Goal: Task Accomplishment & Management: Manage account settings

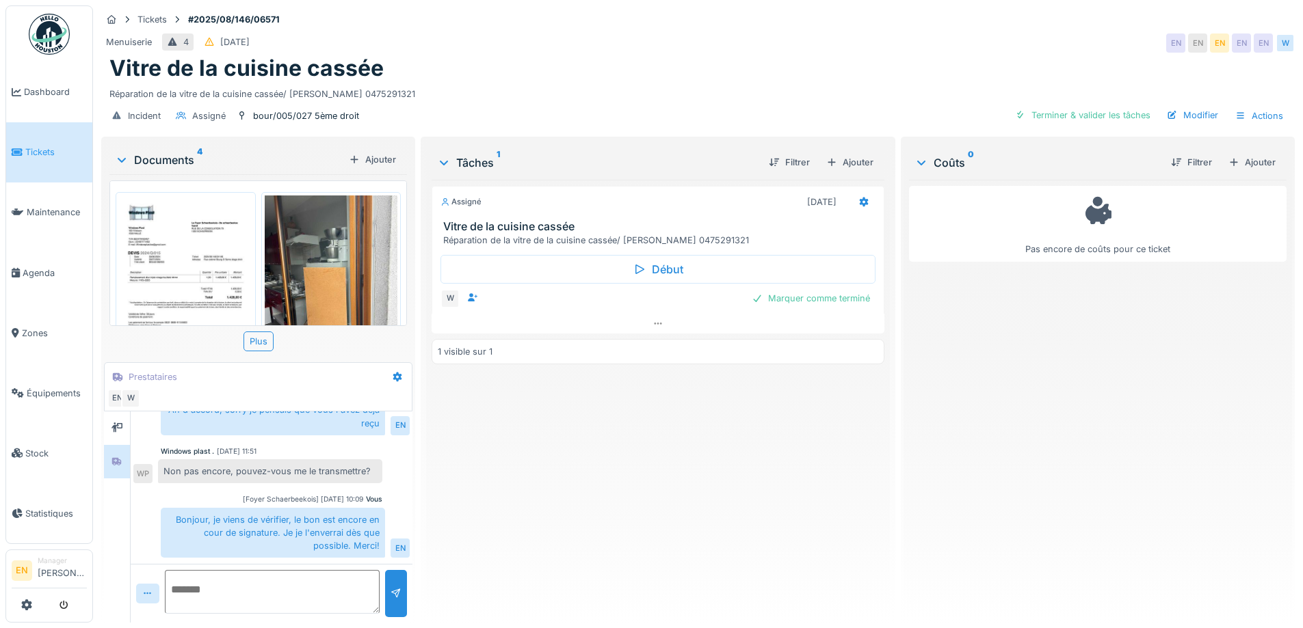
scroll to position [10, 0]
click at [887, 31] on div "Menuiserie 4 26/08/2025 EN EN EN EN EN W" at bounding box center [697, 43] width 1193 height 25
click at [154, 269] on img at bounding box center [185, 290] width 133 height 189
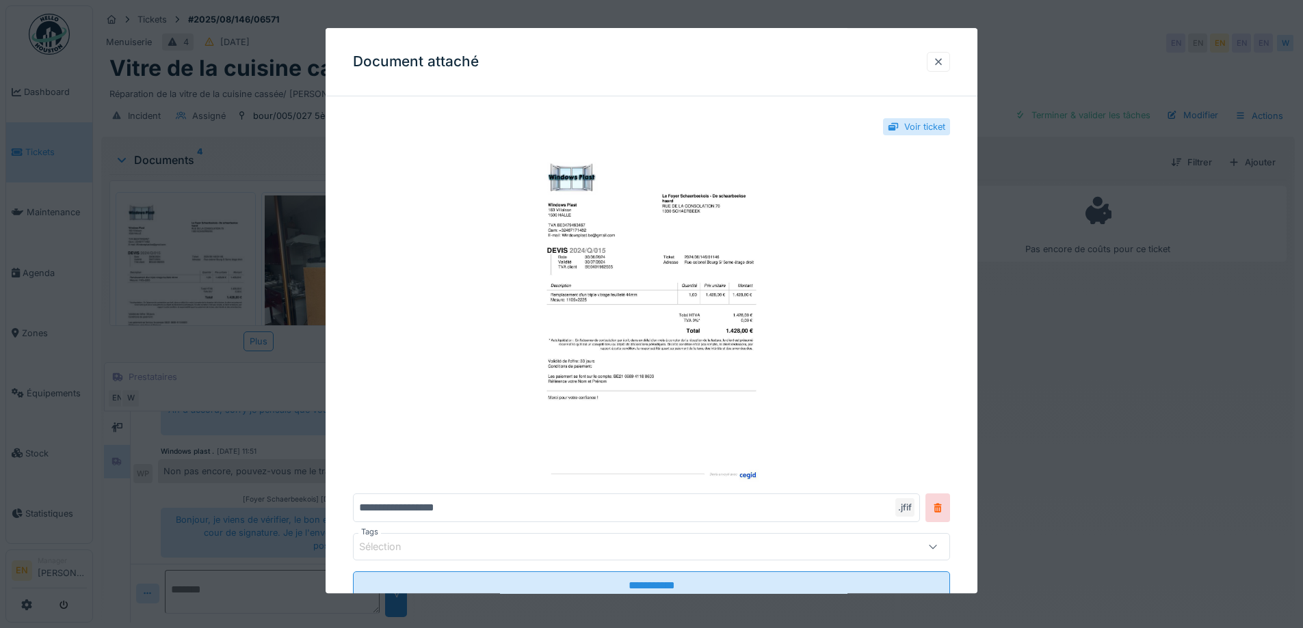
click at [944, 56] on div at bounding box center [938, 61] width 11 height 13
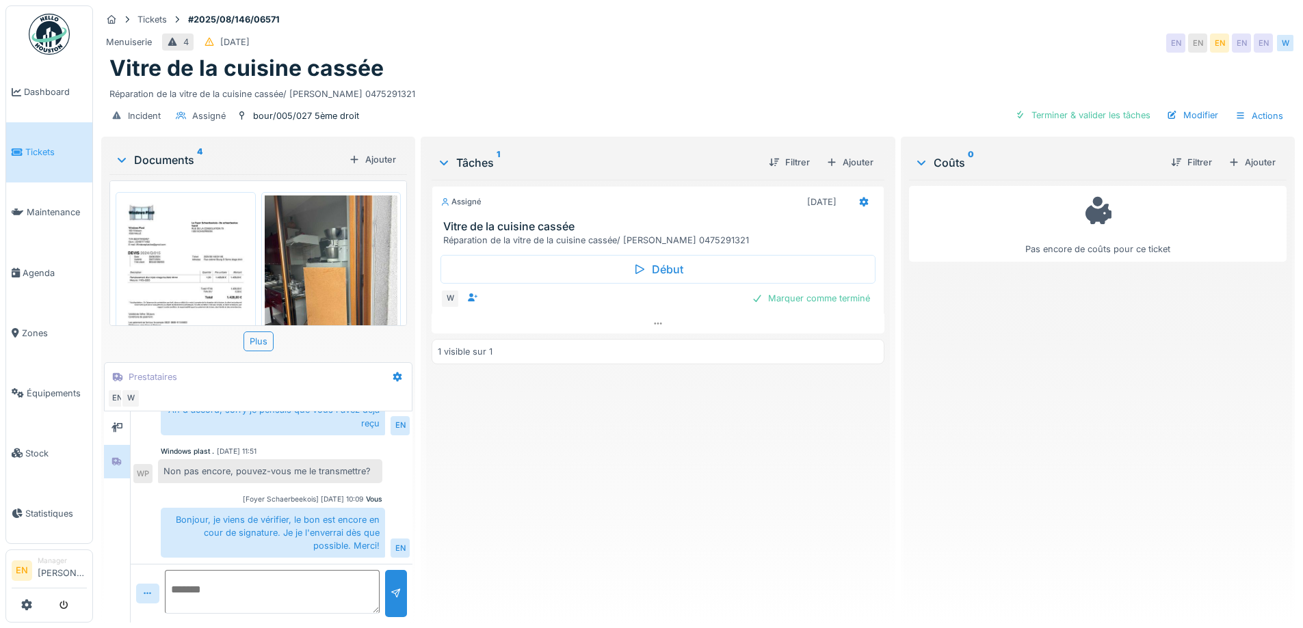
click at [516, 481] on div "Assigné 21/08/2025 Vitre de la cuisine cassée Réparation de la vitre de la cuis…" at bounding box center [657, 396] width 452 height 432
click at [165, 274] on img at bounding box center [185, 290] width 133 height 189
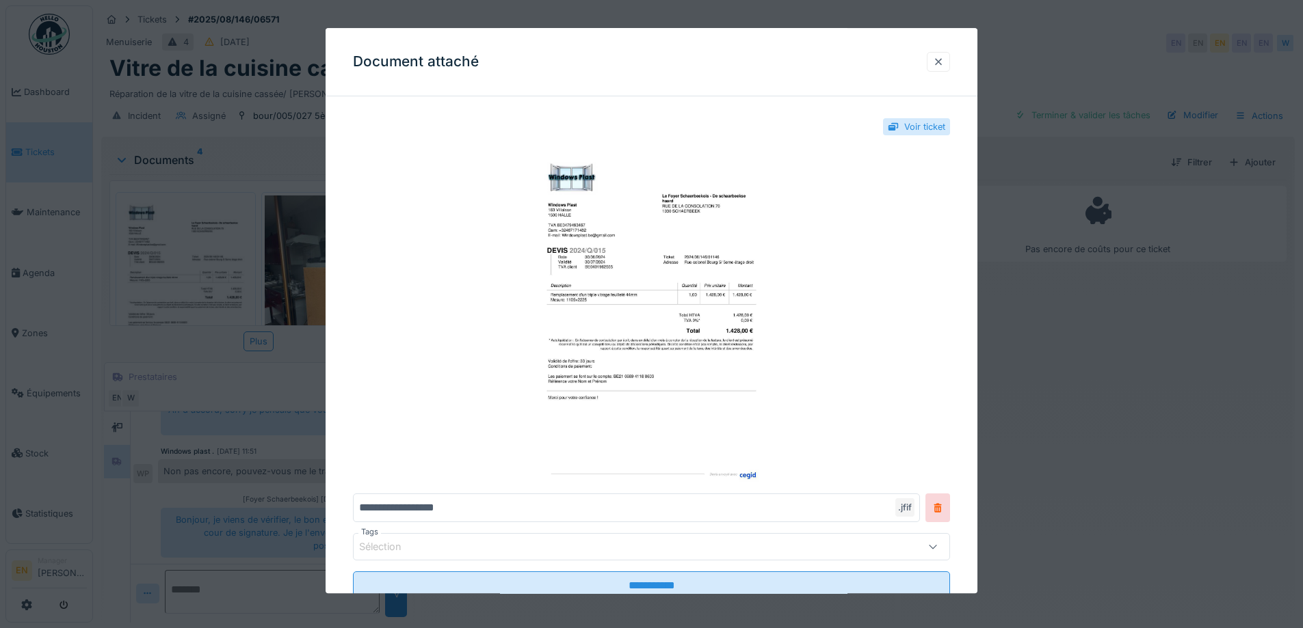
click at [942, 62] on div at bounding box center [938, 61] width 11 height 13
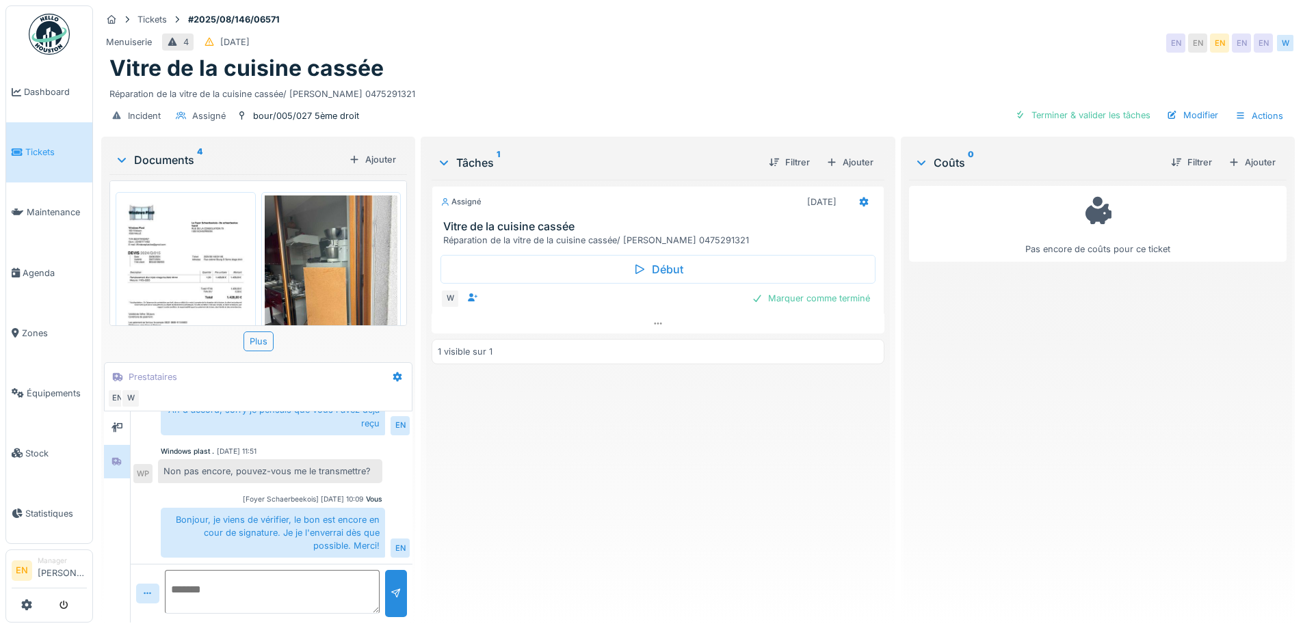
click at [589, 496] on div "Assigné 21/08/2025 Vitre de la cuisine cassée Réparation de la vitre de la cuis…" at bounding box center [657, 396] width 452 height 432
click at [574, 70] on div "Vitre de la cuisine cassée" at bounding box center [697, 68] width 1177 height 26
click at [185, 259] on img at bounding box center [185, 290] width 133 height 189
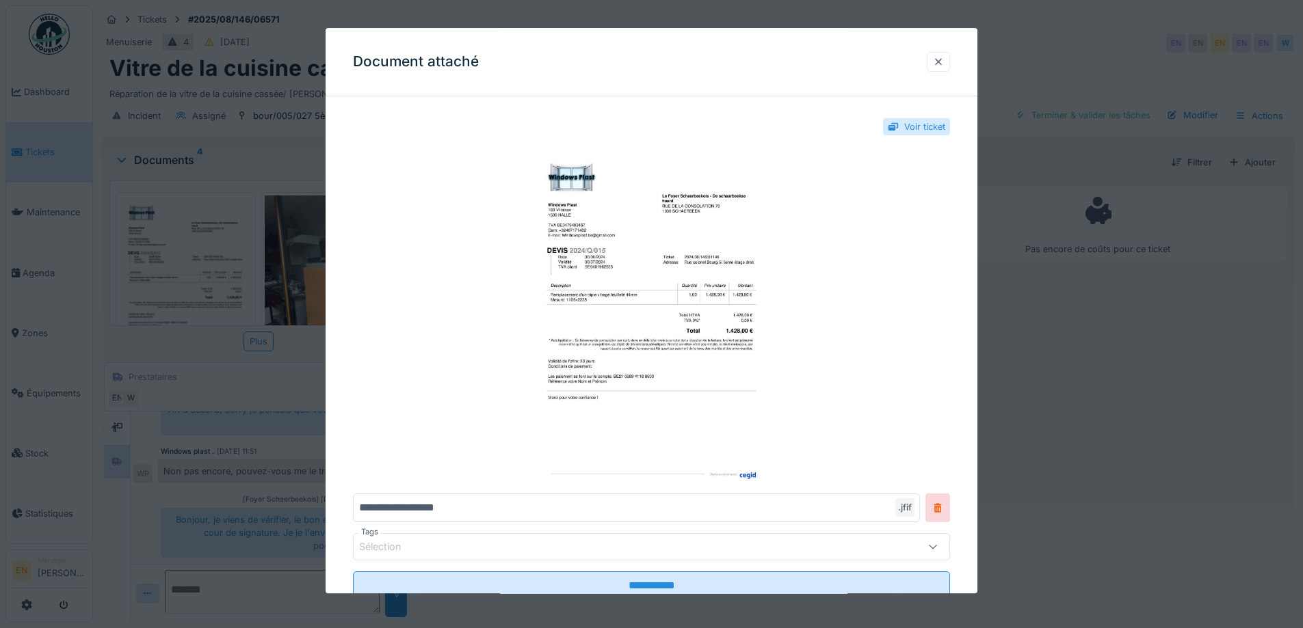
click at [944, 62] on div at bounding box center [938, 61] width 11 height 13
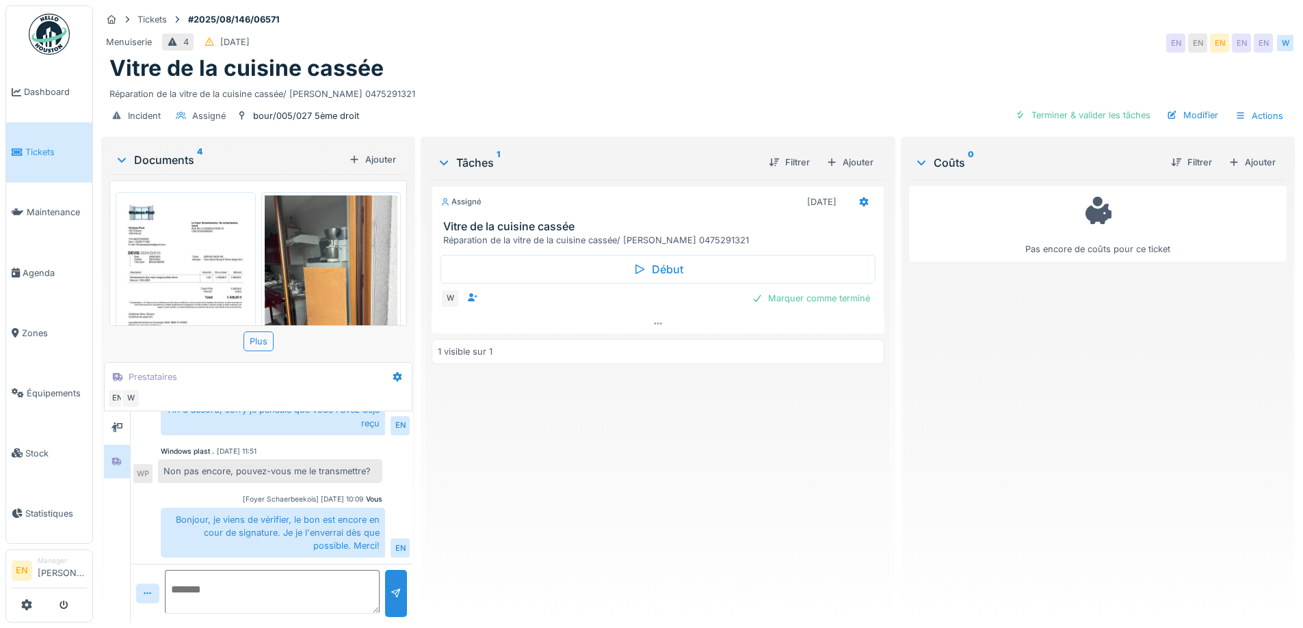
click at [164, 257] on img at bounding box center [185, 290] width 133 height 189
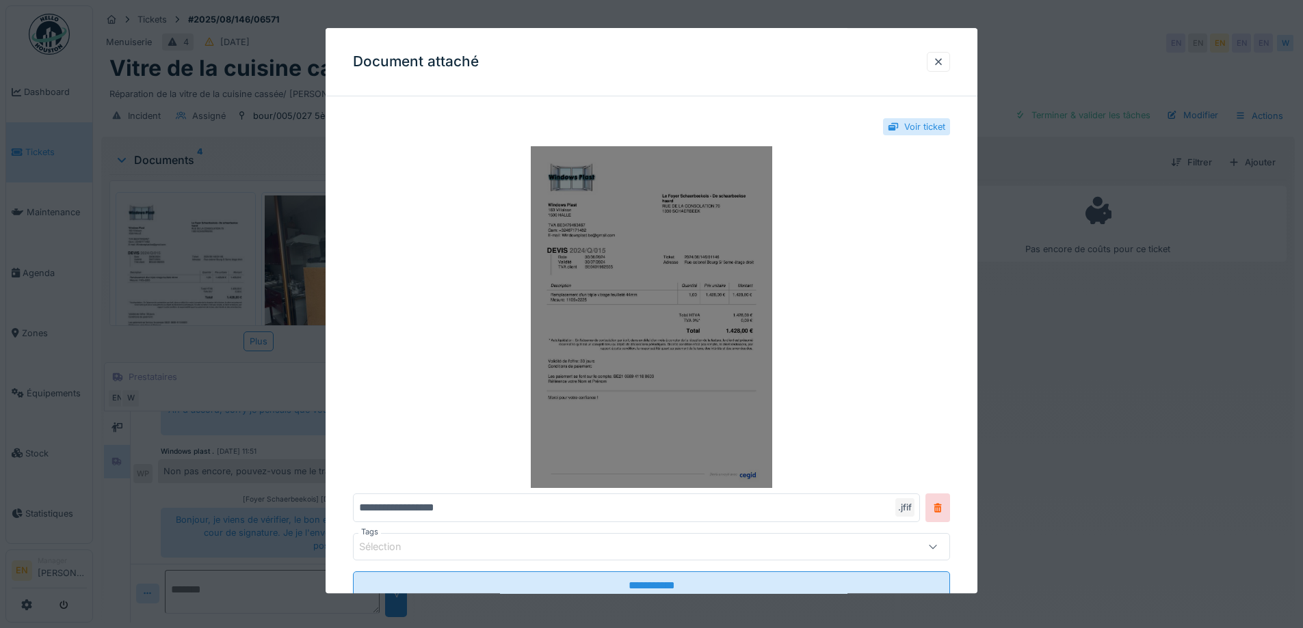
scroll to position [45, 0]
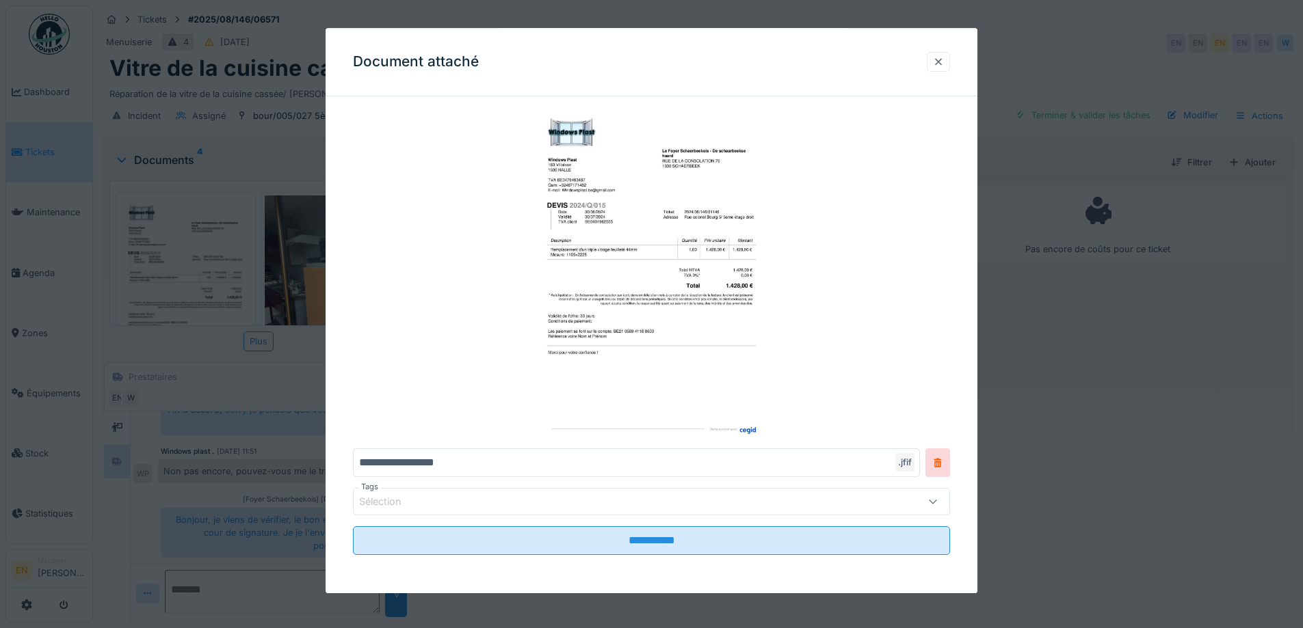
click at [941, 64] on div at bounding box center [938, 61] width 11 height 13
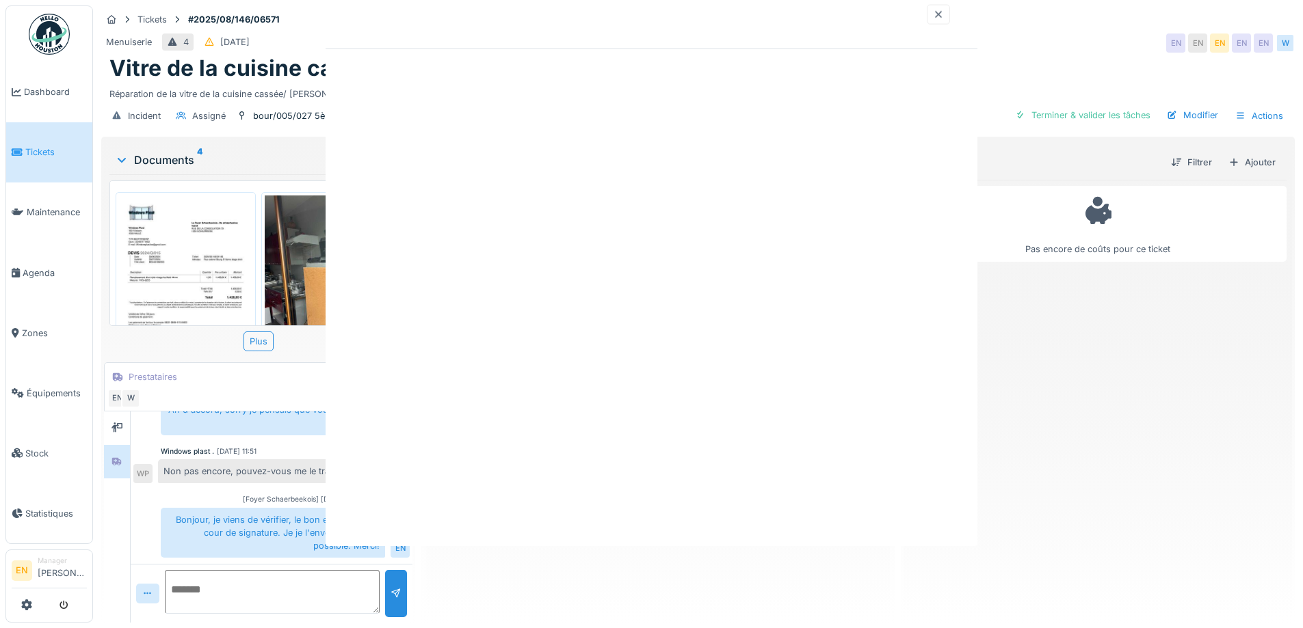
scroll to position [0, 0]
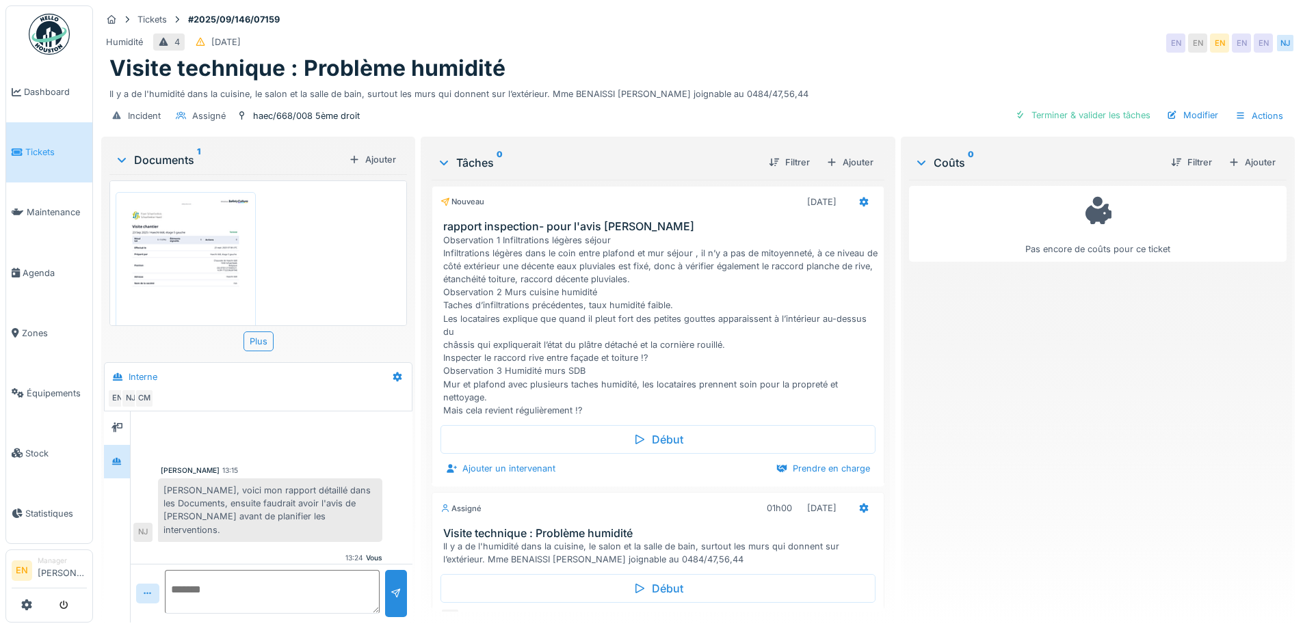
scroll to position [19, 0]
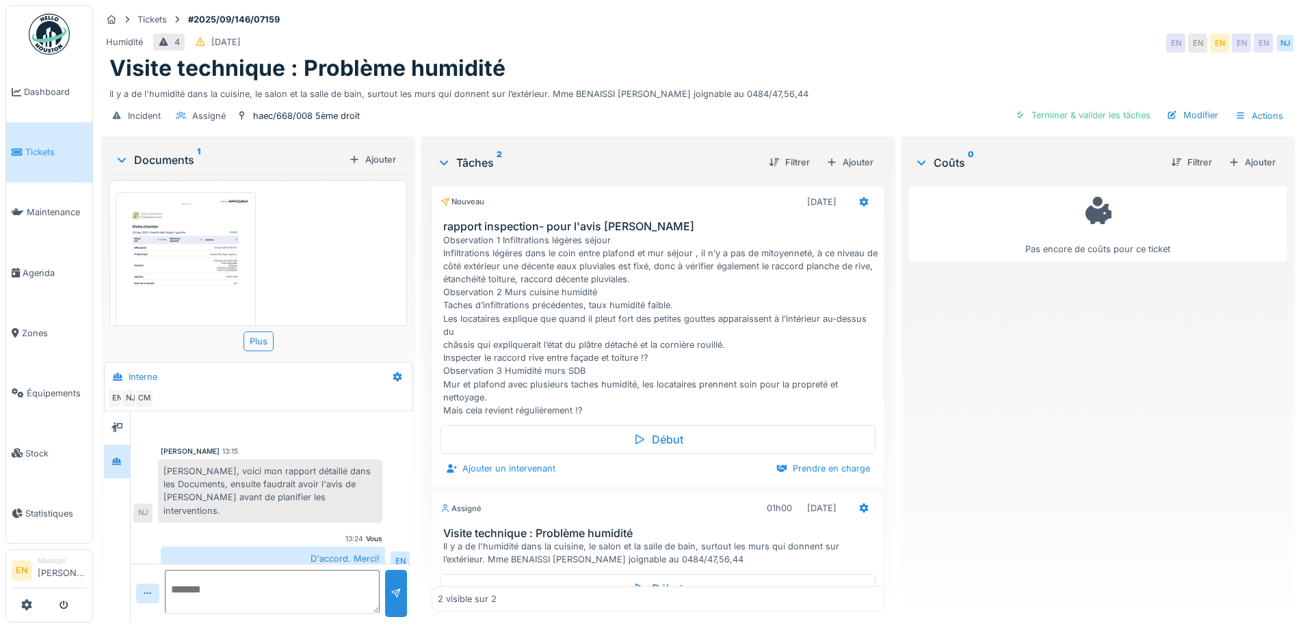
click at [849, 51] on div "Humidité 4 16/09/2025 EN EN EN EN EN NJ" at bounding box center [697, 43] width 1193 height 25
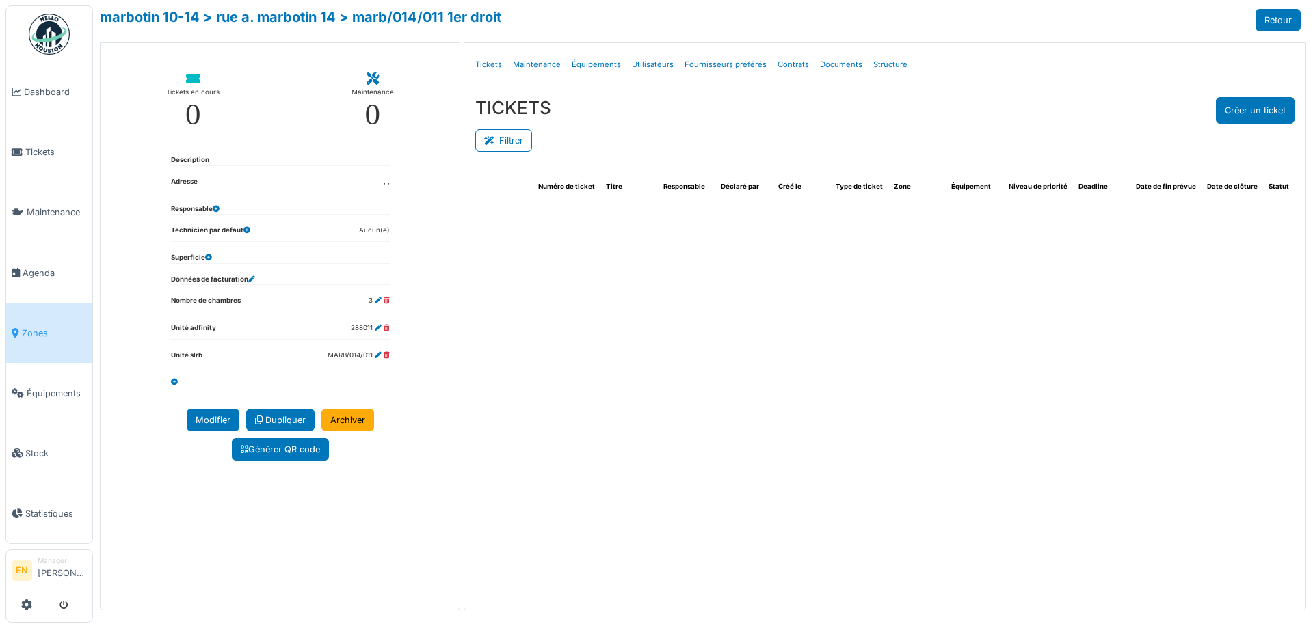
select select "***"
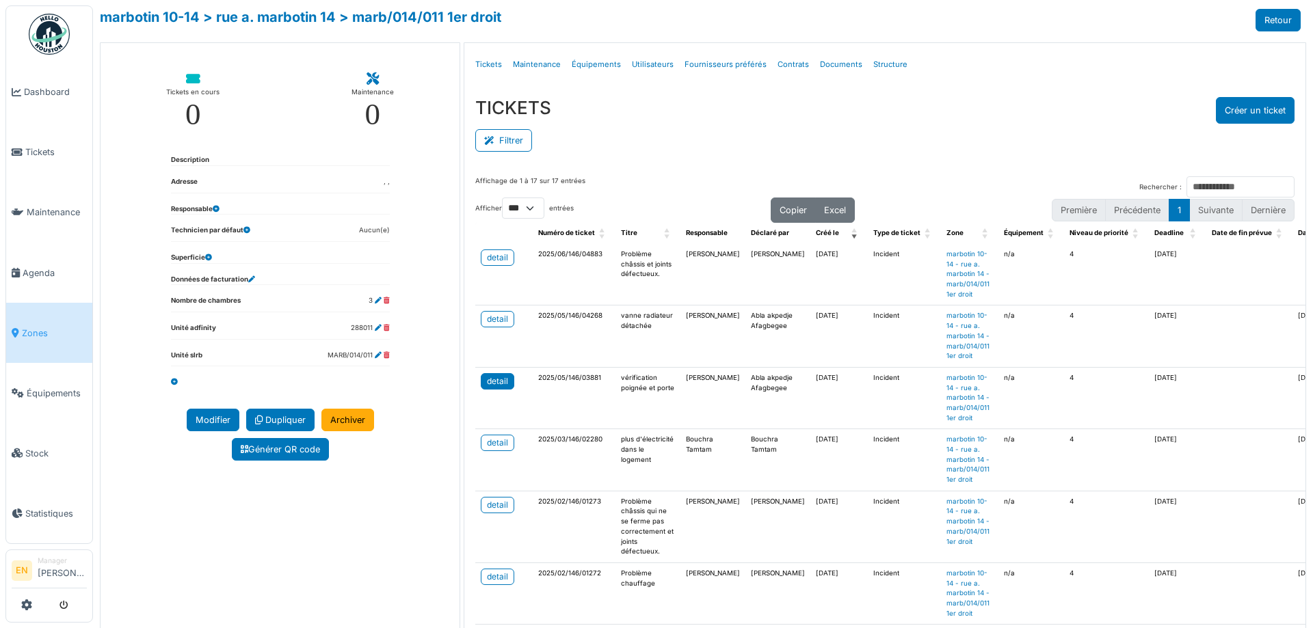
click at [496, 381] on div "detail" at bounding box center [497, 381] width 21 height 12
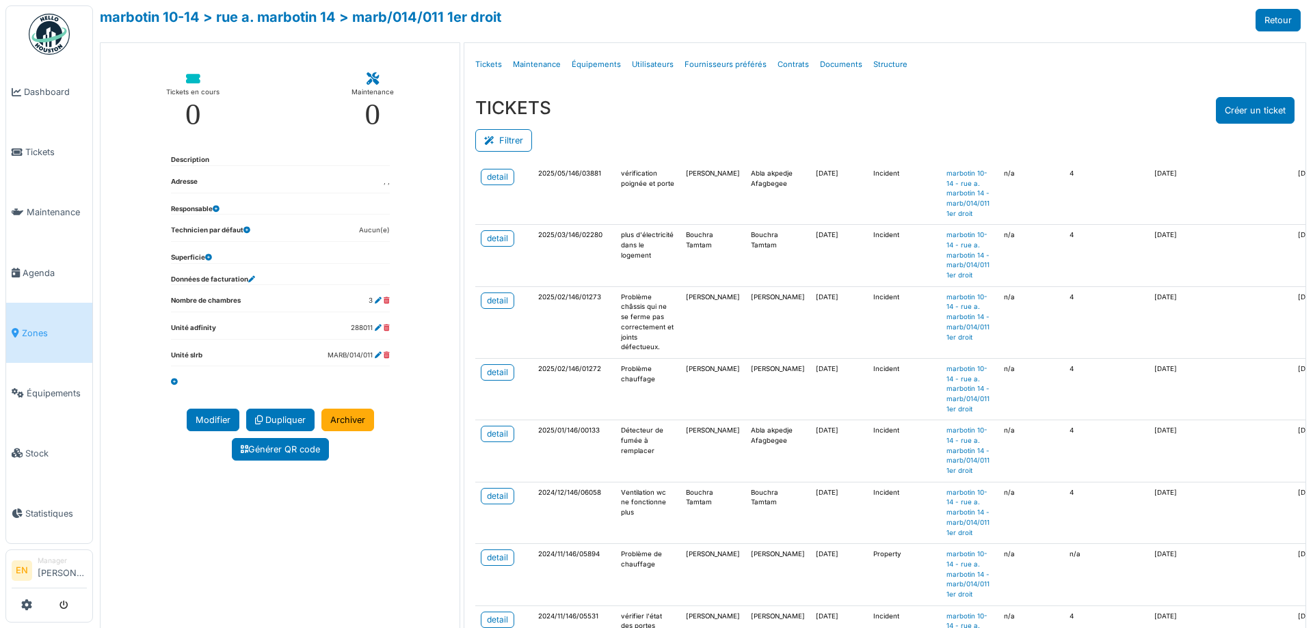
scroll to position [205, 0]
click at [487, 302] on div "detail" at bounding box center [497, 300] width 21 height 12
click at [963, 77] on ul "Détails Tickets Maintenance Équipements Utilisateurs Fournisseurs préférés Cont…" at bounding box center [885, 65] width 830 height 32
click at [996, 14] on div "marbotin 10-14 > rue a. marbotin 14 > marb/014/011 1er droit Retour" at bounding box center [700, 20] width 1201 height 23
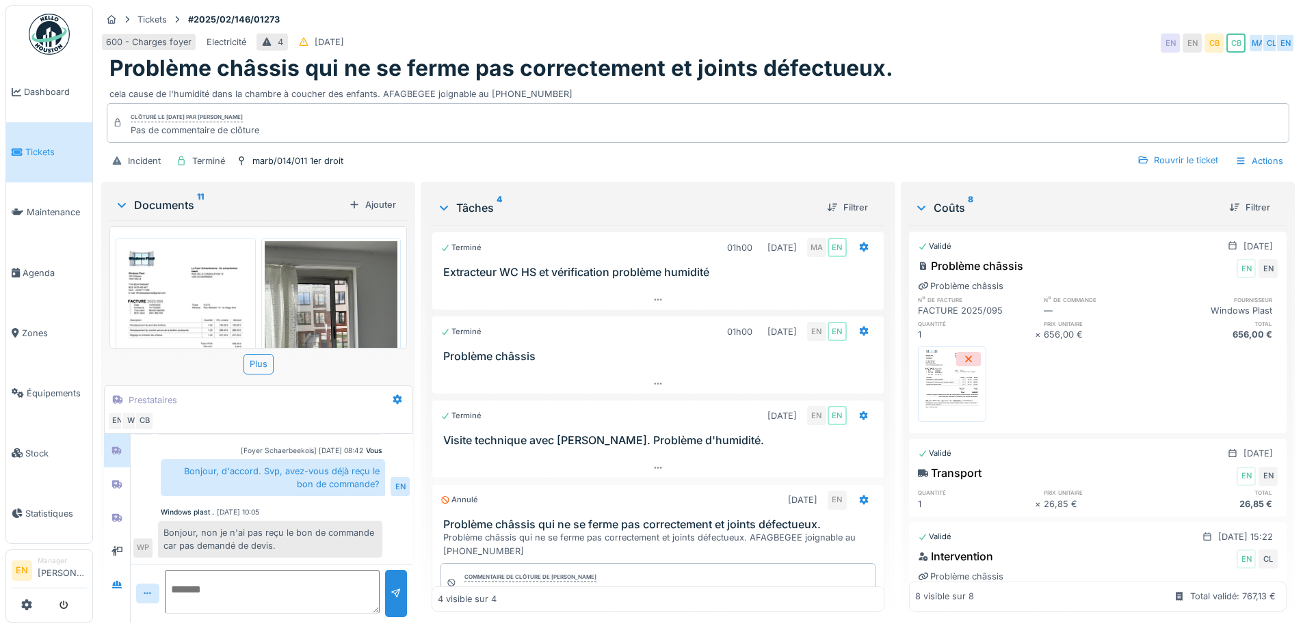
scroll to position [145, 0]
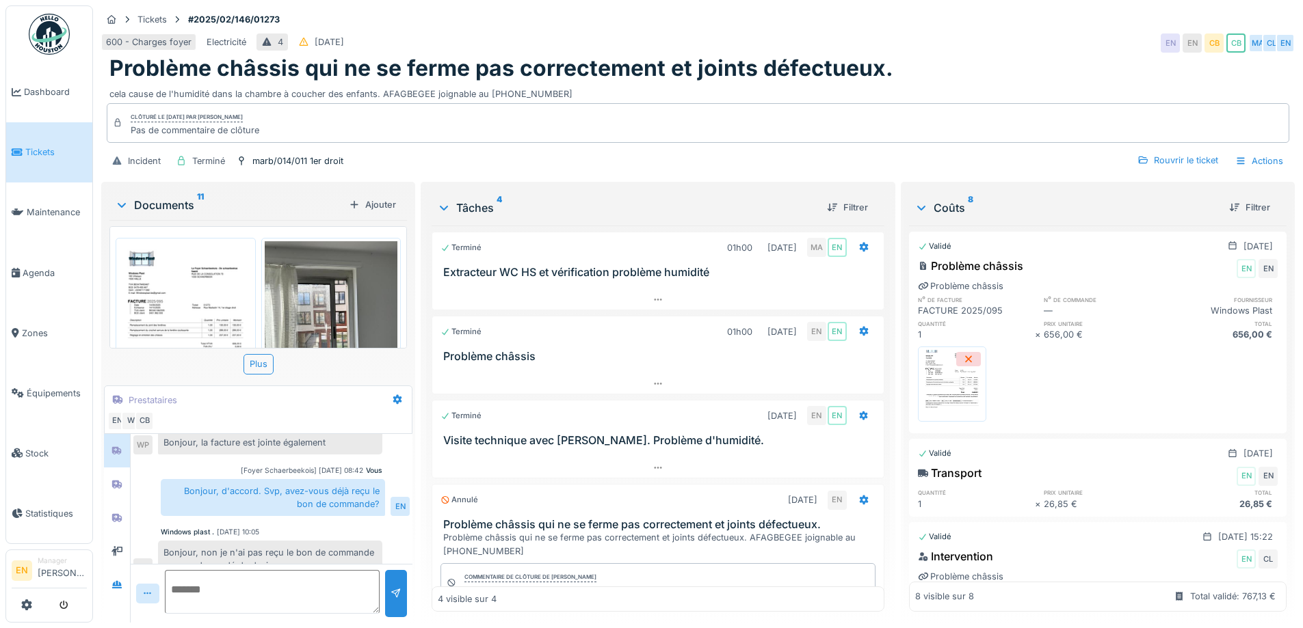
click at [208, 317] on img at bounding box center [185, 335] width 133 height 188
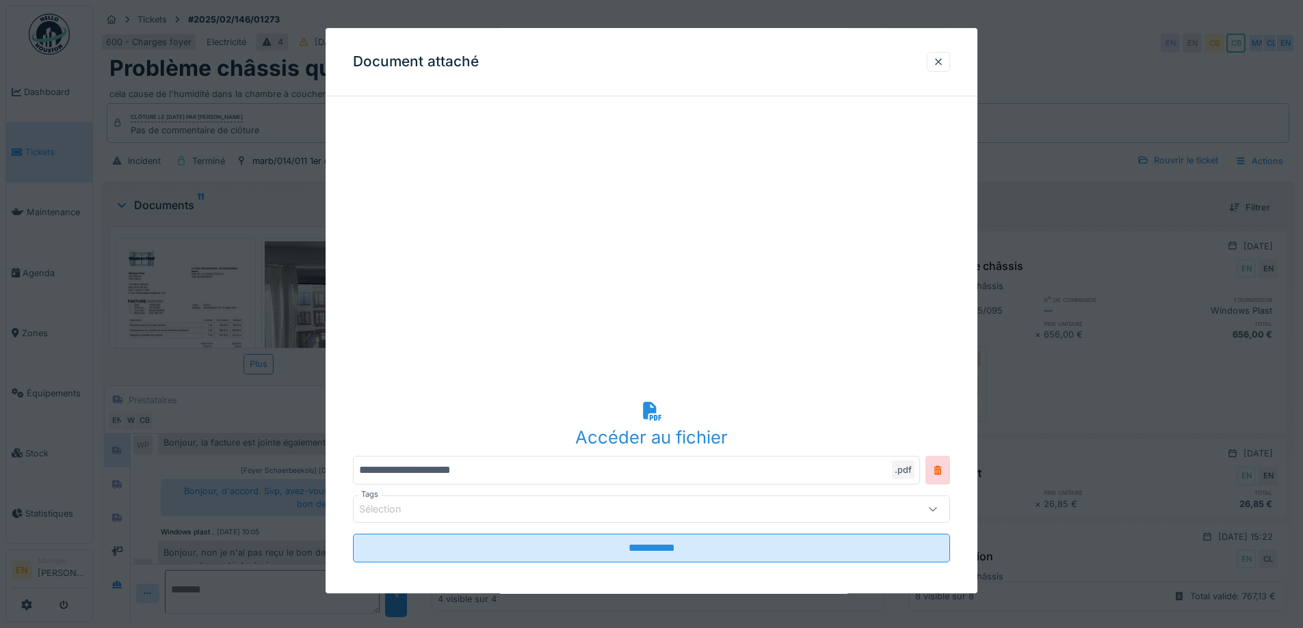
scroll to position [101, 0]
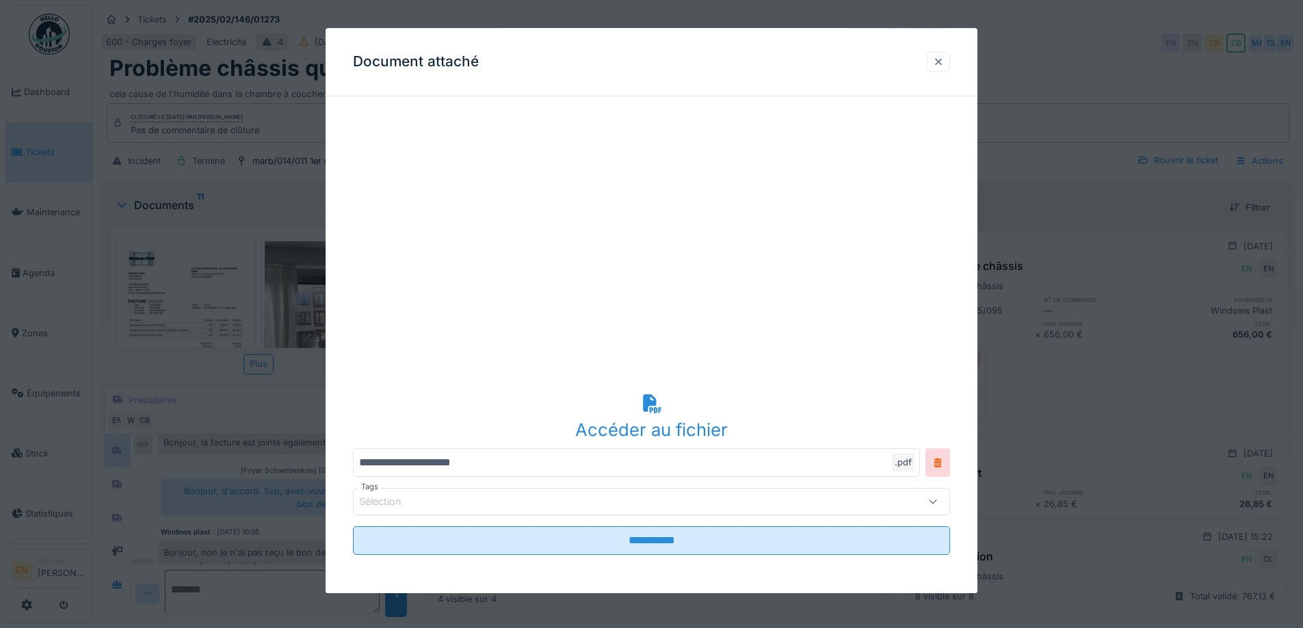
click at [941, 68] on div at bounding box center [938, 61] width 11 height 13
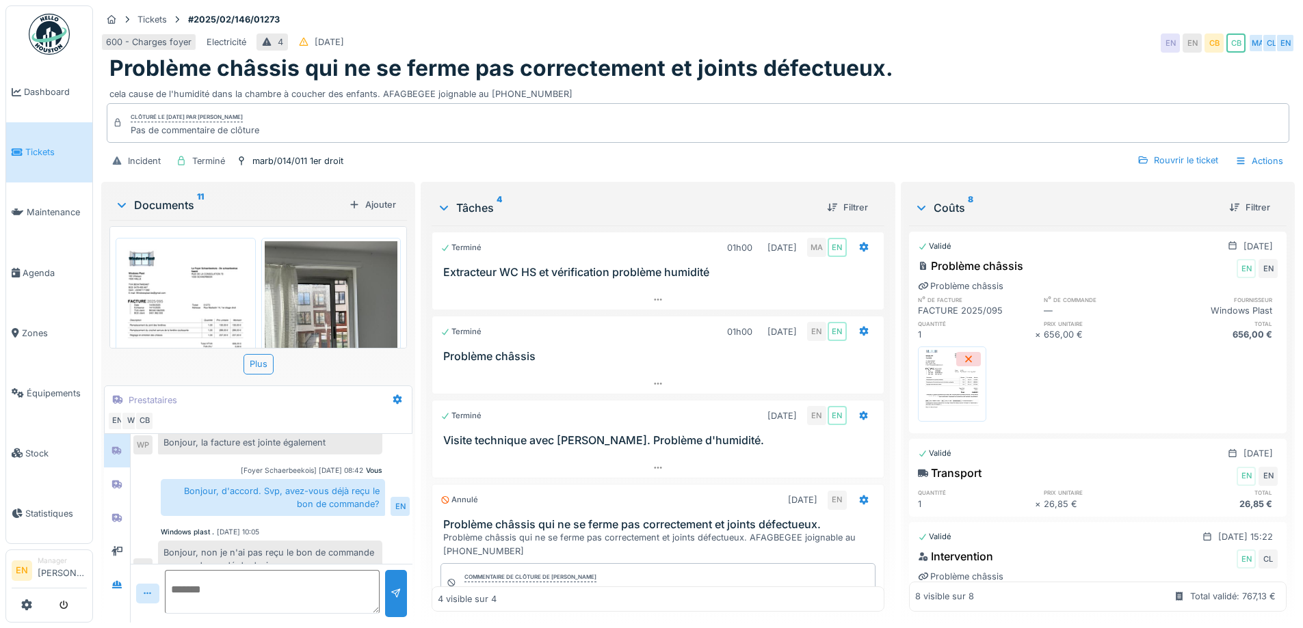
scroll to position [70, 0]
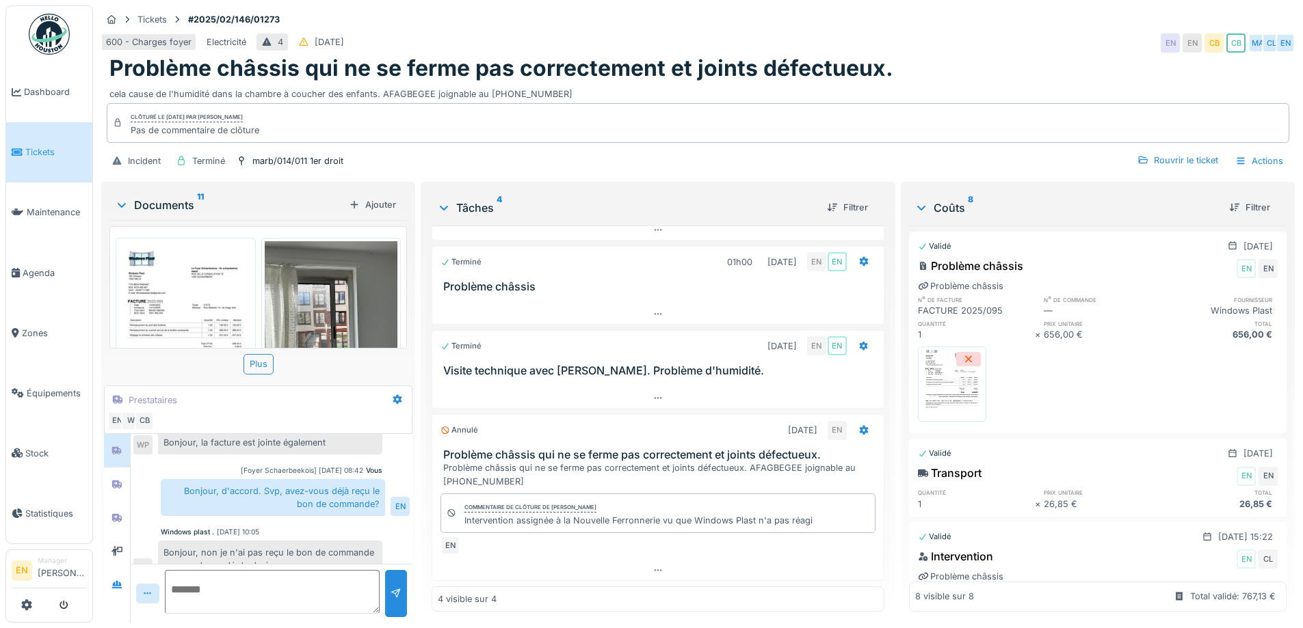
click at [204, 323] on img at bounding box center [185, 335] width 133 height 188
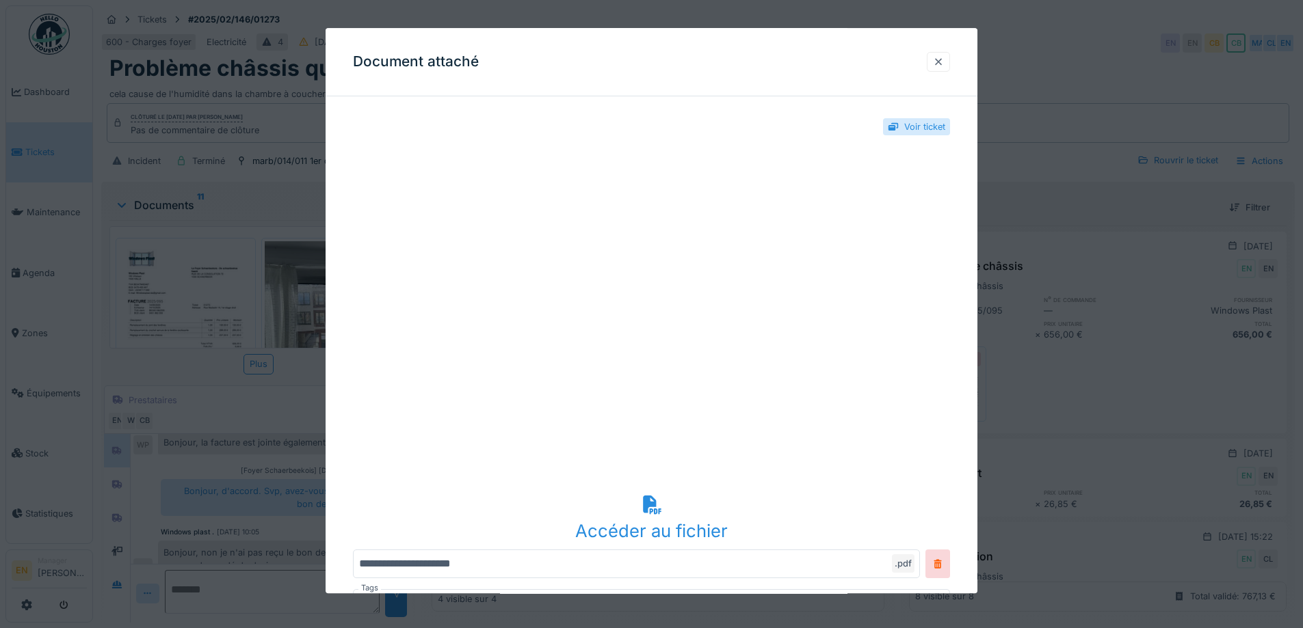
click at [944, 61] on div at bounding box center [938, 61] width 11 height 13
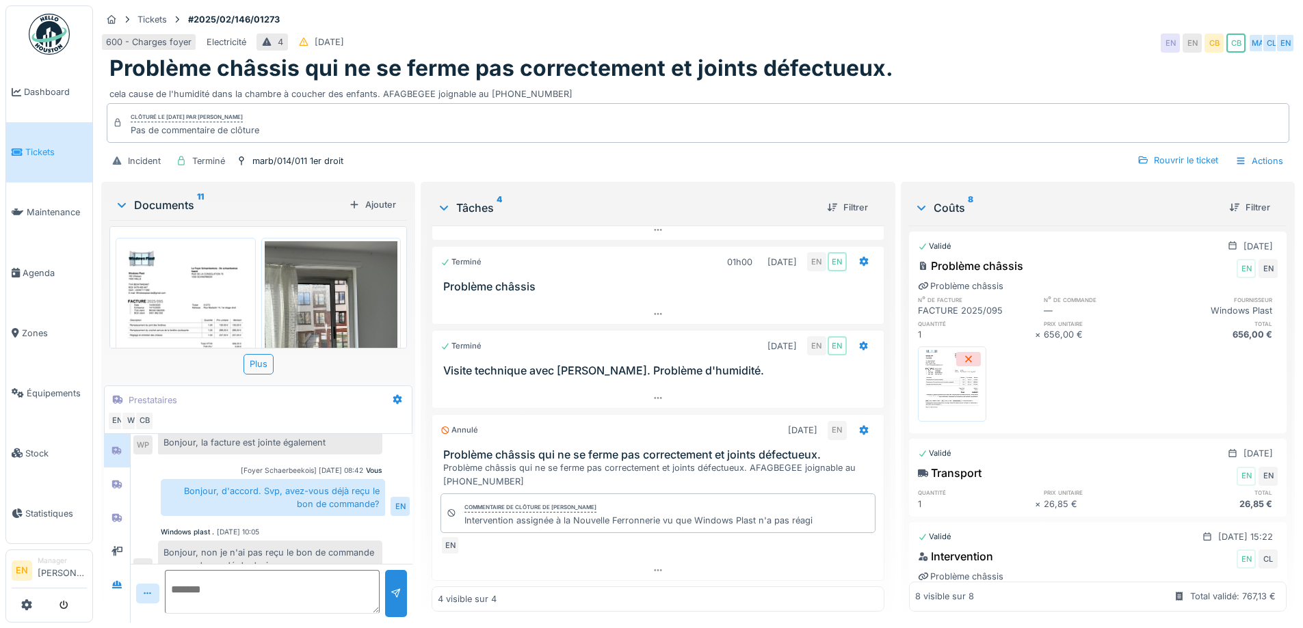
click at [948, 56] on div "Problème châssis qui ne se ferme pas correctement et joints défectueux." at bounding box center [697, 68] width 1177 height 26
click at [990, 40] on div "600 - Charges foyer Electricité 4 10/02/2025 EN EN CB CB MA CL EN" at bounding box center [697, 43] width 1193 height 25
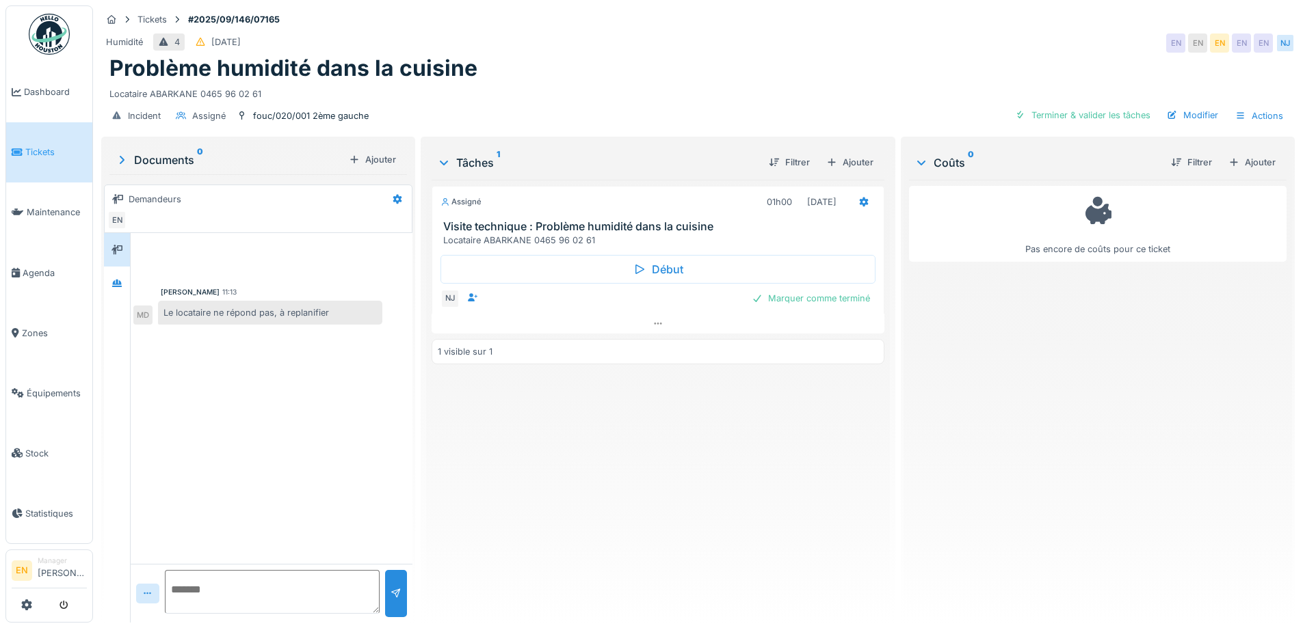
scroll to position [10, 0]
drag, startPoint x: 723, startPoint y: 57, endPoint x: 833, endPoint y: 1, distance: 123.9
click at [725, 56] on div "Problème humidité dans la cuisine" at bounding box center [697, 68] width 1177 height 26
click at [778, 56] on div "Problème humidité dans la cuisine" at bounding box center [697, 68] width 1177 height 26
click at [764, 56] on div "Problème humidité dans la cuisine" at bounding box center [697, 68] width 1177 height 26
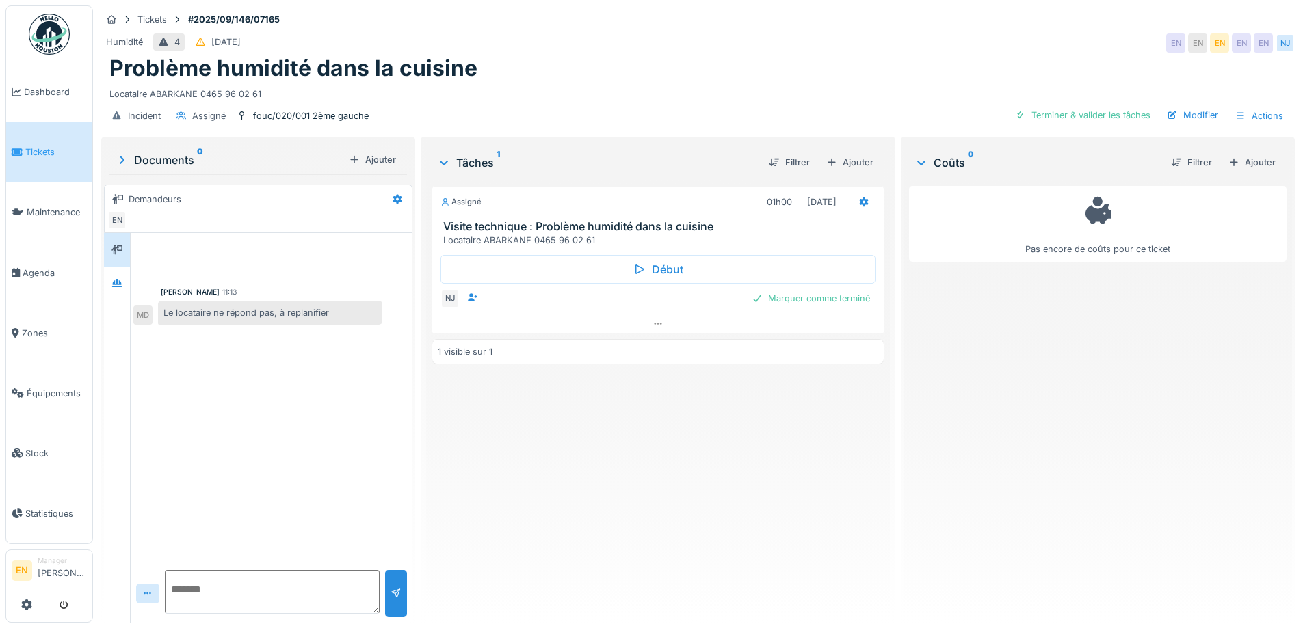
click at [676, 433] on div "Assigné 01h00 23/09/2025 Visite technique : Problème humidité dans la cuisine L…" at bounding box center [657, 396] width 452 height 432
click at [683, 451] on div "Assigné 01h00 23/09/2025 Visite technique : Problème humidité dans la cuisine L…" at bounding box center [657, 396] width 452 height 432
click at [683, 454] on div "Assigné 01h00 23/09/2025 Visite technique : Problème humidité dans la cuisine L…" at bounding box center [657, 396] width 452 height 432
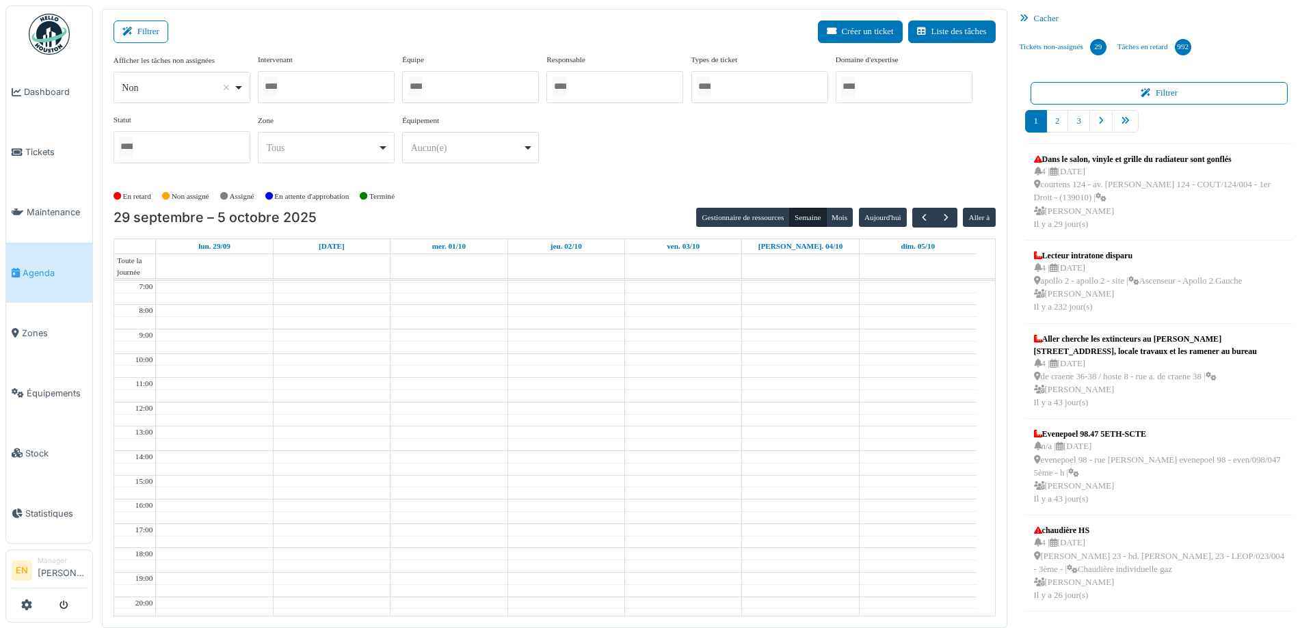
click at [323, 88] on div at bounding box center [326, 87] width 137 height 32
type input "****"
click at [631, 182] on div "**********" at bounding box center [555, 120] width 882 height 132
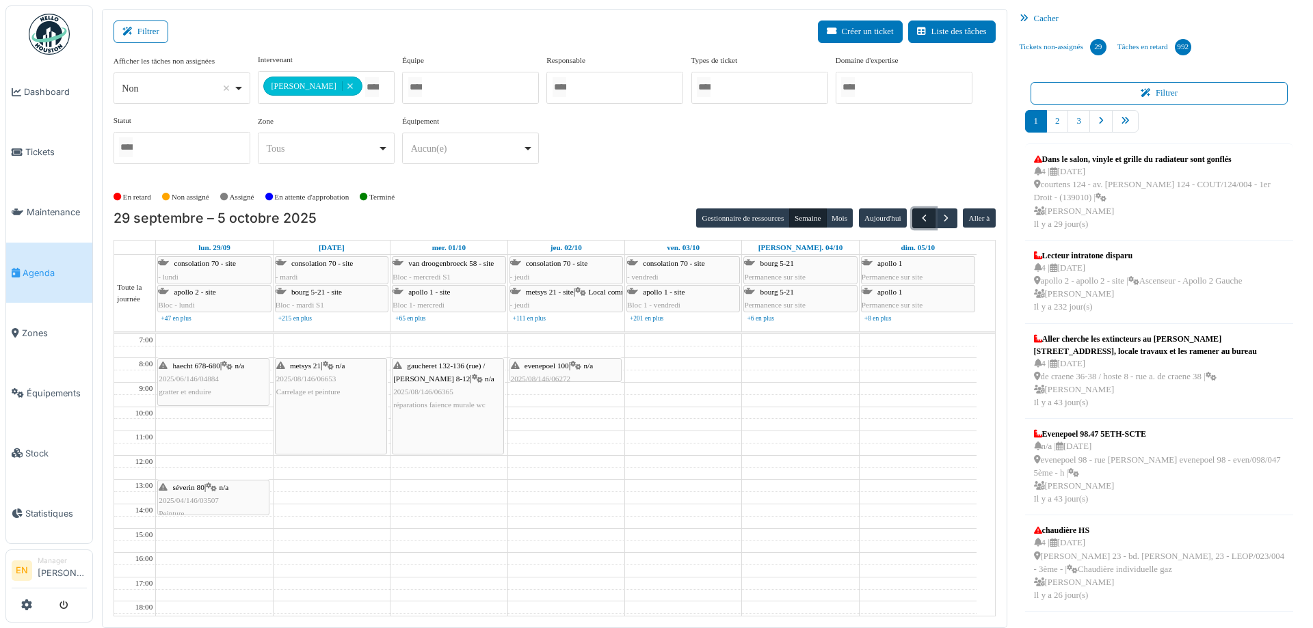
click at [922, 218] on button "button" at bounding box center [923, 219] width 23 height 20
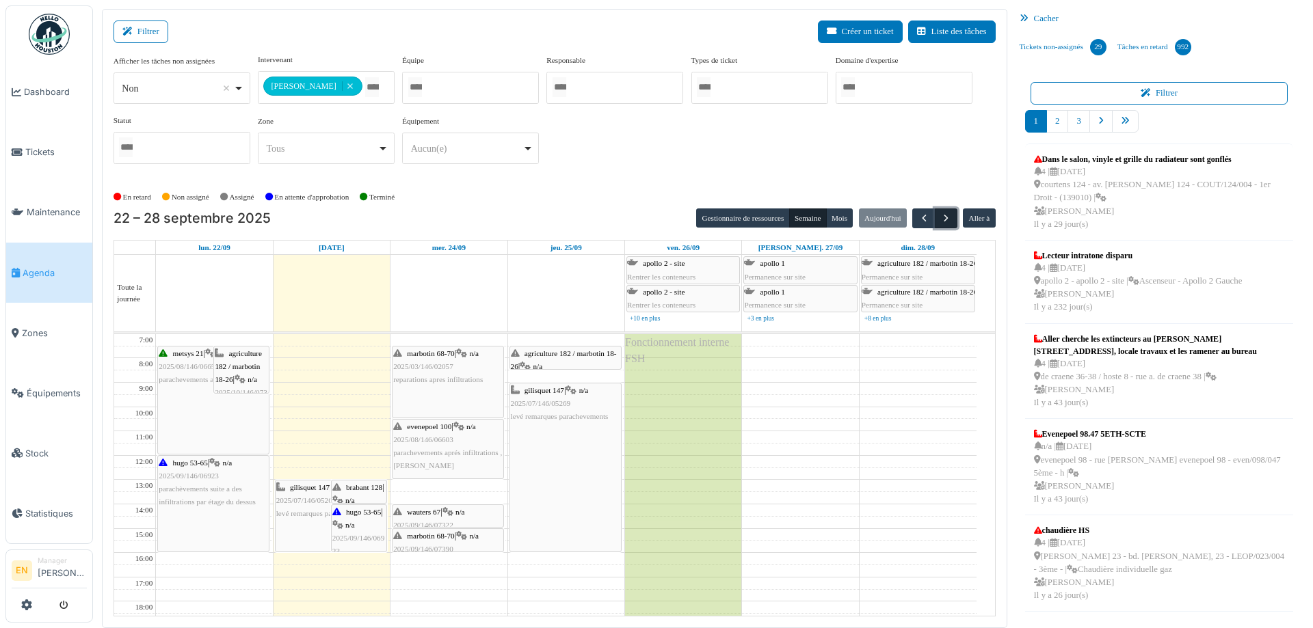
click at [940, 219] on span "button" at bounding box center [946, 219] width 12 height 12
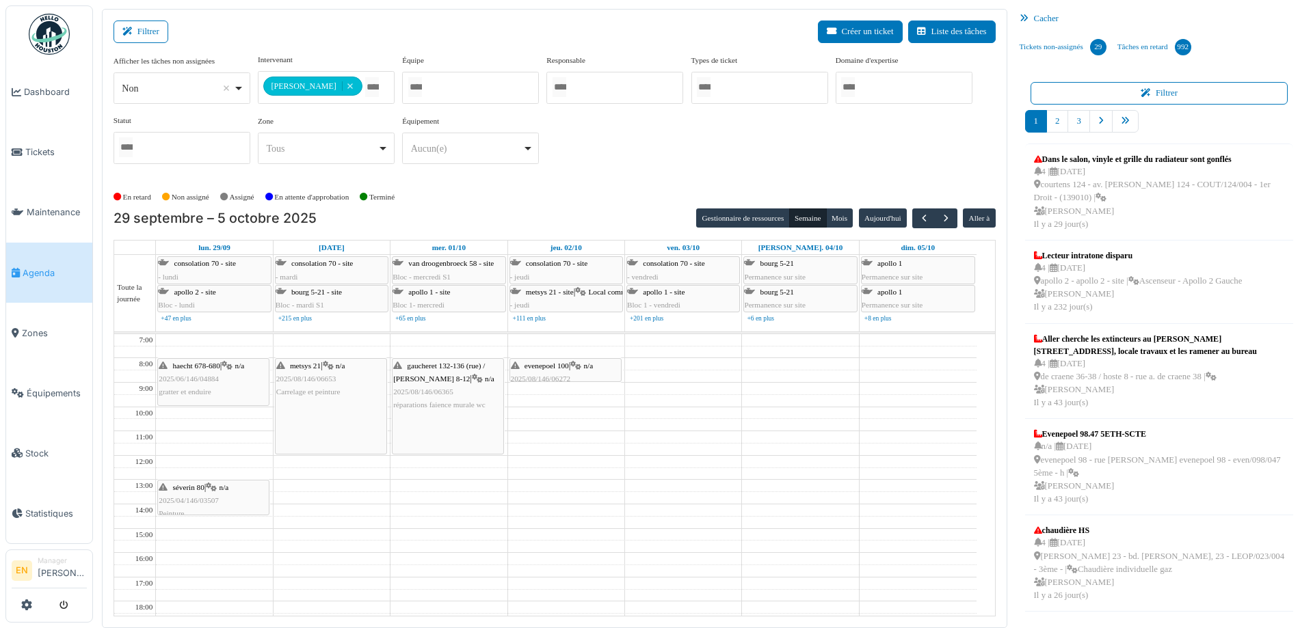
click at [657, 140] on div "**********" at bounding box center [555, 114] width 882 height 121
click at [601, 194] on div "En retard Non assigné Assigné En attente d'approbation Terminé" at bounding box center [555, 197] width 882 height 23
click at [602, 188] on div "En retard Non assigné Assigné En attente d'approbation Terminé" at bounding box center [555, 197] width 882 height 23
click at [609, 191] on div "En retard Non assigné Assigné En attente d'approbation Terminé" at bounding box center [555, 197] width 882 height 23
click at [609, 189] on div "En retard Non assigné Assigné En attente d'approbation Terminé" at bounding box center [555, 197] width 882 height 23
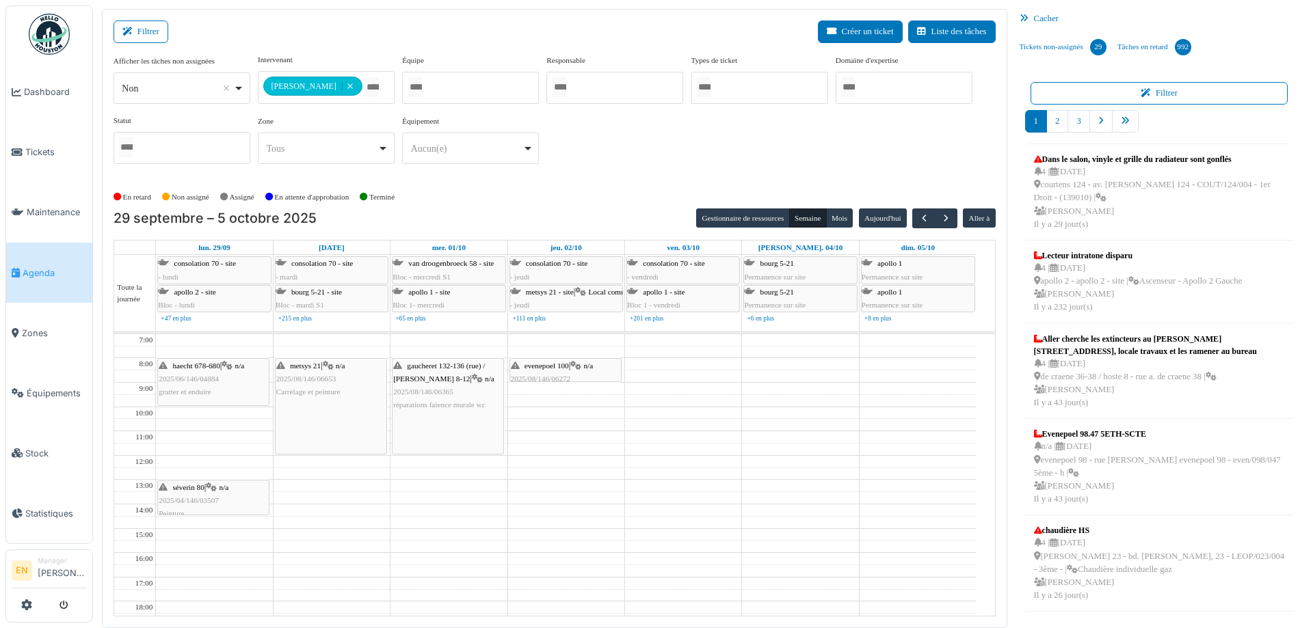
click at [615, 181] on div "**********" at bounding box center [555, 120] width 882 height 132
click at [663, 146] on div "**********" at bounding box center [555, 114] width 882 height 121
click at [661, 174] on div "**********" at bounding box center [555, 114] width 882 height 121
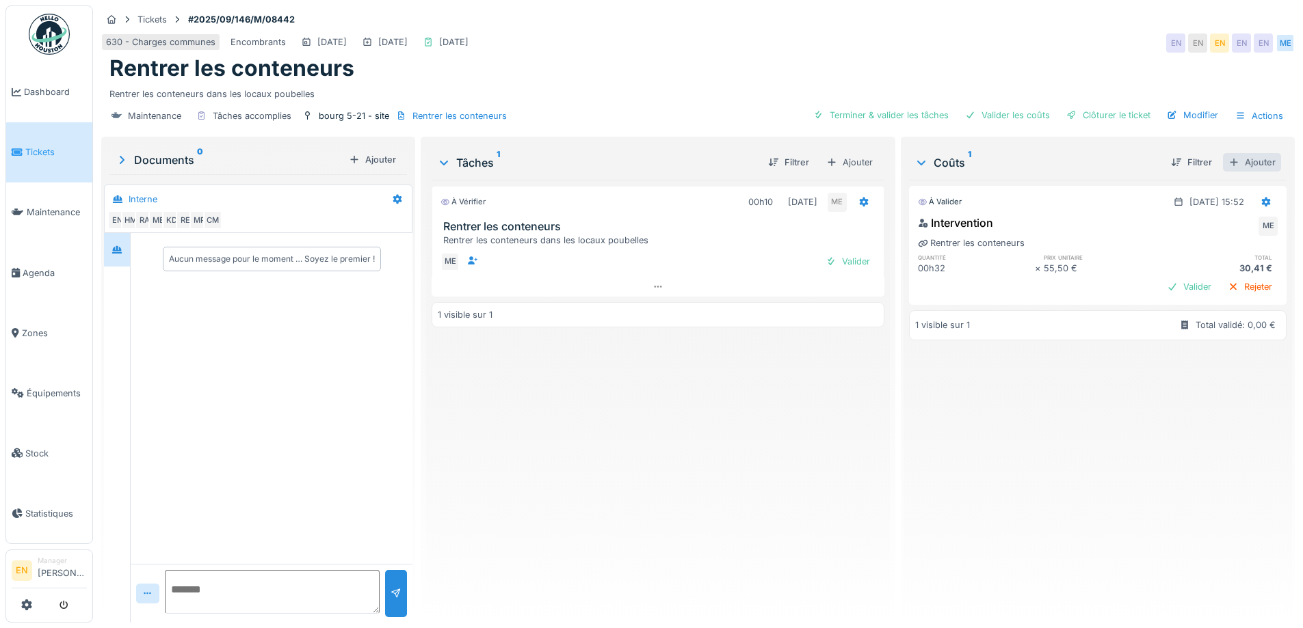
click at [1246, 160] on div "Ajouter" at bounding box center [1252, 162] width 58 height 18
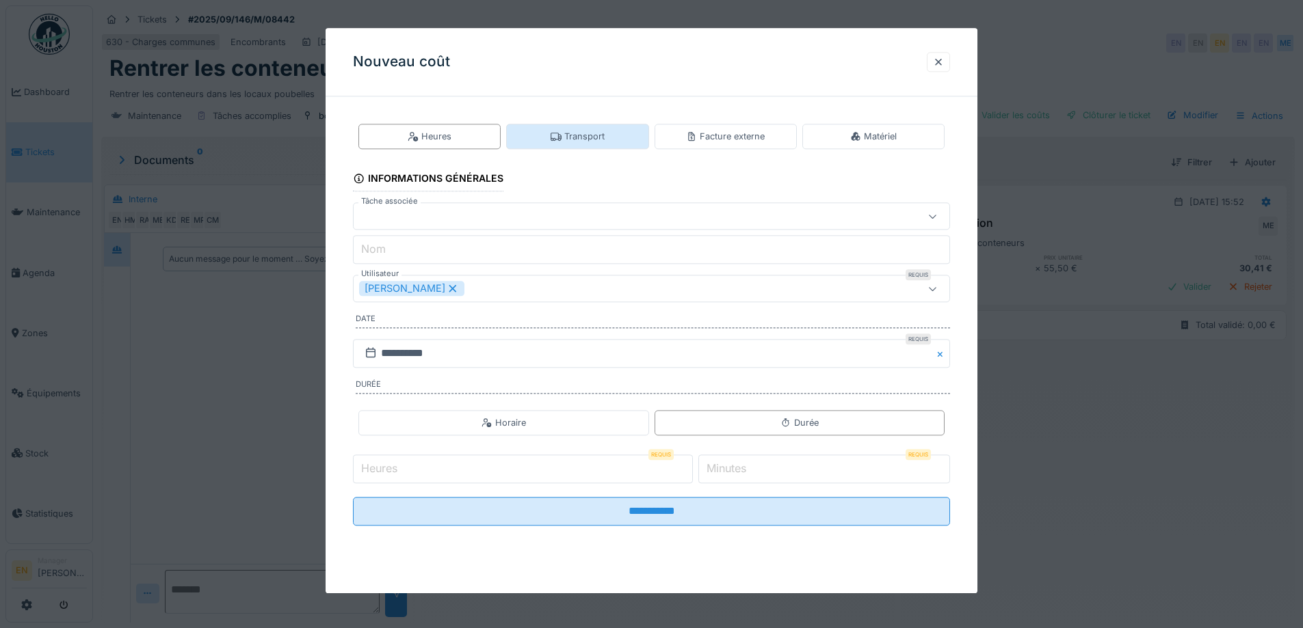
click at [585, 140] on div "Transport" at bounding box center [577, 136] width 54 height 13
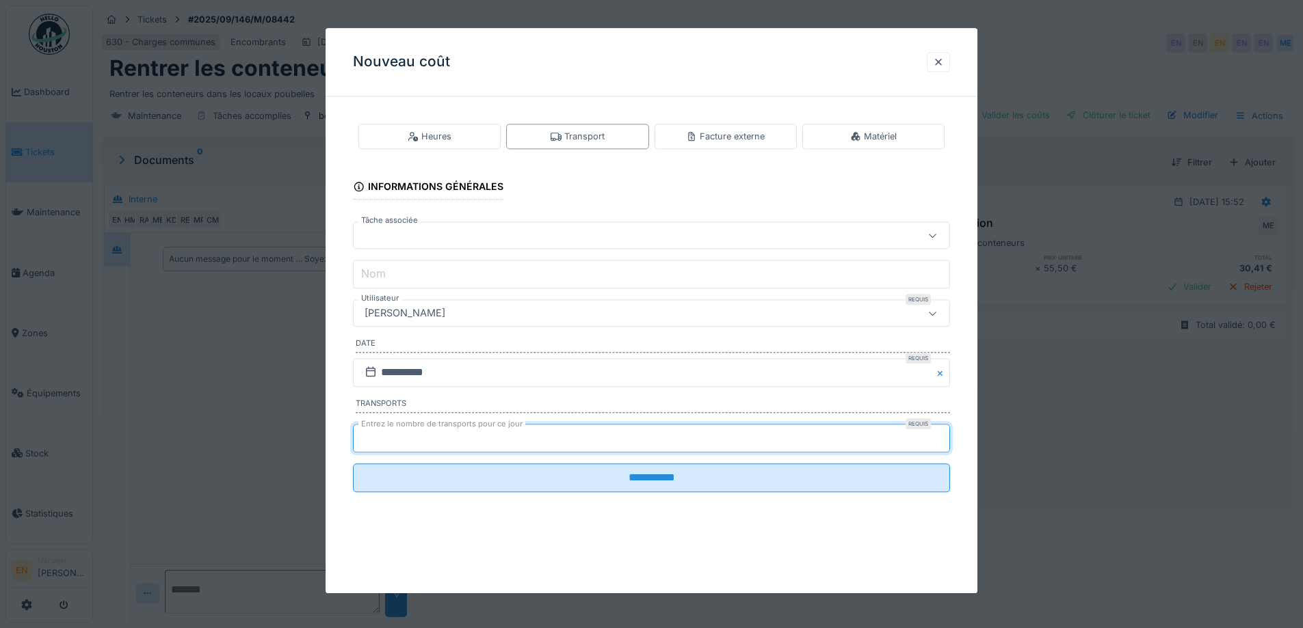
type input "*"
click at [945, 432] on input "*" at bounding box center [651, 438] width 597 height 29
click at [605, 375] on input "**********" at bounding box center [651, 372] width 597 height 29
click at [503, 313] on div "[PERSON_NAME]" at bounding box center [616, 313] width 515 height 15
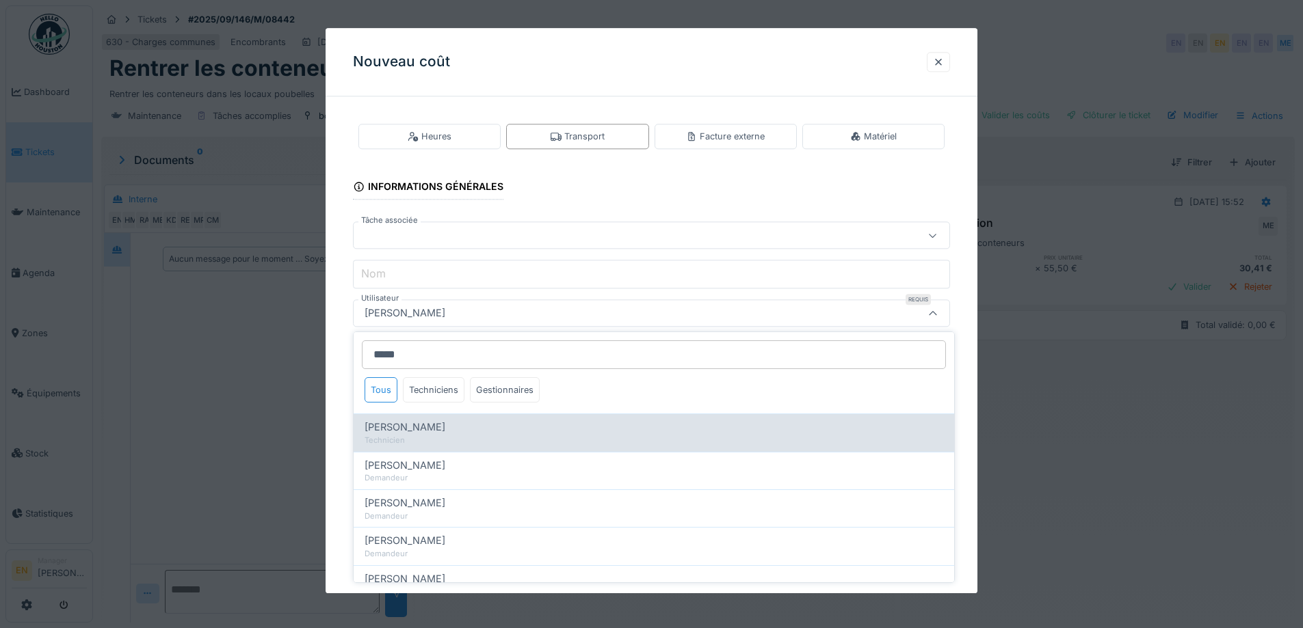
type input "*****"
click at [433, 426] on span "[PERSON_NAME]" at bounding box center [404, 427] width 81 height 15
type input "****"
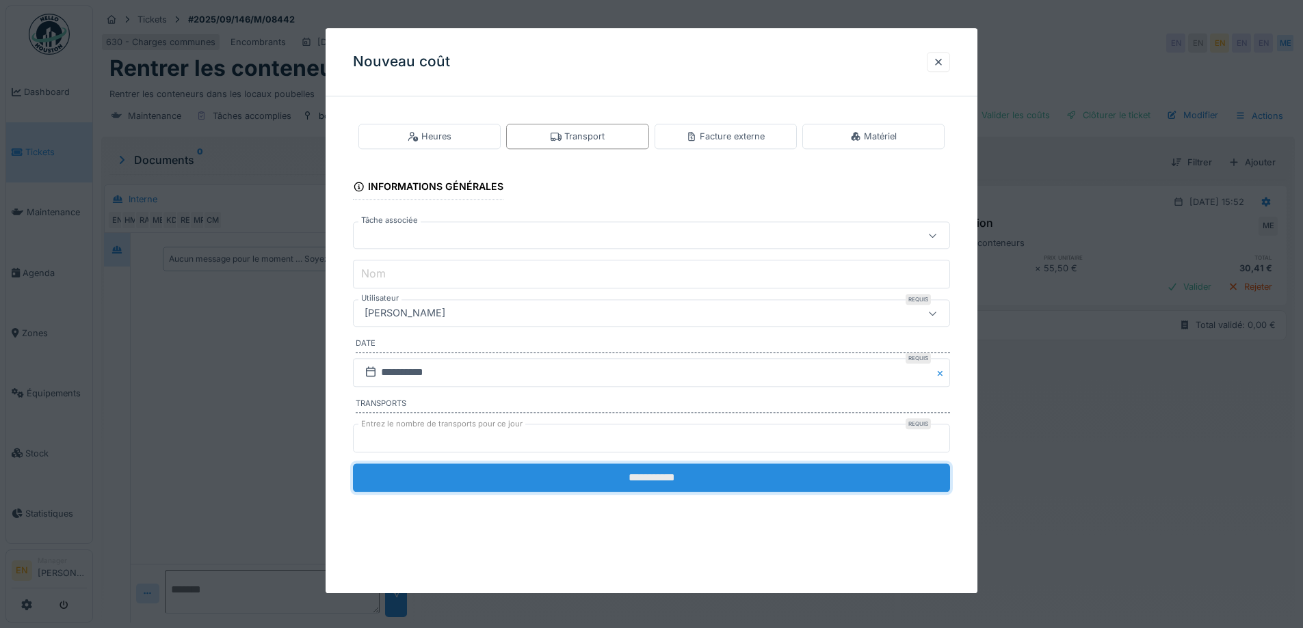
click at [650, 477] on input "**********" at bounding box center [651, 478] width 597 height 29
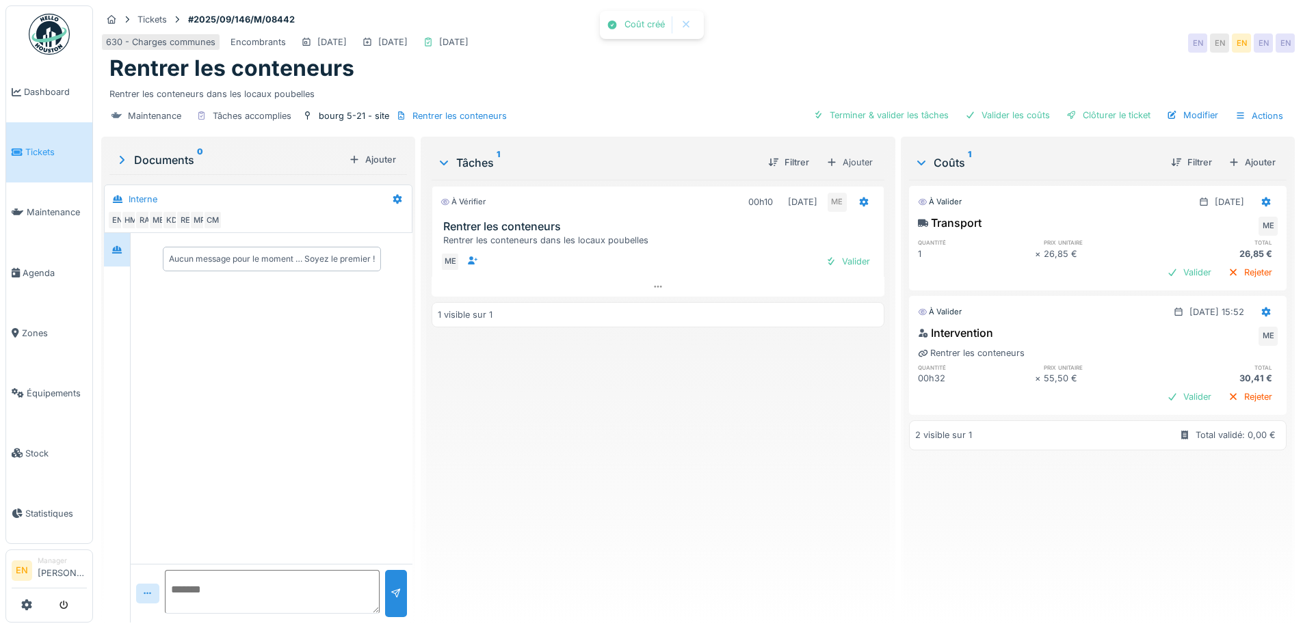
click at [645, 477] on div "À vérifier 00h10 23/09/2025 ME Rentrer les conteneurs Rentrer les conteneurs da…" at bounding box center [657, 396] width 452 height 432
click at [1107, 123] on div "Clôturer le ticket" at bounding box center [1108, 115] width 95 height 18
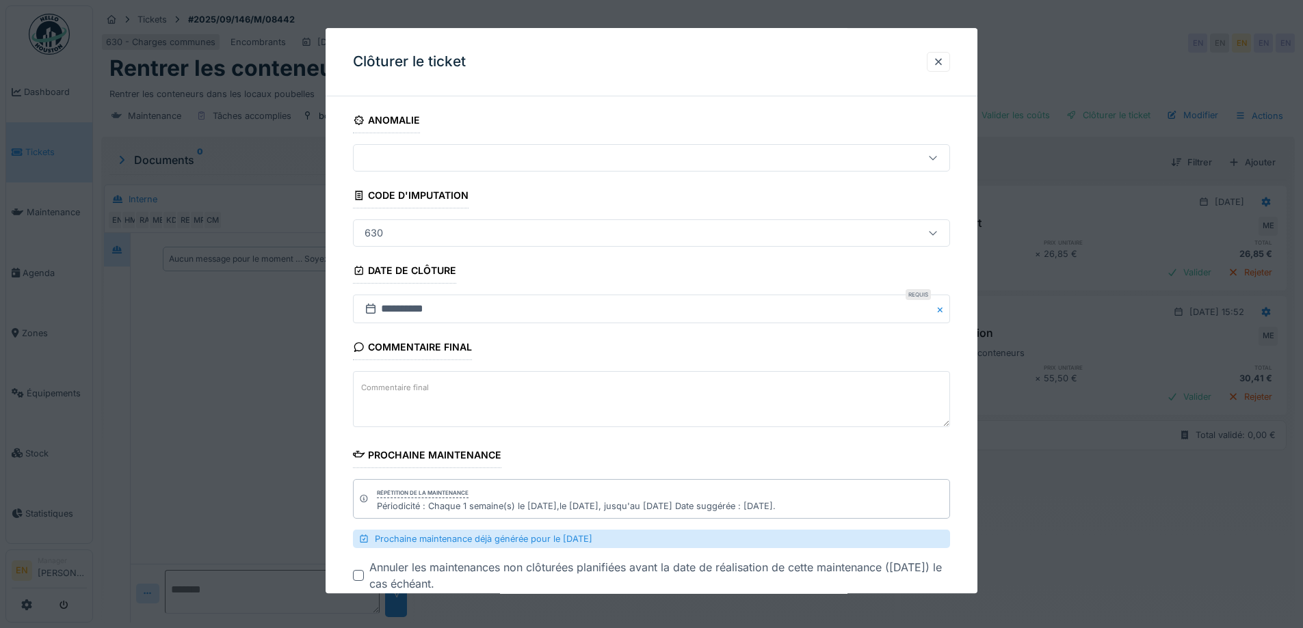
scroll to position [82, 0]
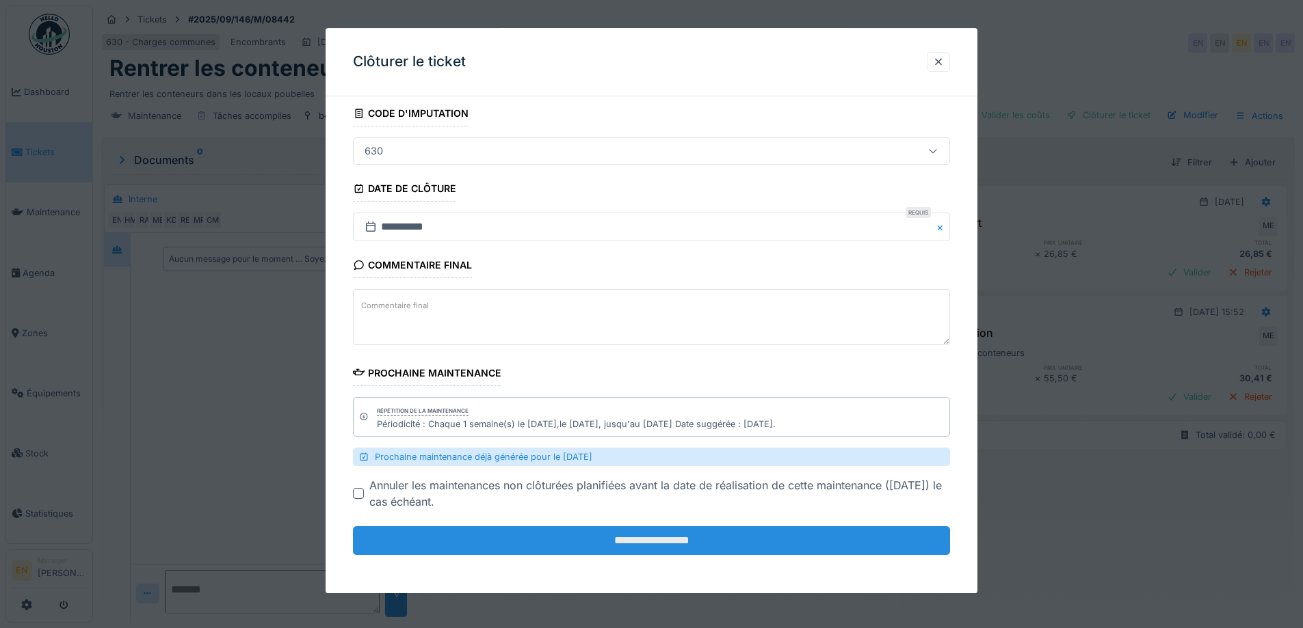
click at [656, 545] on input "**********" at bounding box center [651, 541] width 597 height 29
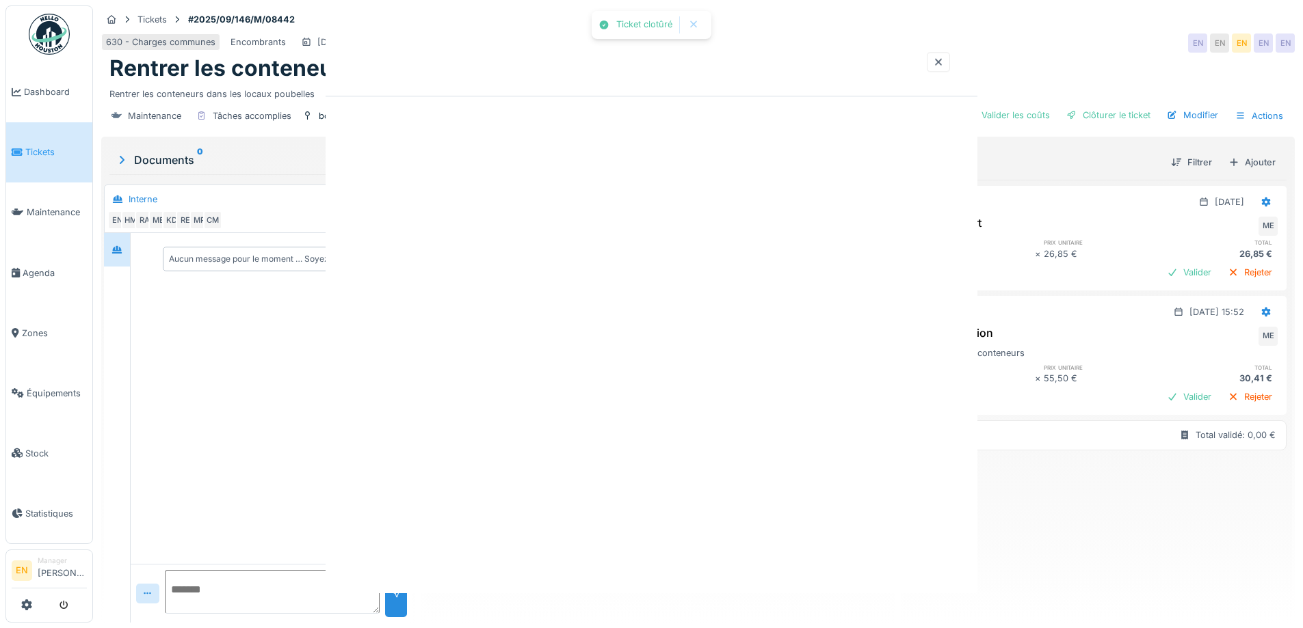
scroll to position [0, 0]
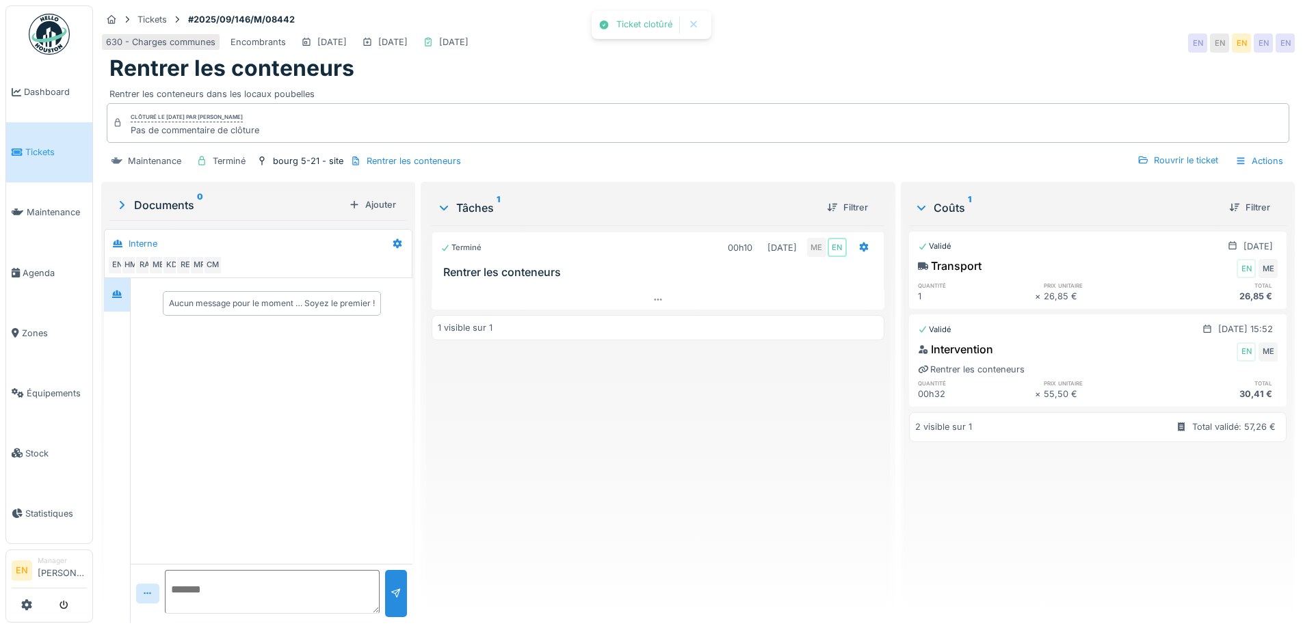
click at [642, 506] on div "Terminé 00h10 23/09/2025 ME EN Rentrer les conteneurs 1 visible sur 1" at bounding box center [657, 419] width 452 height 386
click at [57, 37] on img at bounding box center [49, 34] width 41 height 41
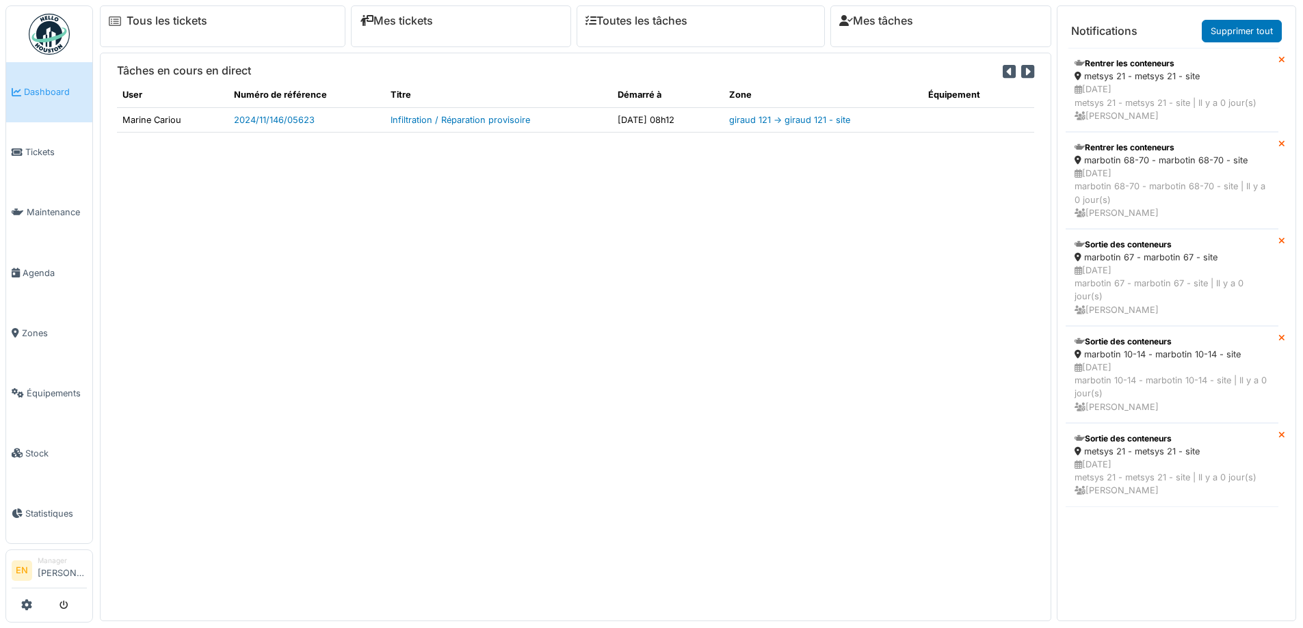
click at [899, 269] on div "Tâches en cours en direct User Numéro de référence Titre Démarré à Zone Équipem…" at bounding box center [575, 337] width 951 height 568
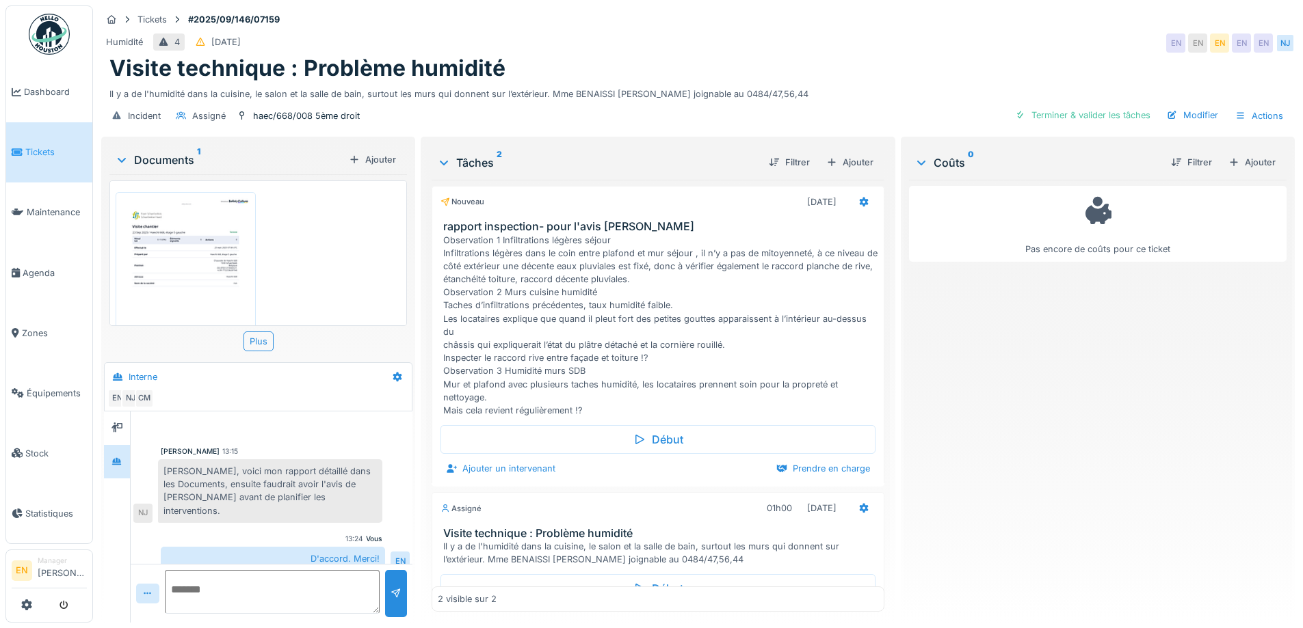
click at [865, 72] on div "Visite technique : Problème humidité" at bounding box center [697, 68] width 1177 height 26
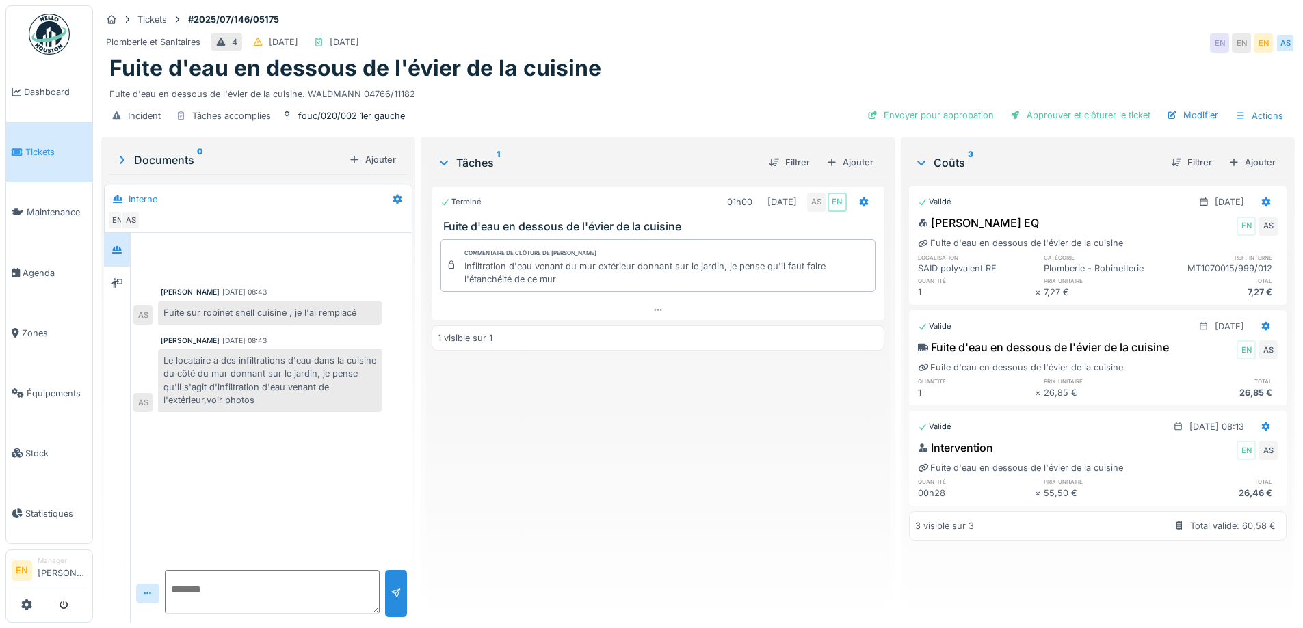
click at [315, 581] on textarea at bounding box center [272, 592] width 215 height 44
type textarea "****"
click at [393, 201] on icon at bounding box center [397, 199] width 9 height 10
click at [412, 229] on div "Modifier" at bounding box center [450, 230] width 128 height 21
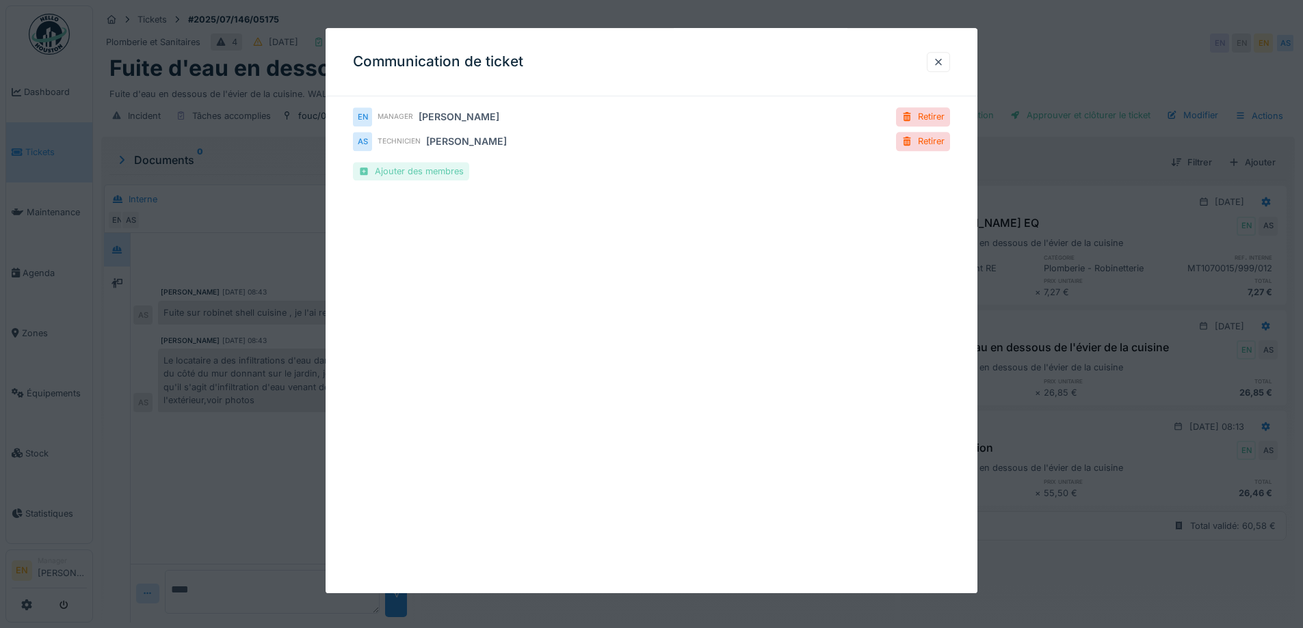
click at [415, 174] on div "Ajouter des membres" at bounding box center [411, 171] width 116 height 18
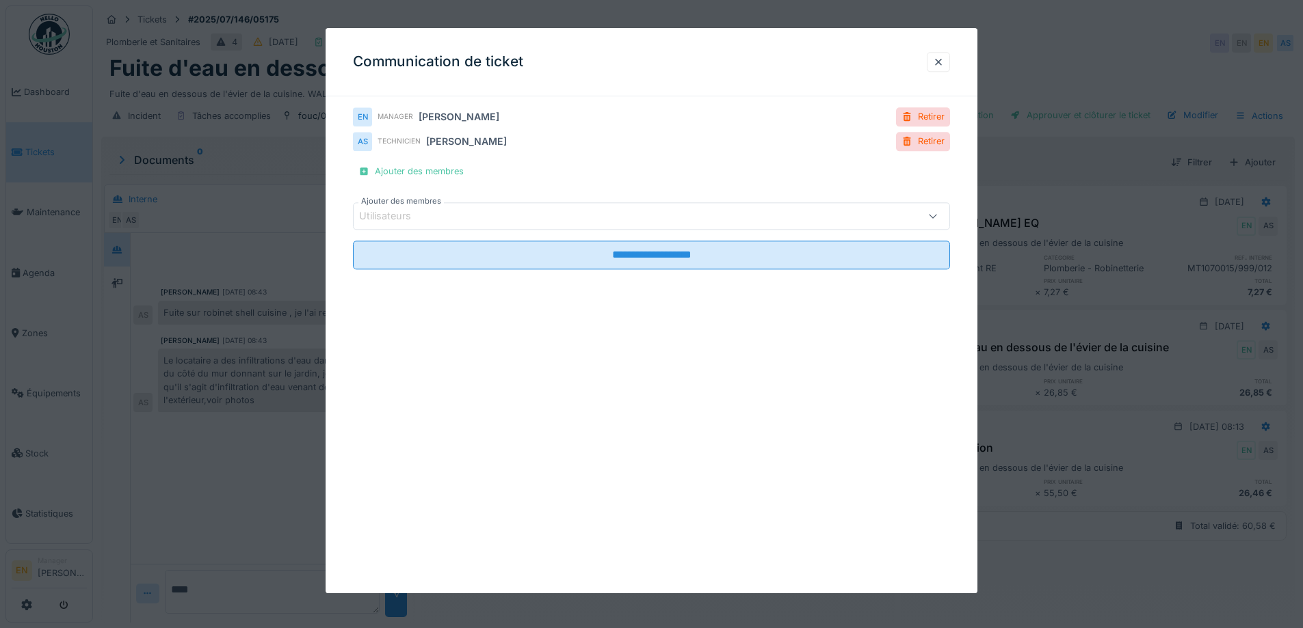
click at [529, 211] on div "Utilisateurs" at bounding box center [616, 216] width 515 height 15
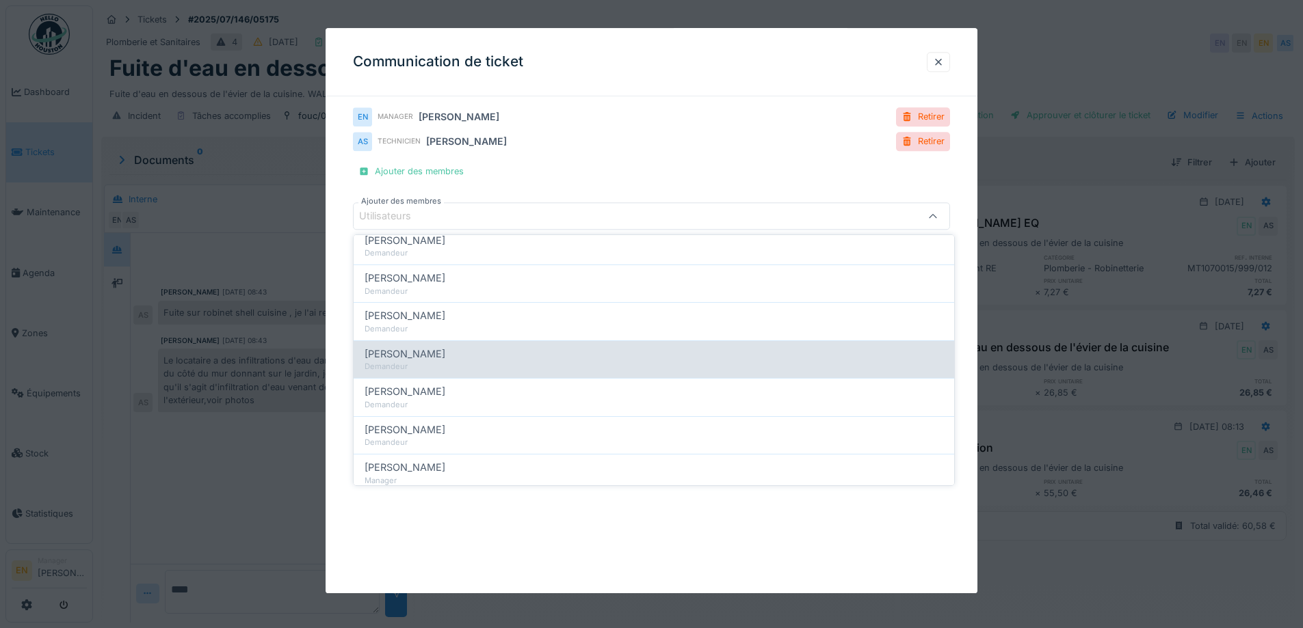
scroll to position [237, 0]
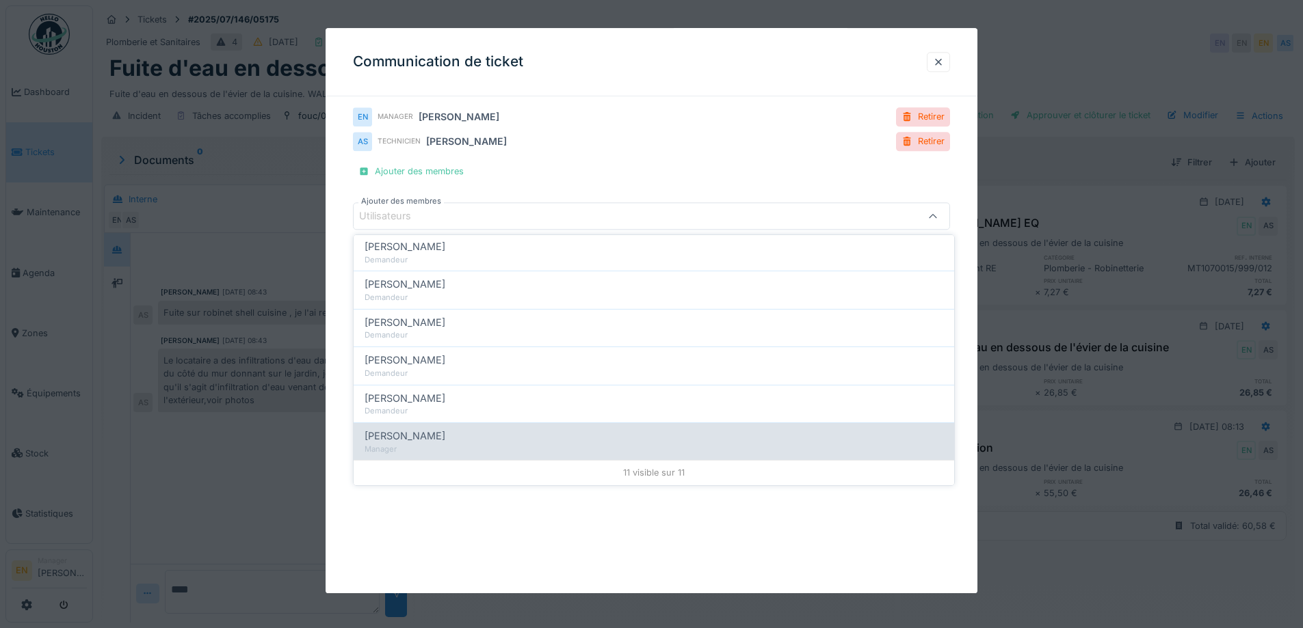
type input "*****"
click at [410, 440] on span "[PERSON_NAME]" at bounding box center [404, 436] width 81 height 15
type input "*****"
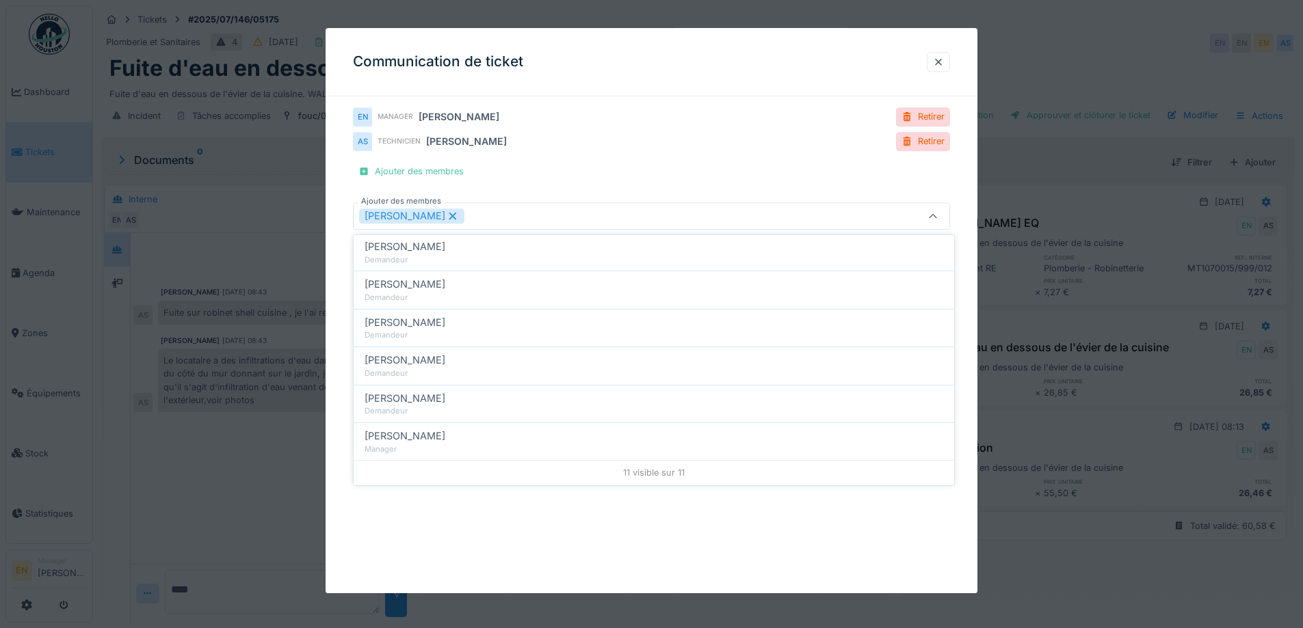
click at [974, 358] on div "**********" at bounding box center [651, 311] width 652 height 566
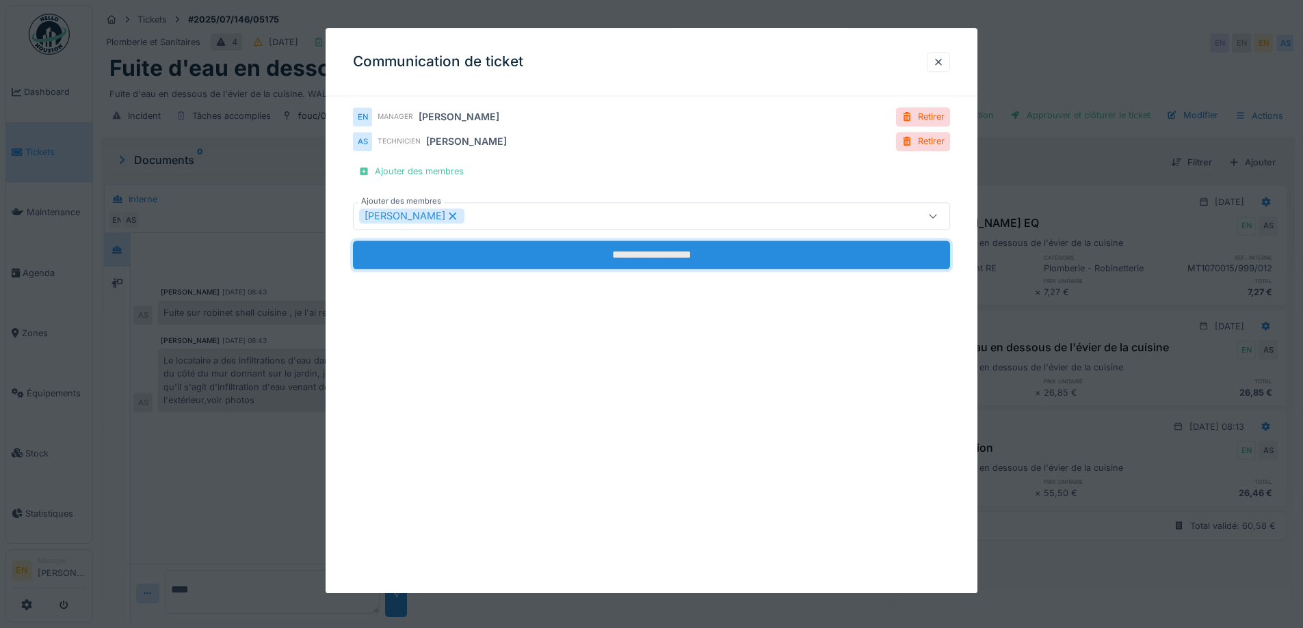
click at [640, 260] on input "**********" at bounding box center [651, 255] width 597 height 29
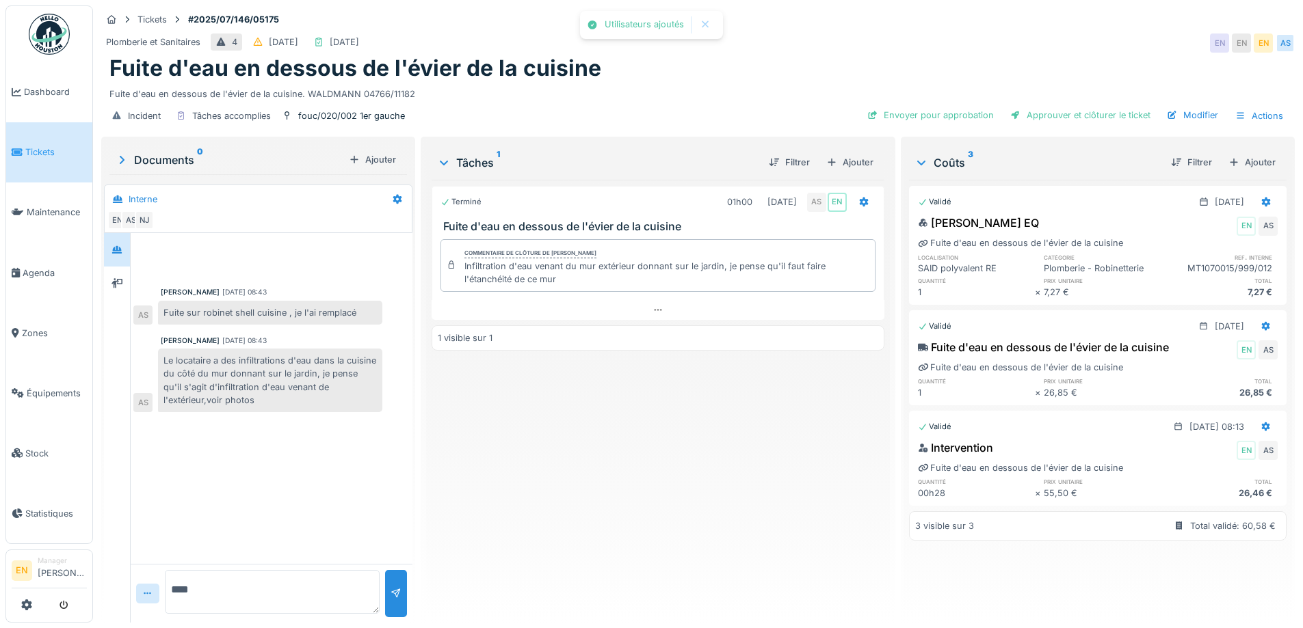
click at [287, 583] on textarea "****" at bounding box center [272, 592] width 215 height 44
type textarea "*"
type textarea "**********"
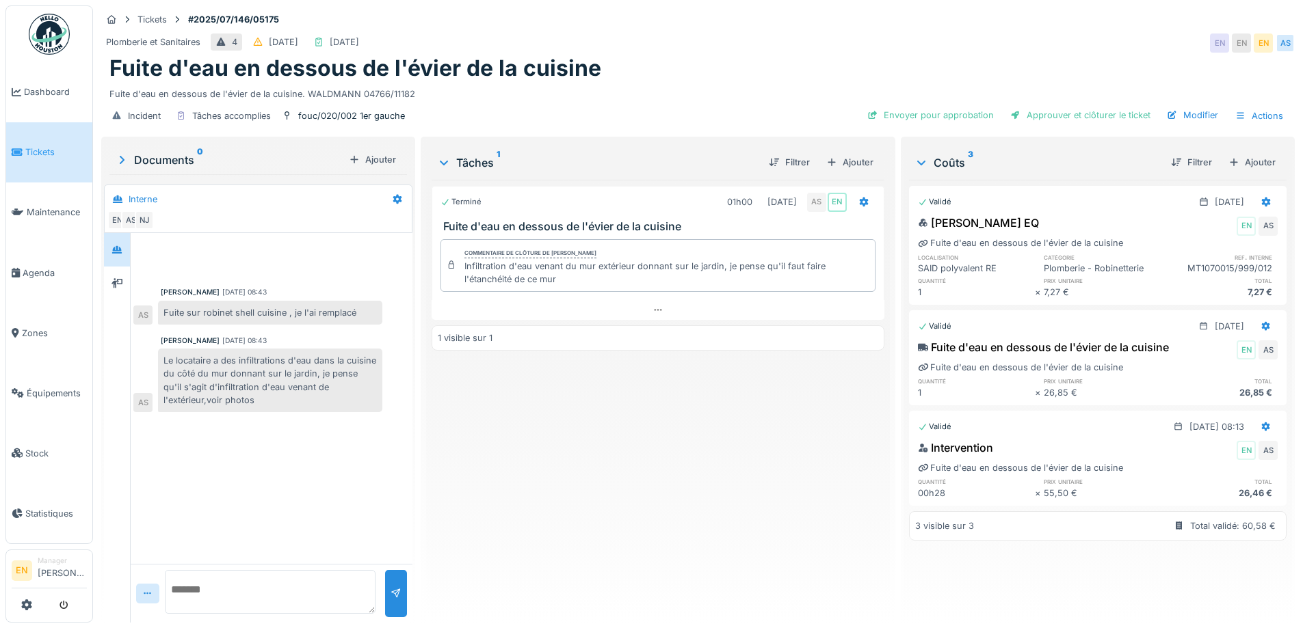
type textarea "*"
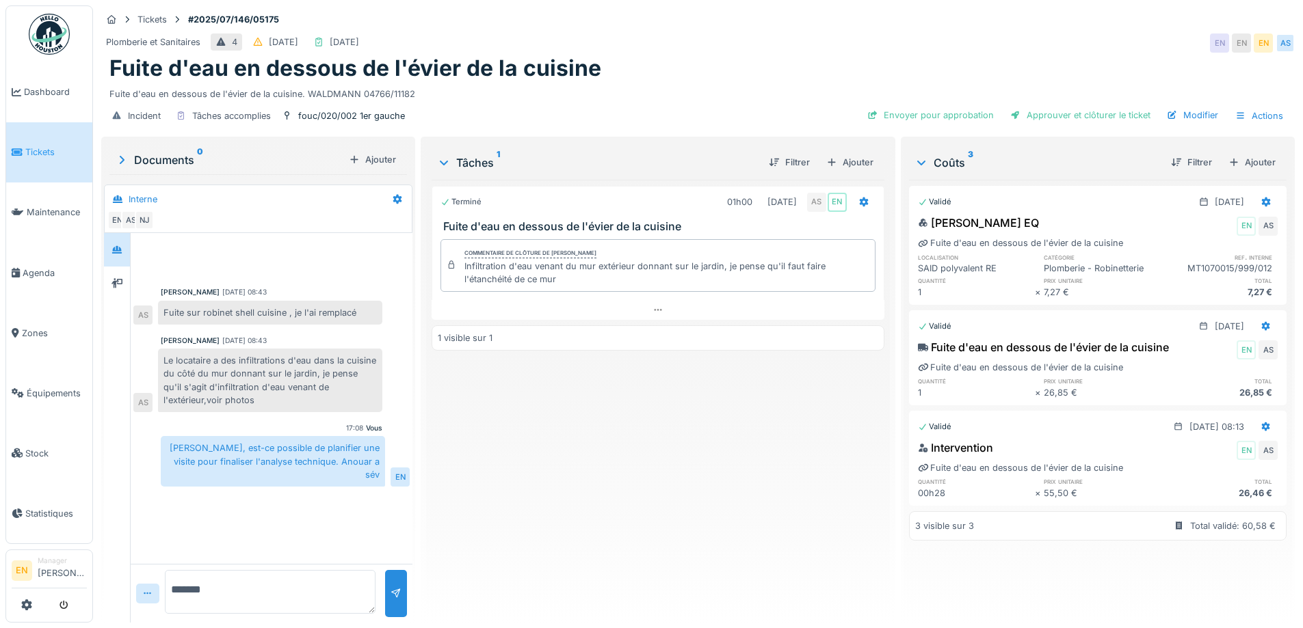
type textarea "*******"
click at [346, 527] on div "Anouatr" at bounding box center [273, 523] width 224 height 24
drag, startPoint x: 352, startPoint y: 523, endPoint x: 336, endPoint y: 520, distance: 16.1
click at [336, 520] on div "Anouatr" at bounding box center [273, 523] width 224 height 24
click at [398, 527] on div "EN" at bounding box center [399, 525] width 19 height 19
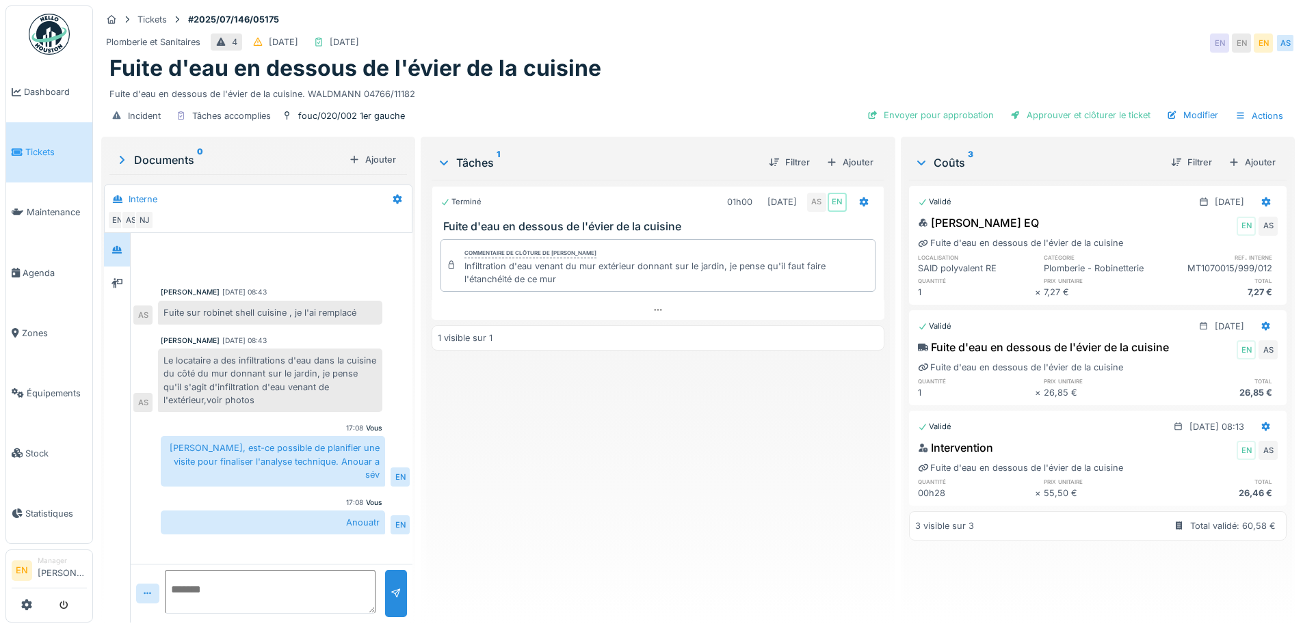
click at [383, 528] on div "Anouatr EN" at bounding box center [285, 523] width 249 height 24
click at [371, 528] on div "Anouatr" at bounding box center [273, 523] width 224 height 24
click at [364, 524] on div "Anouatr" at bounding box center [273, 523] width 224 height 24
click at [171, 587] on textarea at bounding box center [270, 592] width 211 height 44
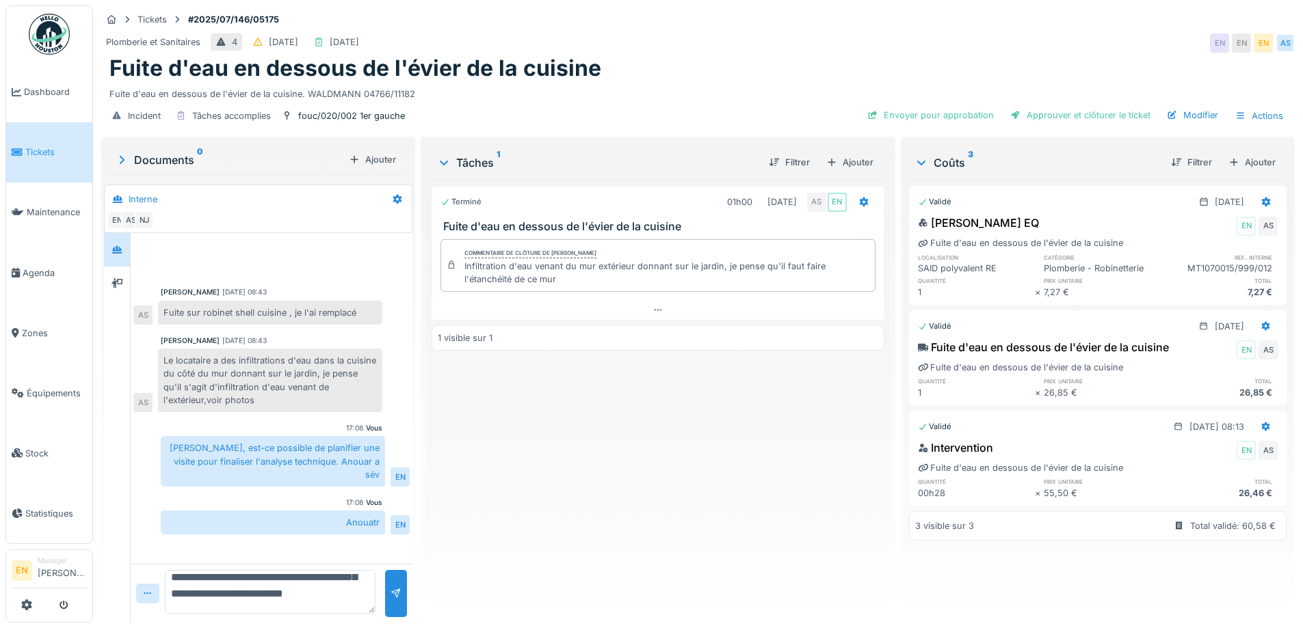
scroll to position [66, 0]
type textarea "**********"
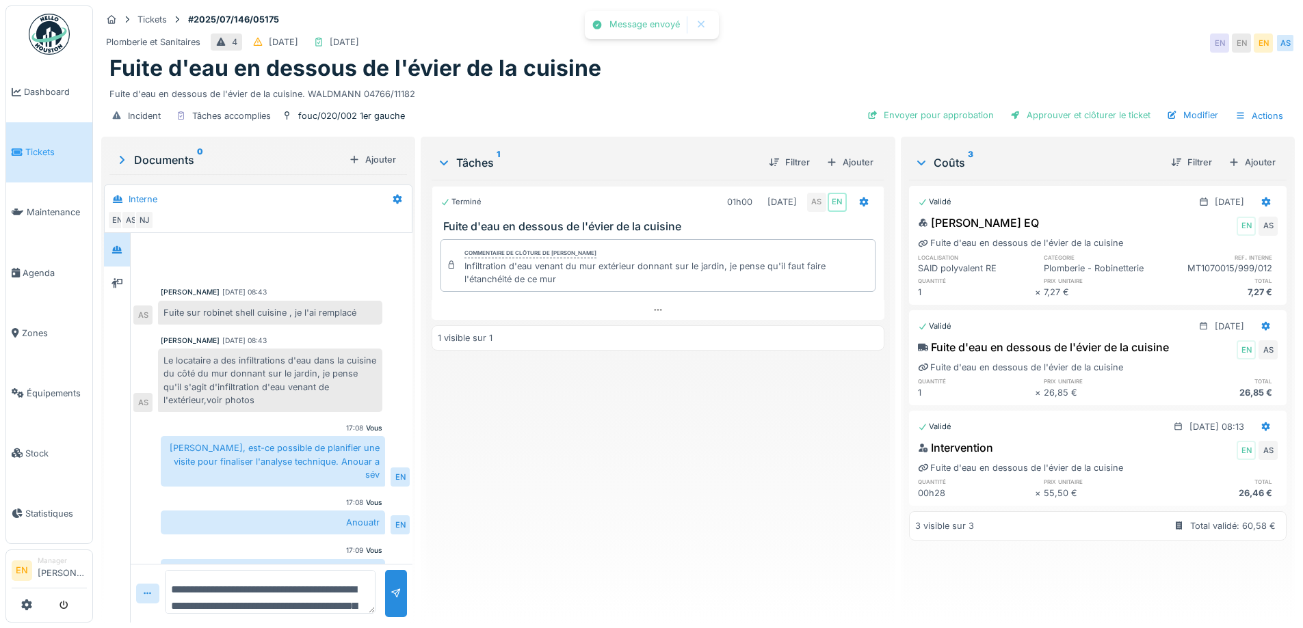
scroll to position [64, 0]
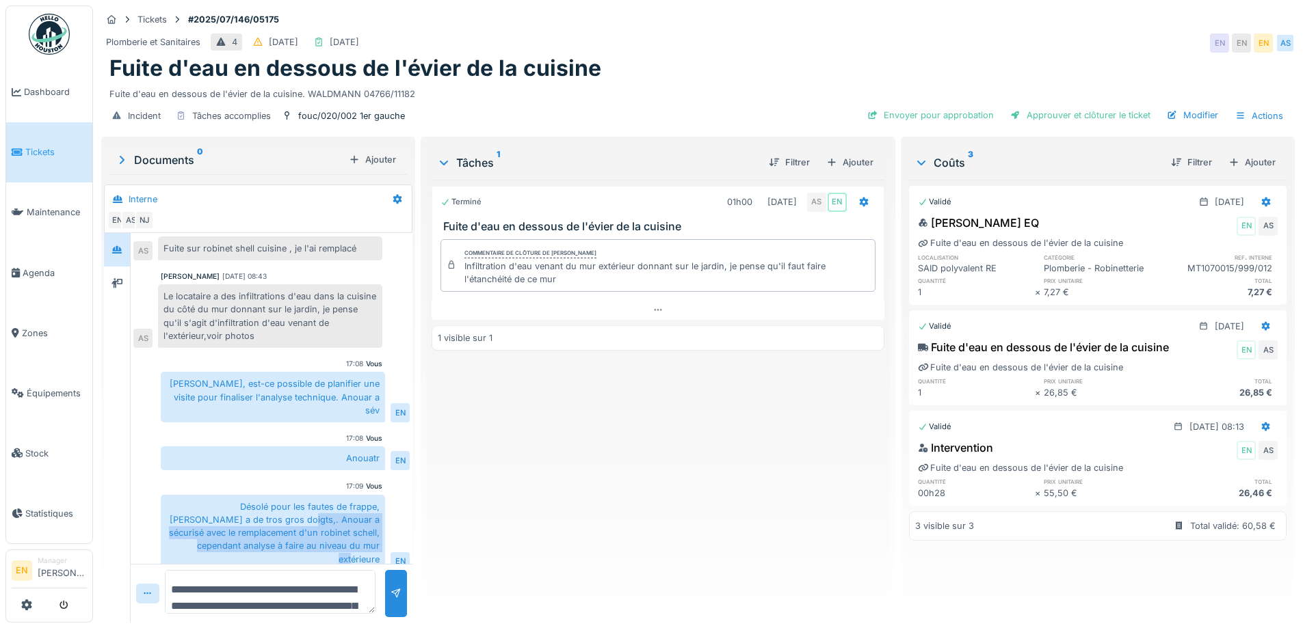
drag, startPoint x: 270, startPoint y: 517, endPoint x: 377, endPoint y: 543, distance: 109.8
click at [377, 543] on div "Désolé pour les fautes de frappe, Cédric a de tros gros doigts,. Anouar a sécur…" at bounding box center [273, 533] width 224 height 77
copy div "Anouar a sécurisé avec le remplacement d'un robinet schell, cependant analyse à…"
click at [849, 159] on div "Ajouter" at bounding box center [850, 162] width 58 height 18
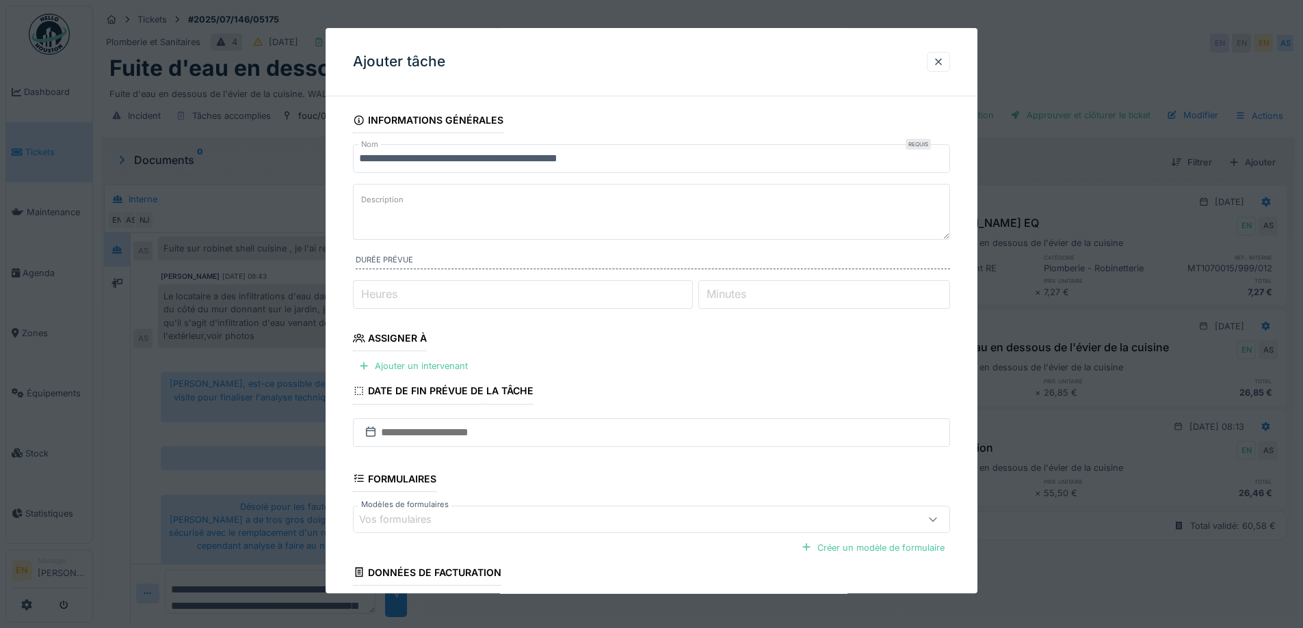
click at [406, 207] on textarea "Description" at bounding box center [651, 212] width 597 height 56
paste textarea "**********"
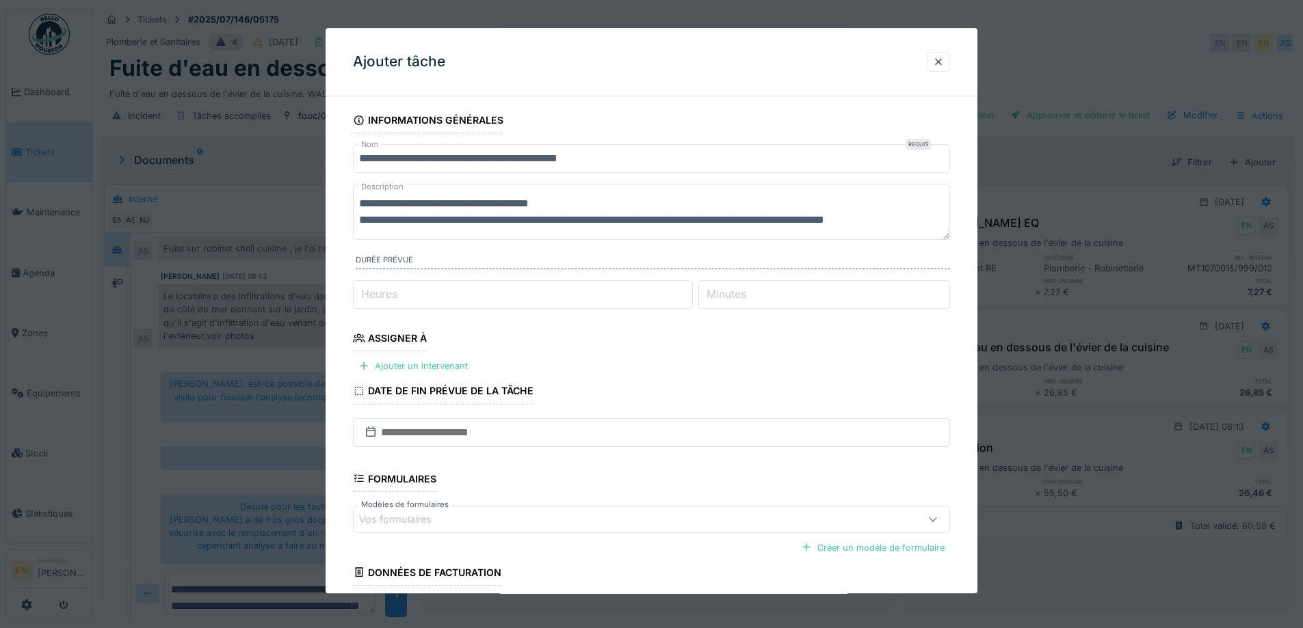
scroll to position [5, 0]
type textarea "**********"
click at [426, 368] on div "Ajouter un intervenant" at bounding box center [413, 367] width 120 height 18
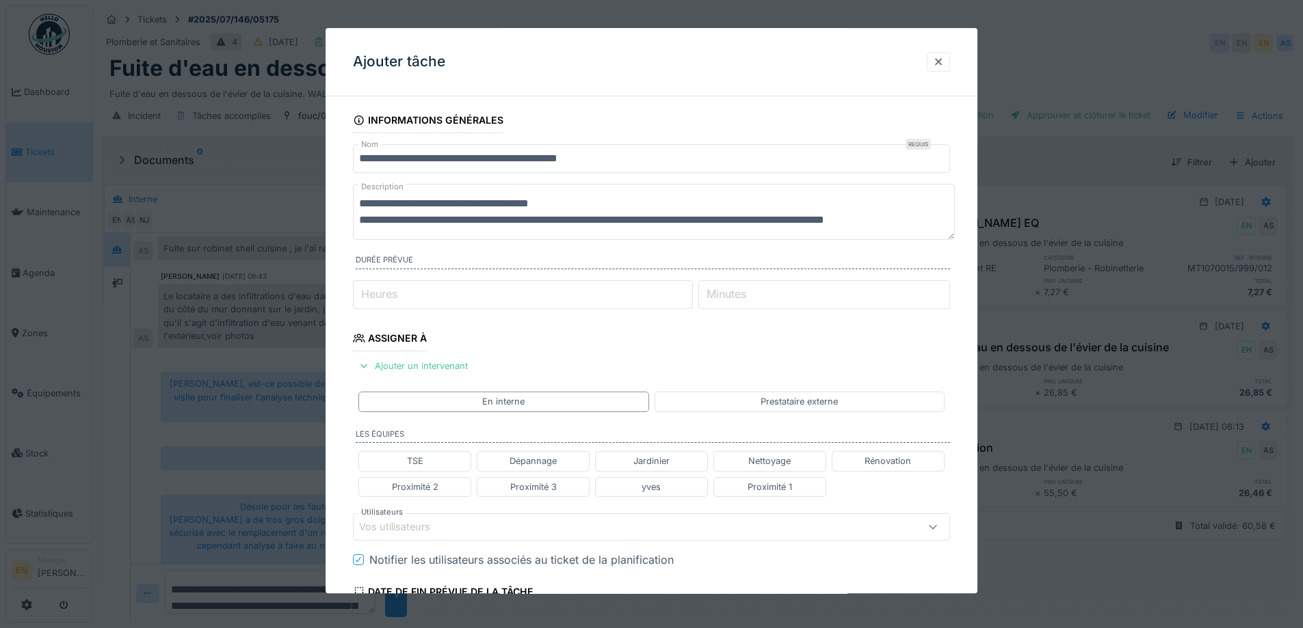
click at [402, 528] on div "Vos utilisateurs" at bounding box center [404, 527] width 90 height 15
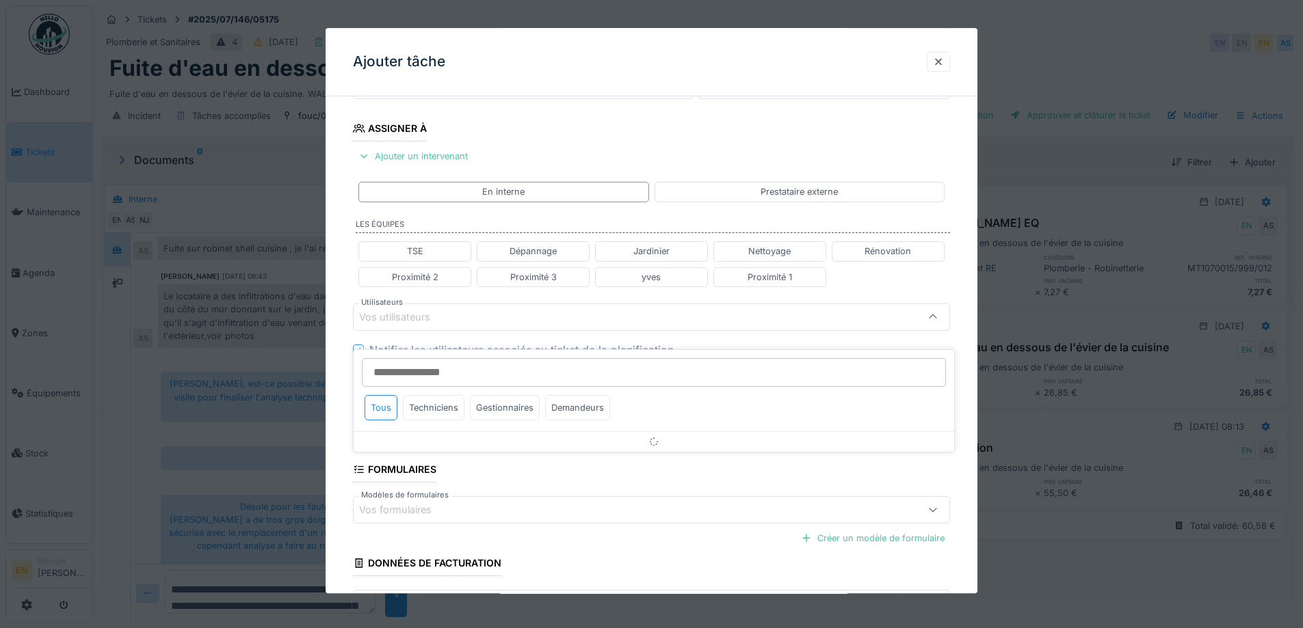
scroll to position [216, 0]
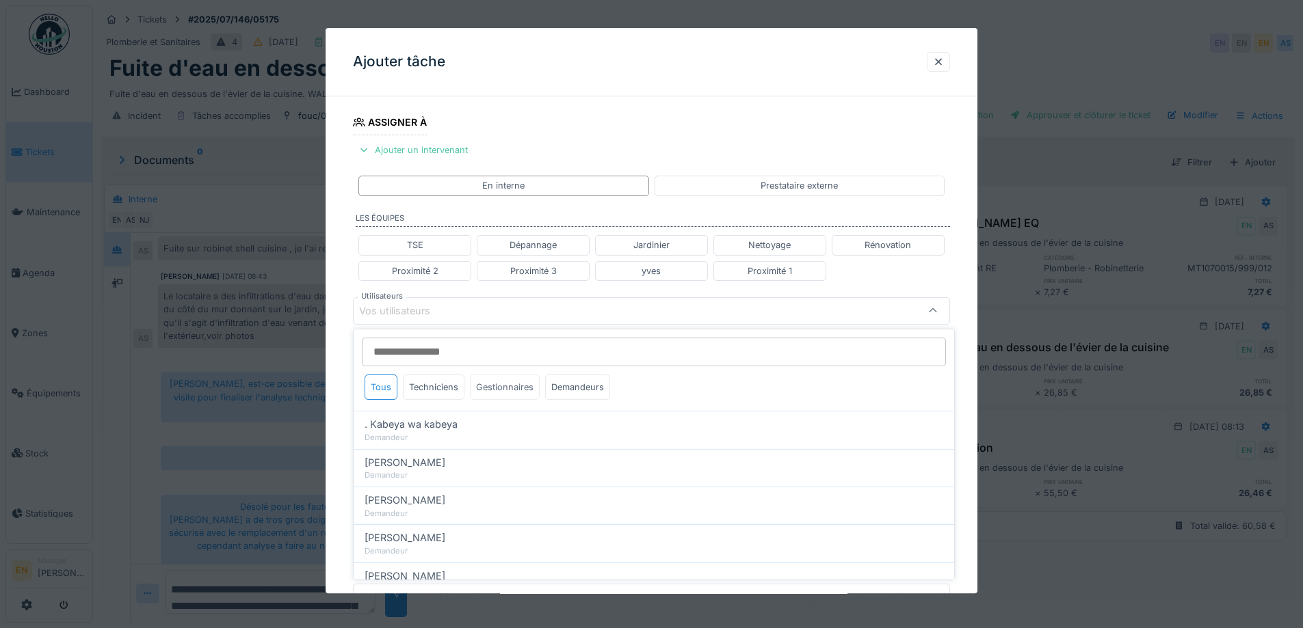
click at [493, 389] on div "Gestionnaires" at bounding box center [505, 387] width 70 height 25
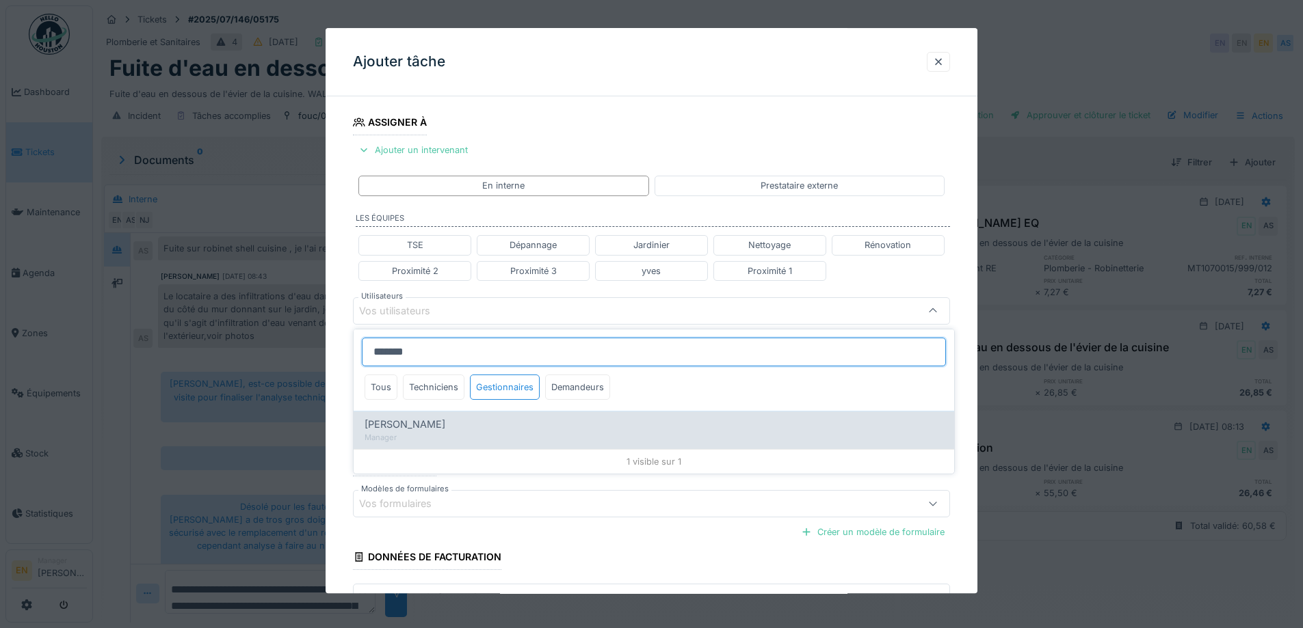
type input "*******"
click at [434, 434] on div "Manager" at bounding box center [653, 438] width 579 height 12
type input "*****"
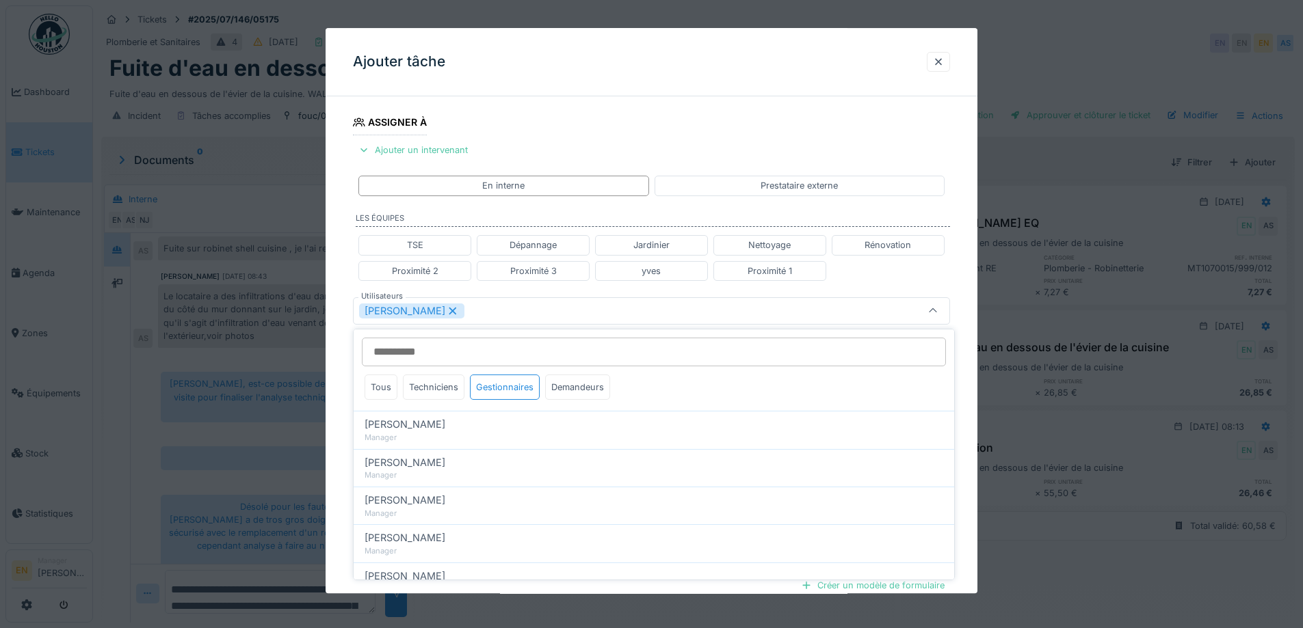
click at [524, 309] on div "[PERSON_NAME]" at bounding box center [616, 311] width 515 height 15
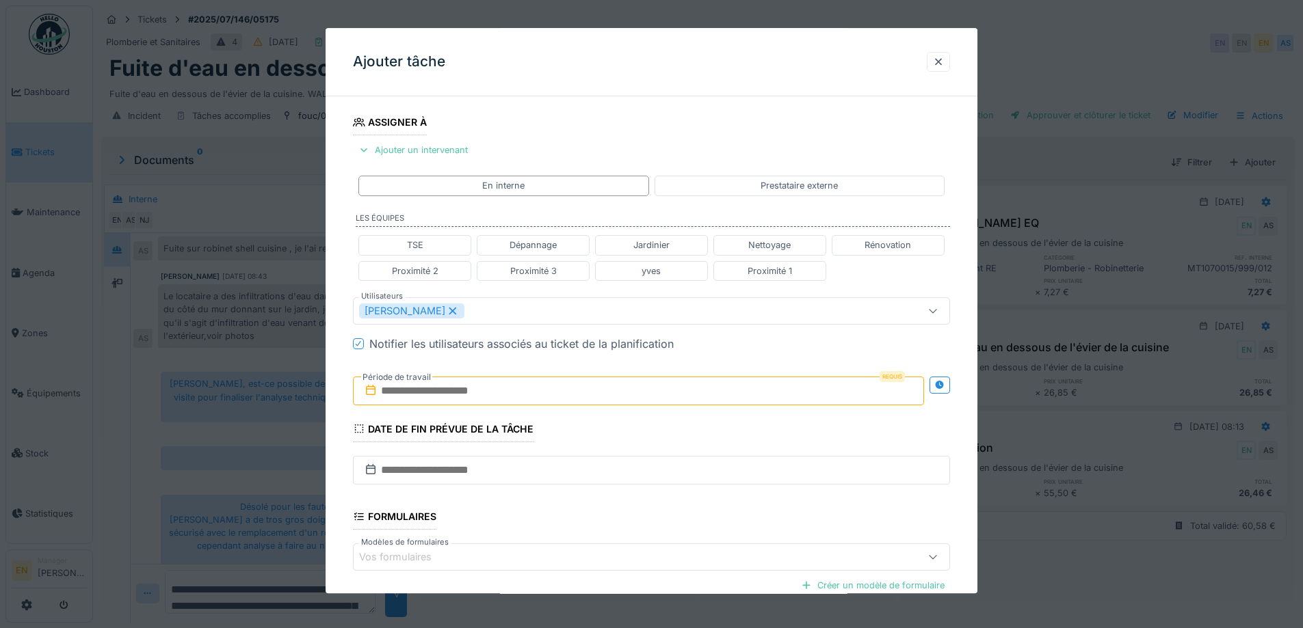
click at [422, 390] on input "text" at bounding box center [638, 391] width 571 height 29
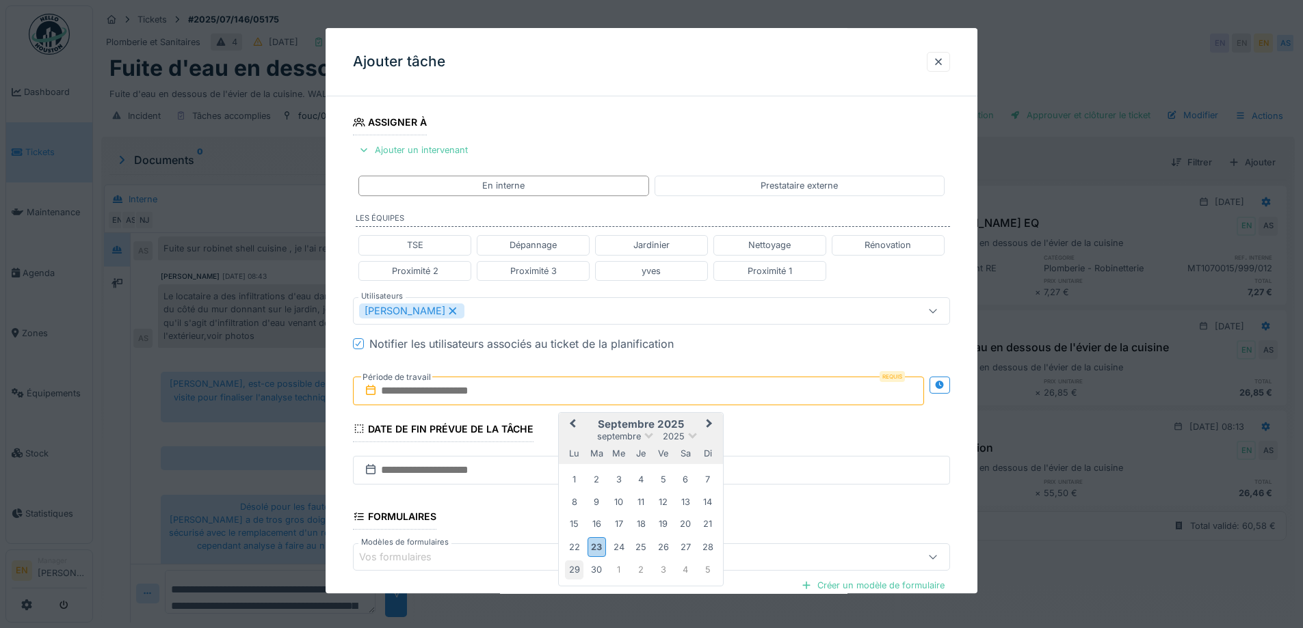
click at [574, 571] on div "29" at bounding box center [574, 570] width 18 height 18
click at [669, 568] on div "3" at bounding box center [663, 570] width 18 height 18
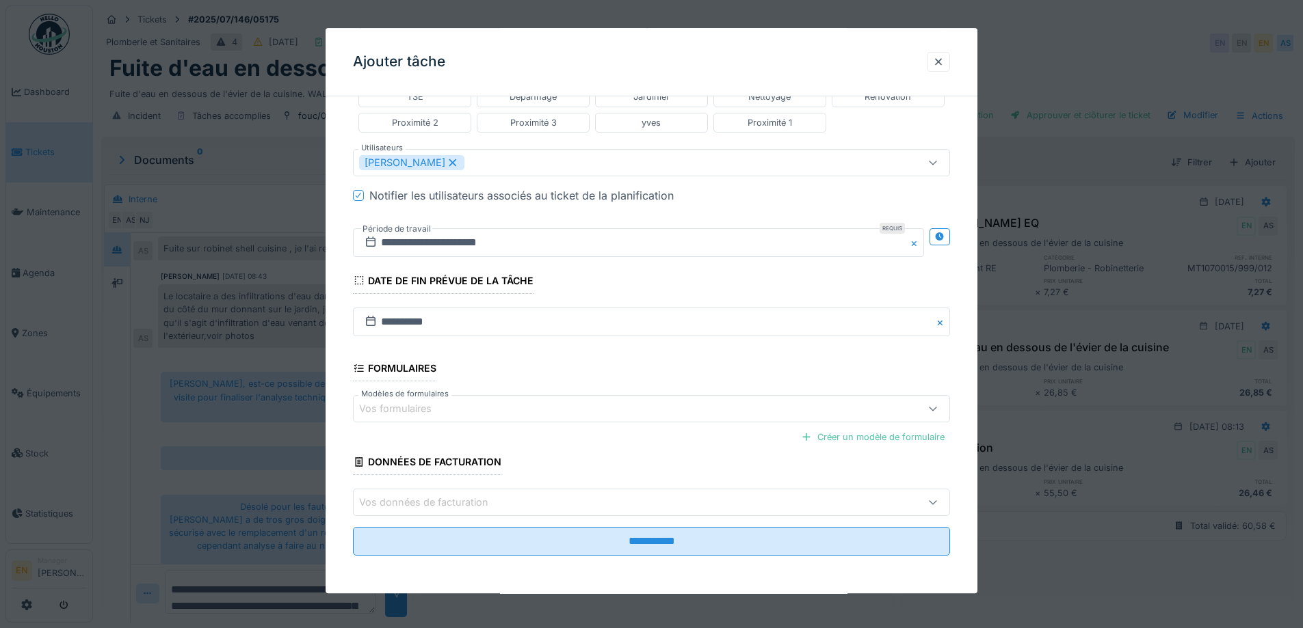
scroll to position [365, 0]
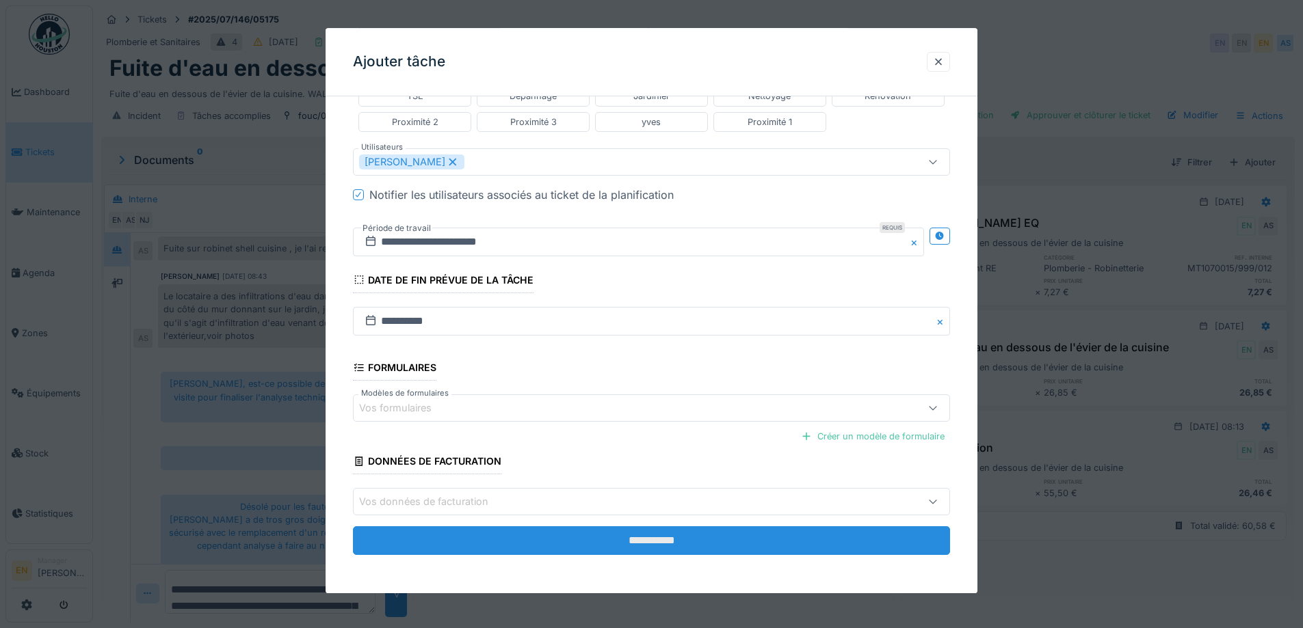
click at [667, 539] on input "**********" at bounding box center [651, 541] width 597 height 29
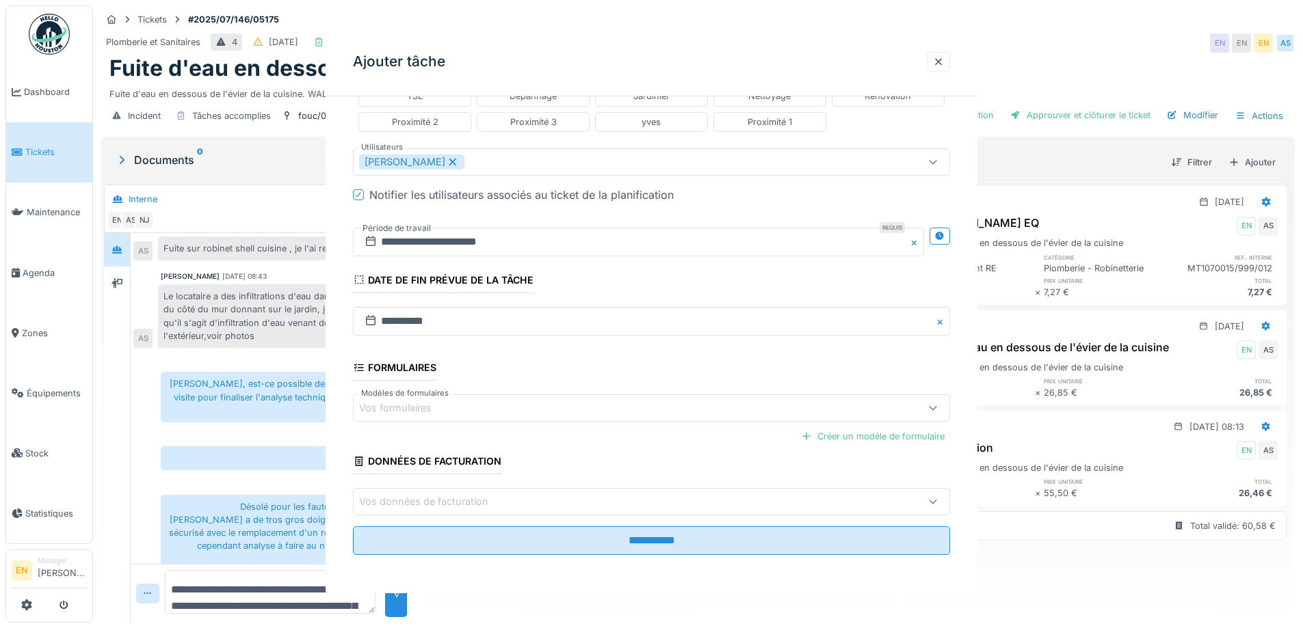
scroll to position [0, 0]
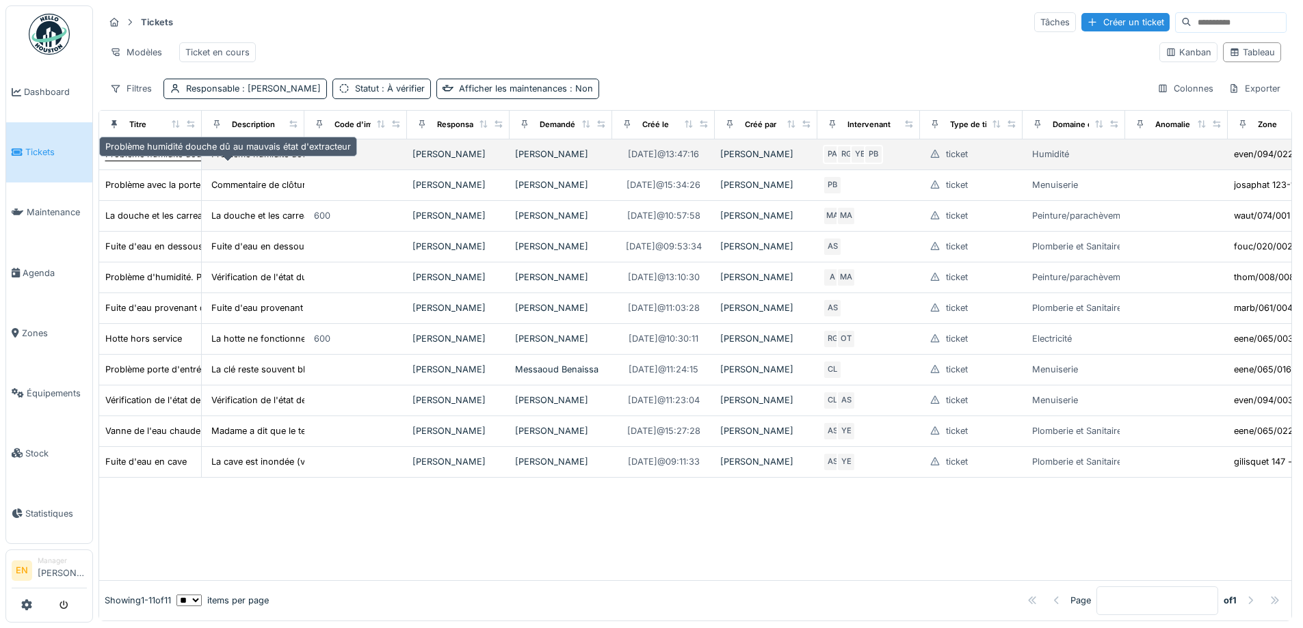
click at [168, 161] on div "Problème humidité douche dû au mauvais état d'extracteur" at bounding box center [227, 154] width 245 height 13
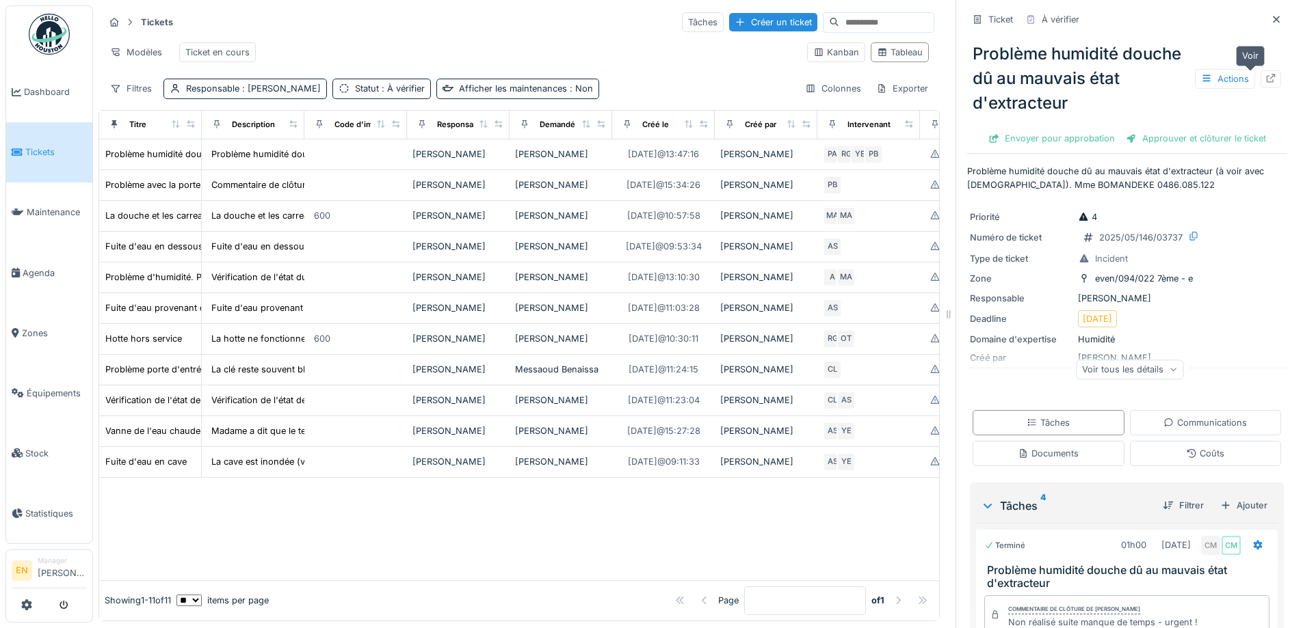
click at [1266, 81] on icon at bounding box center [1270, 78] width 9 height 9
click at [1271, 19] on icon at bounding box center [1276, 19] width 11 height 9
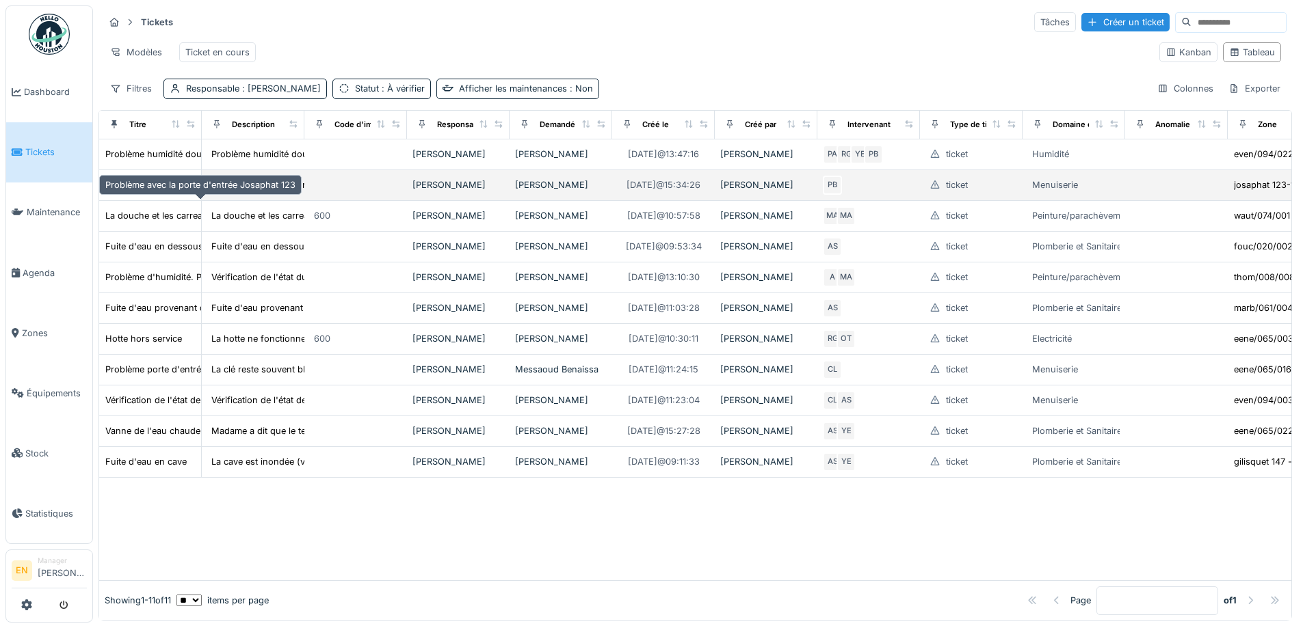
click at [147, 191] on div "Problème avec la porte d'entrée Josaphat 123" at bounding box center [200, 184] width 190 height 13
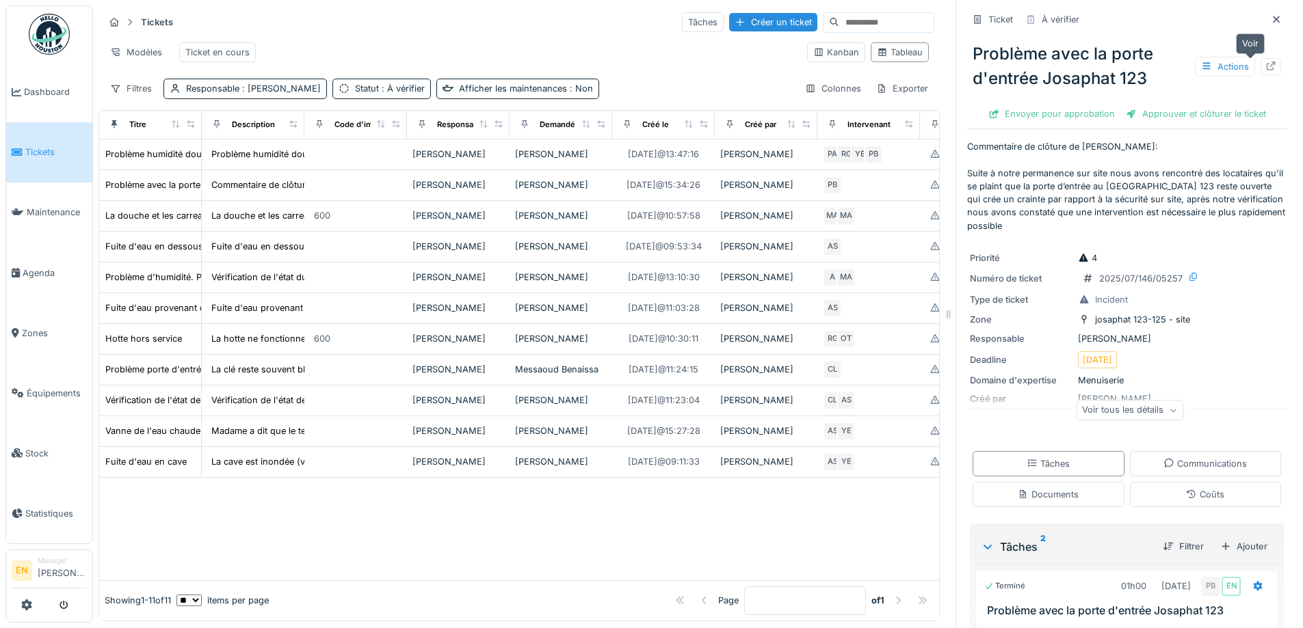
click at [1265, 66] on icon at bounding box center [1270, 66] width 11 height 9
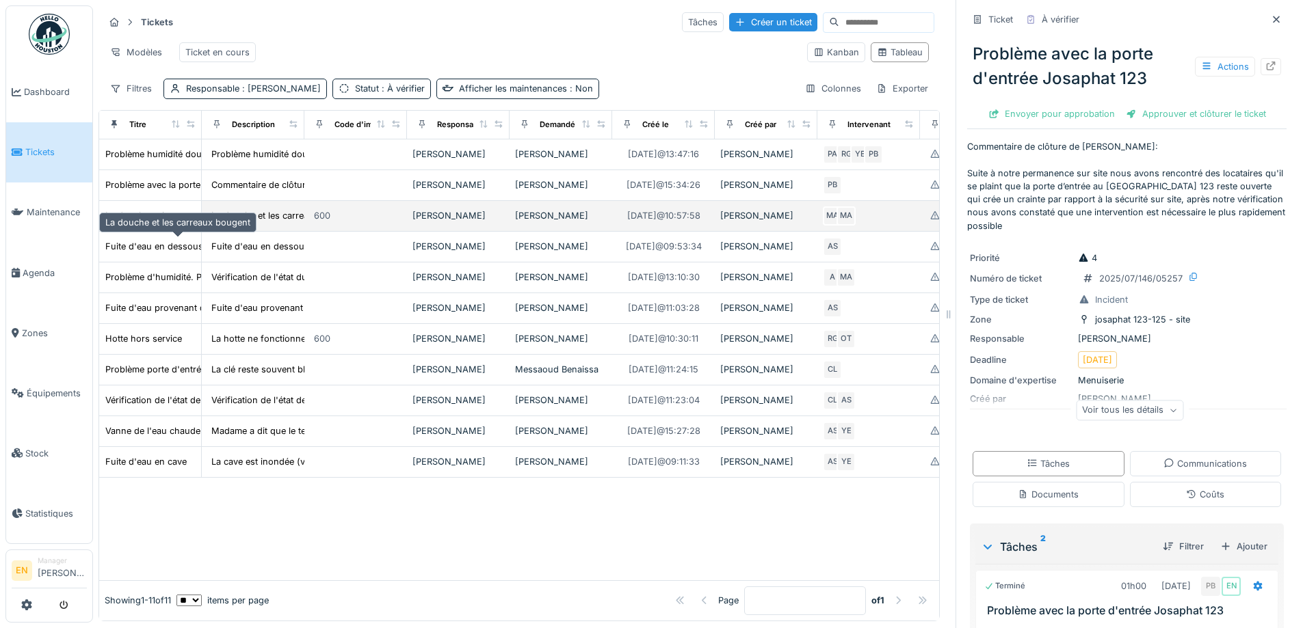
click at [175, 222] on div "La douche et les carreaux bougent" at bounding box center [177, 215] width 145 height 13
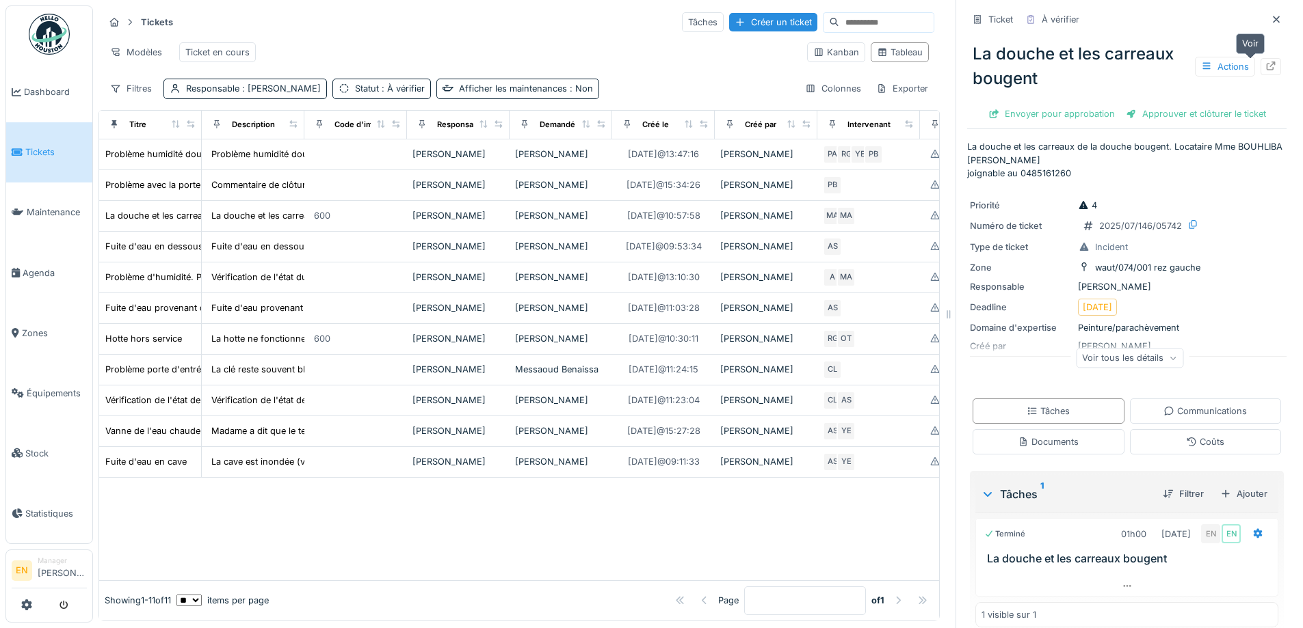
click at [1265, 70] on icon at bounding box center [1270, 66] width 11 height 9
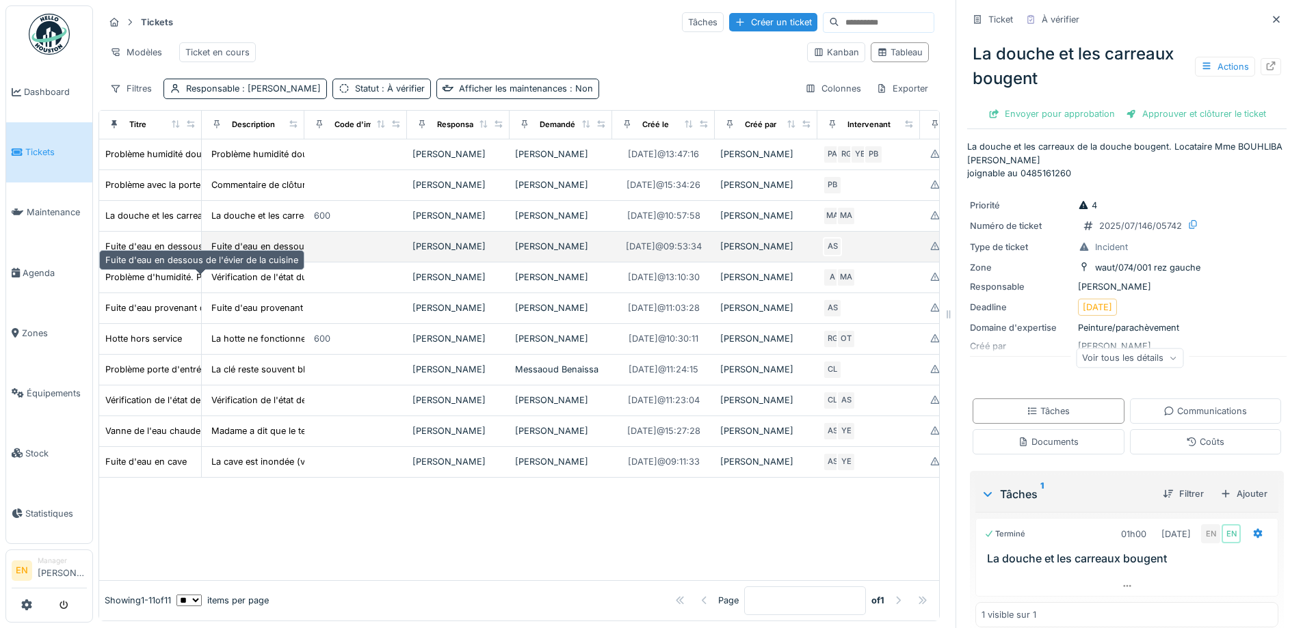
click at [142, 253] on div "Fuite d'eau en dessous de l'évier de la cuisine" at bounding box center [201, 246] width 193 height 13
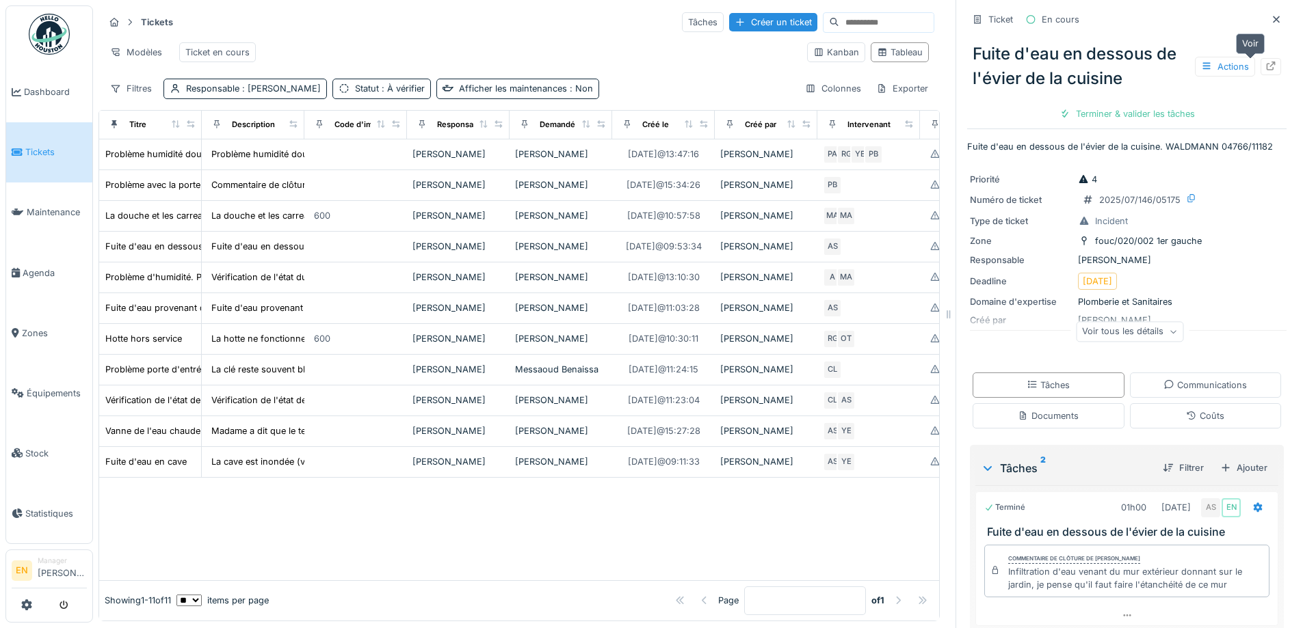
click at [1265, 64] on icon at bounding box center [1270, 66] width 11 height 9
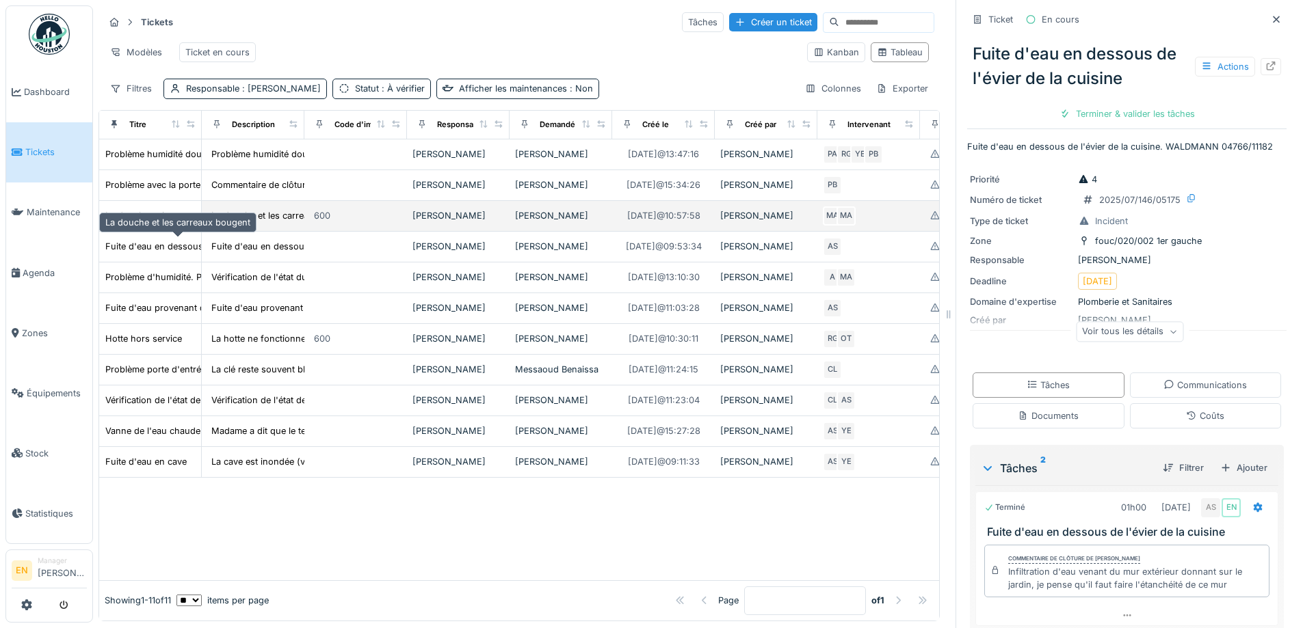
click at [146, 222] on div "La douche et les carreaux bougent" at bounding box center [177, 215] width 145 height 13
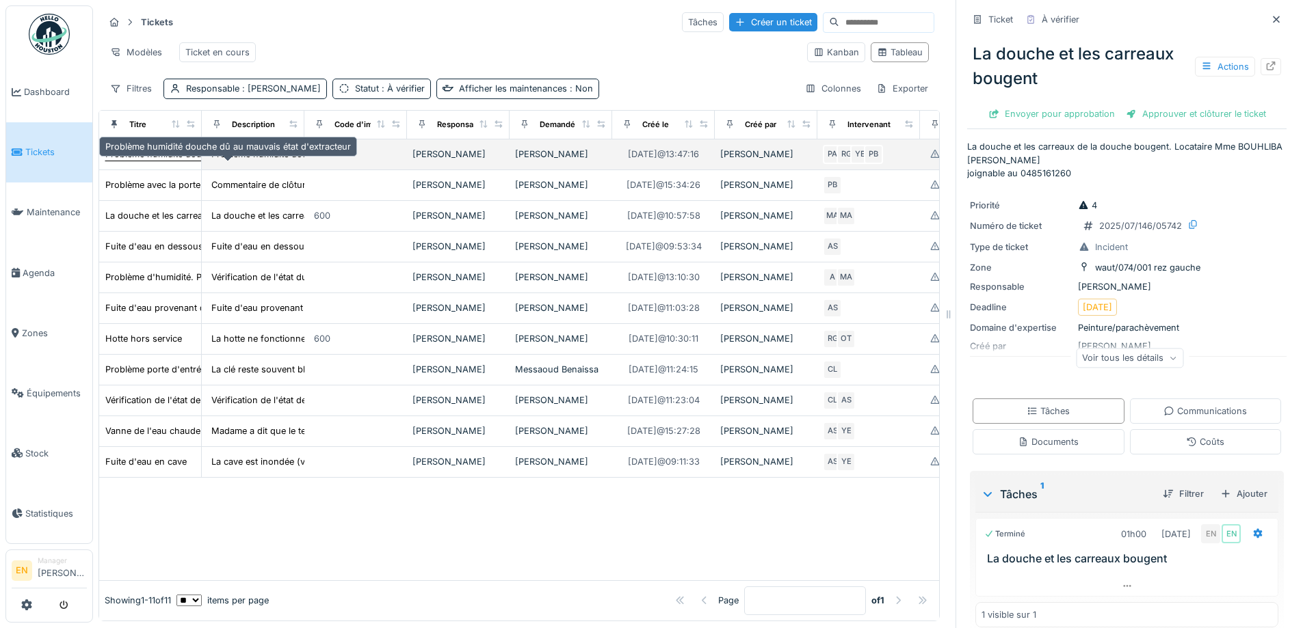
click at [191, 161] on div "Problème humidité douche dû au mauvais état d'extracteur" at bounding box center [227, 154] width 245 height 13
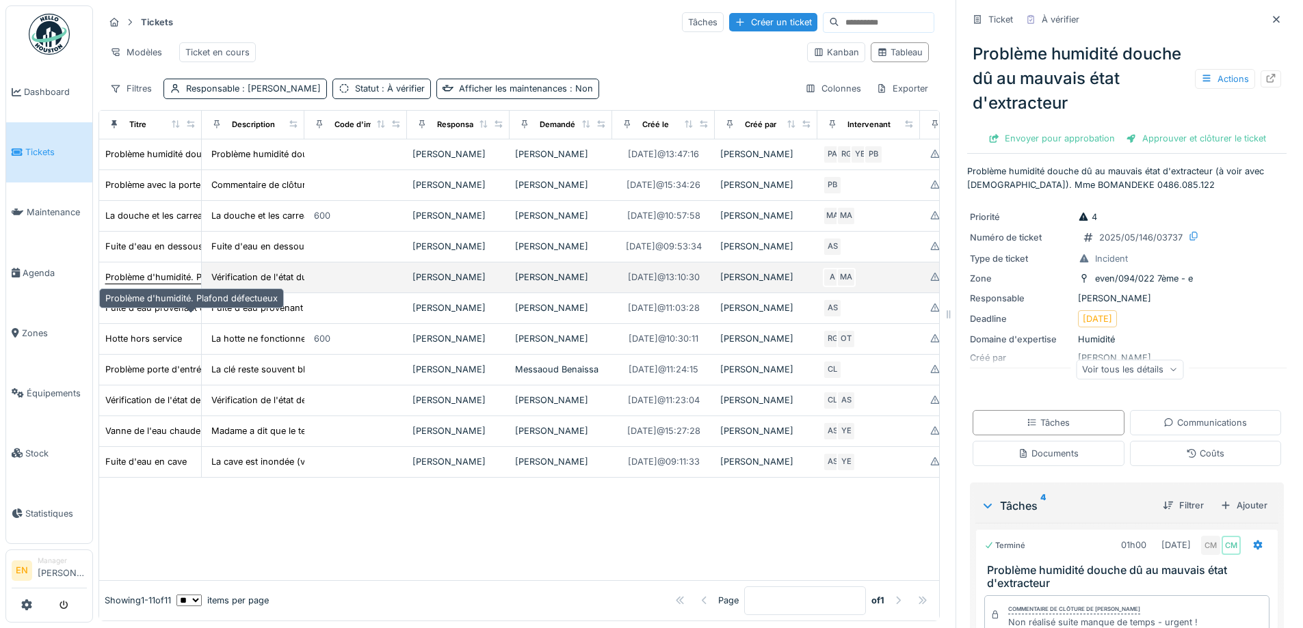
click at [172, 284] on div "Problème d'humidité. Plafond défectueux" at bounding box center [191, 277] width 172 height 13
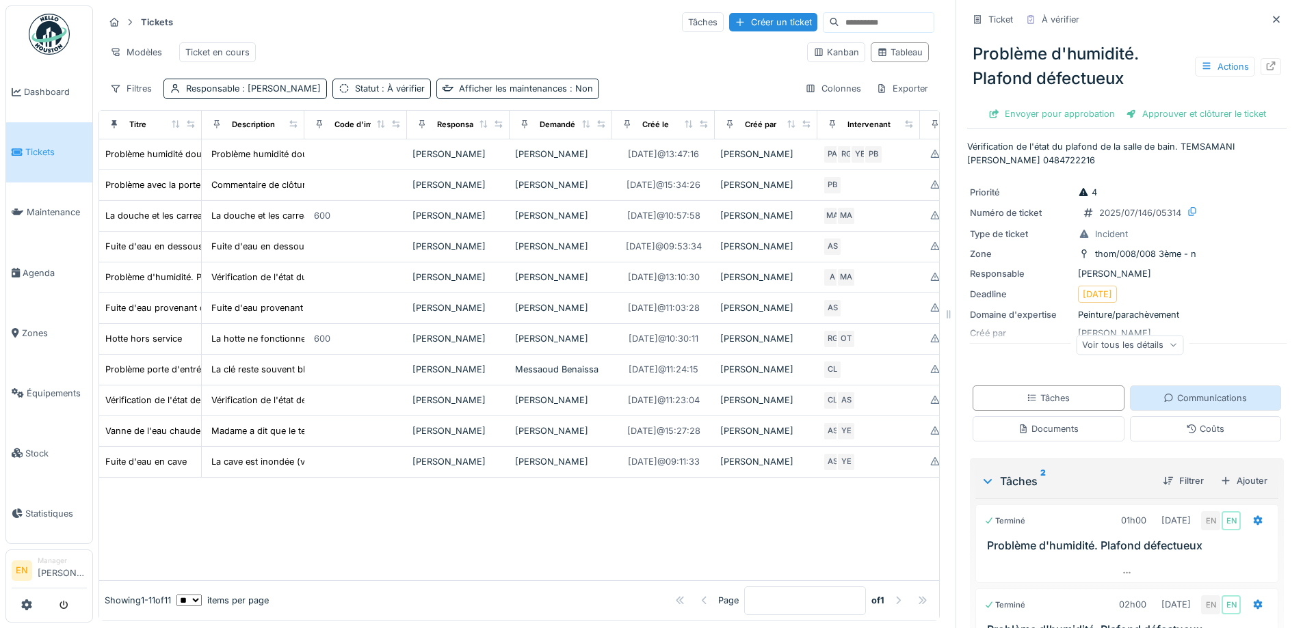
click at [1181, 395] on div "Communications" at bounding box center [1204, 398] width 83 height 13
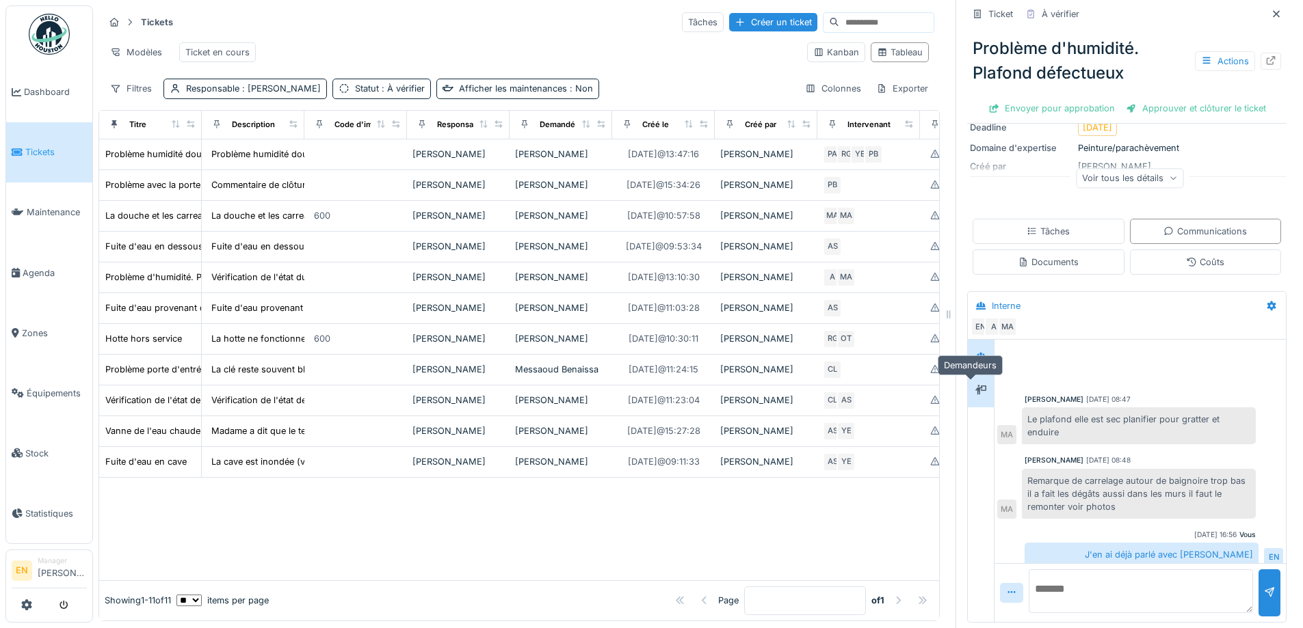
click at [975, 385] on icon at bounding box center [980, 390] width 11 height 10
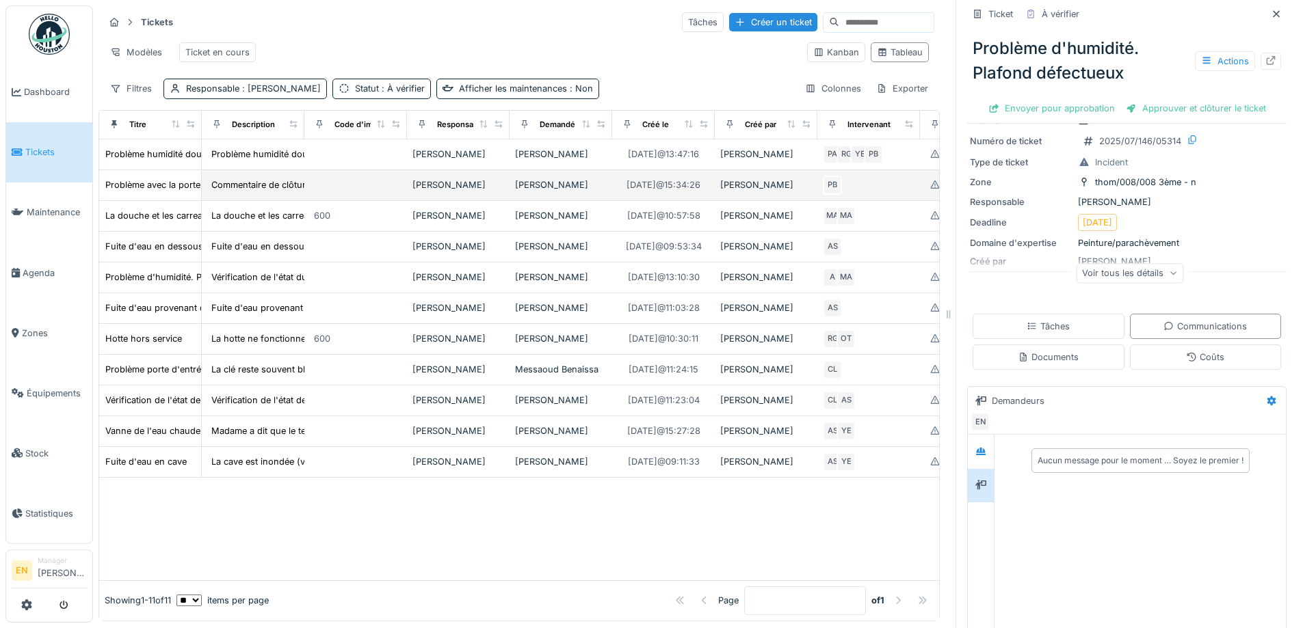
scroll to position [31, 0]
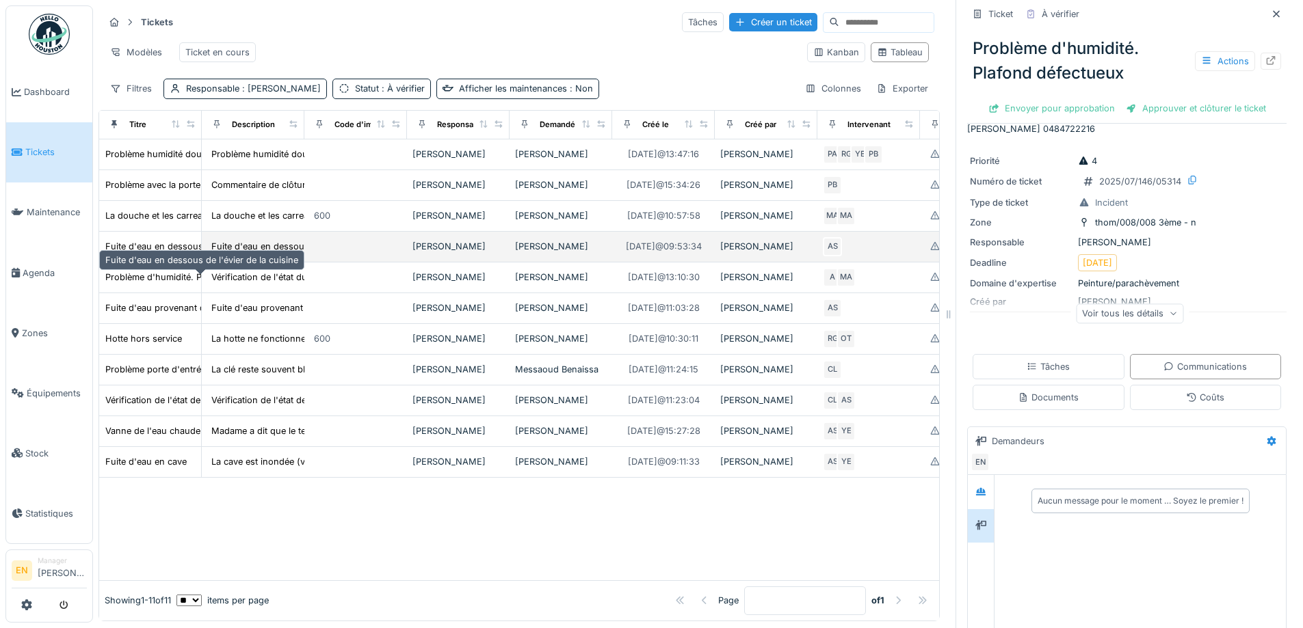
click at [157, 253] on div "Fuite d'eau en dessous de l'évier de la cuisine" at bounding box center [201, 246] width 193 height 13
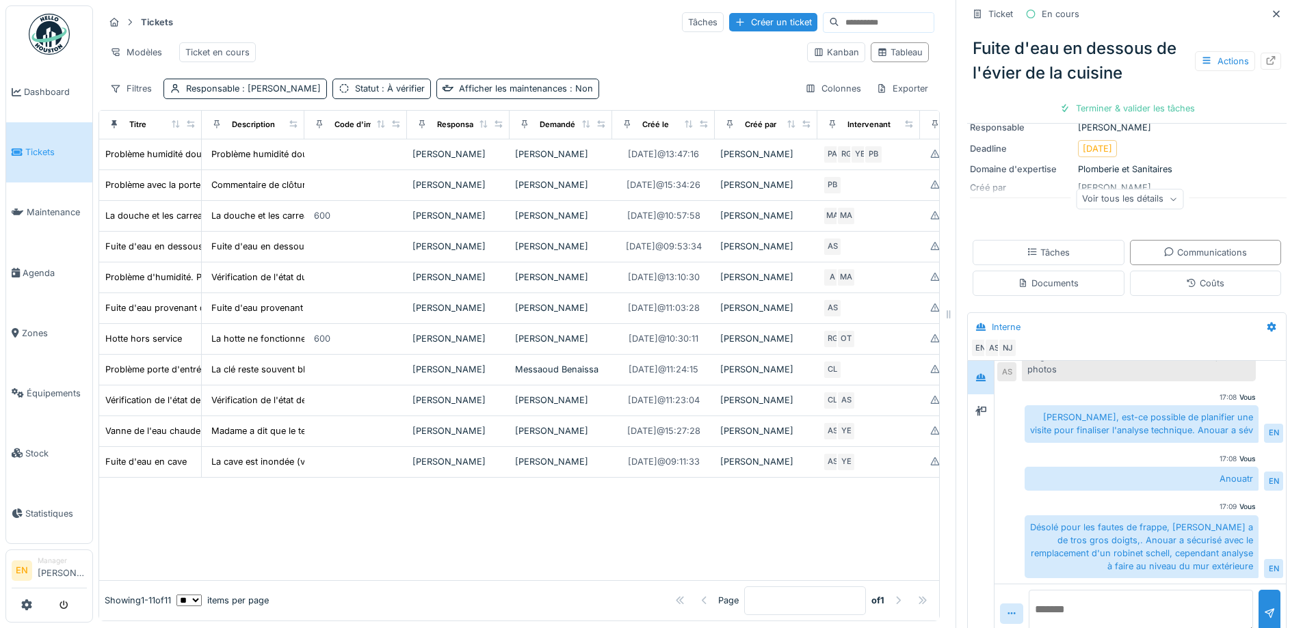
scroll to position [137, 0]
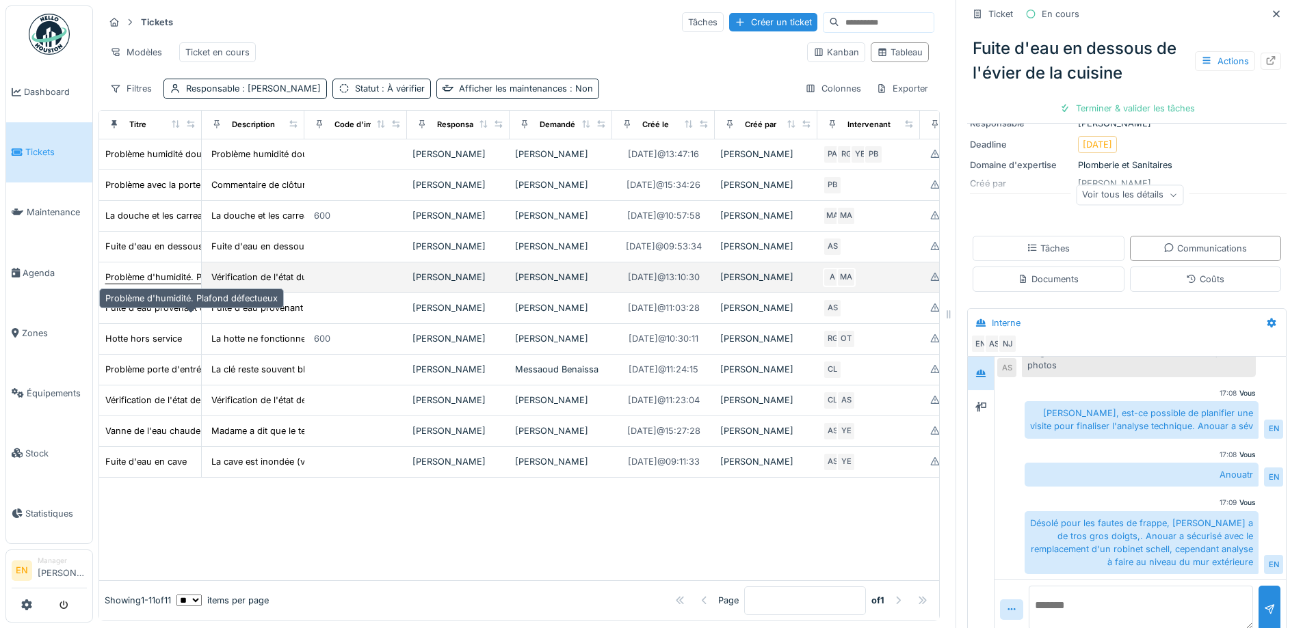
click at [152, 284] on div "Problème d'humidité. Plafond défectueux" at bounding box center [191, 277] width 172 height 13
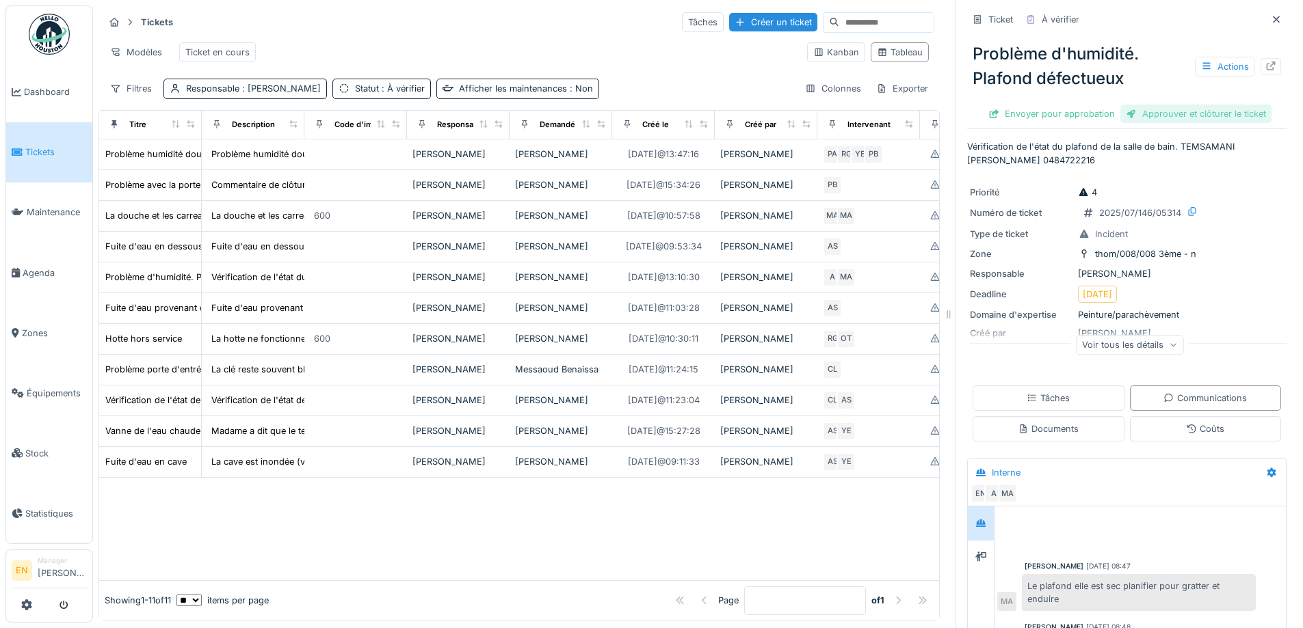
scroll to position [58, 0]
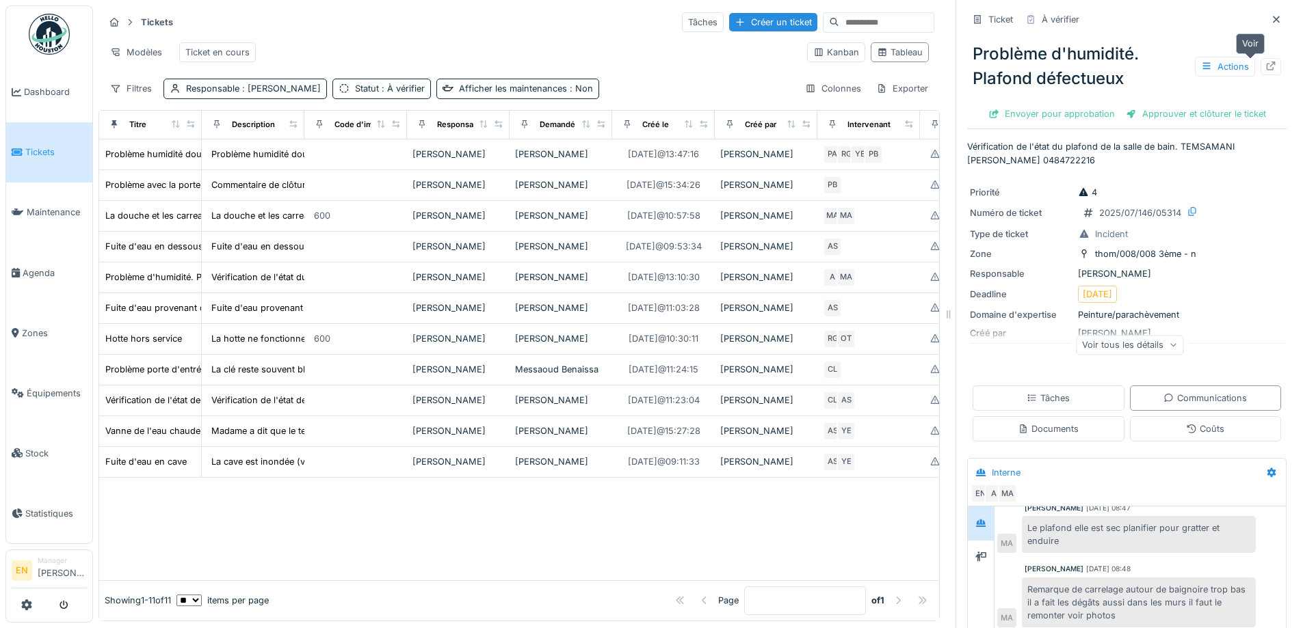
click at [1265, 62] on icon at bounding box center [1270, 66] width 11 height 9
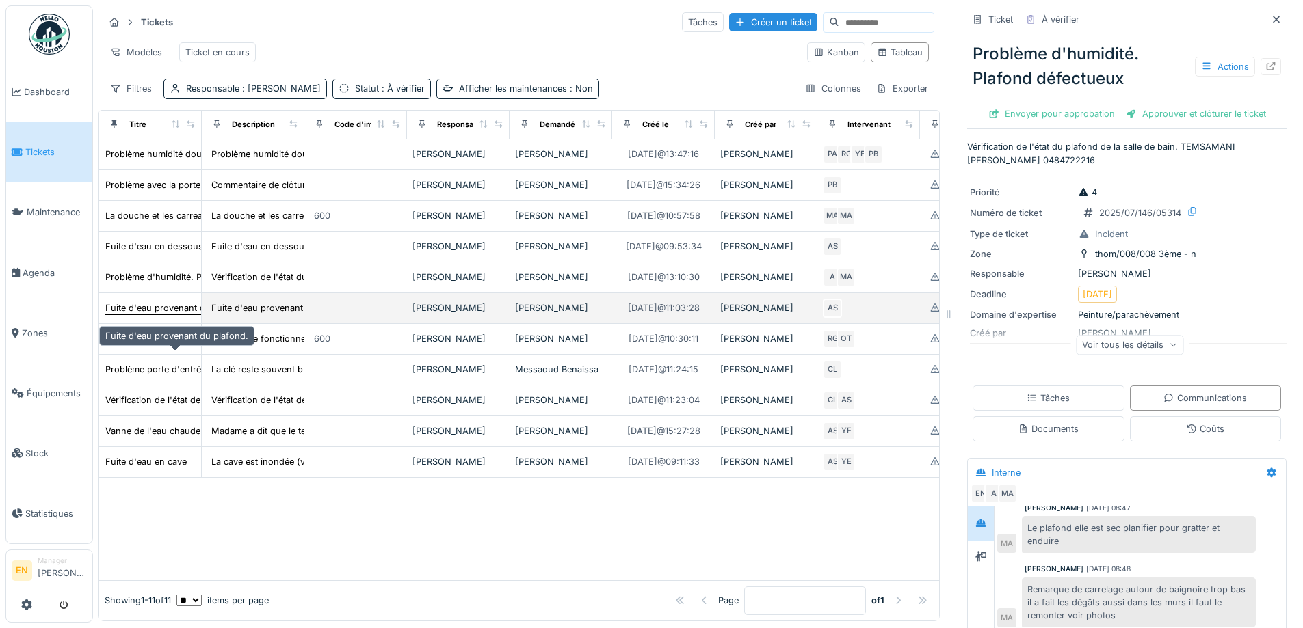
click at [140, 315] on div "Fuite d'eau provenant du plafond." at bounding box center [176, 308] width 143 height 13
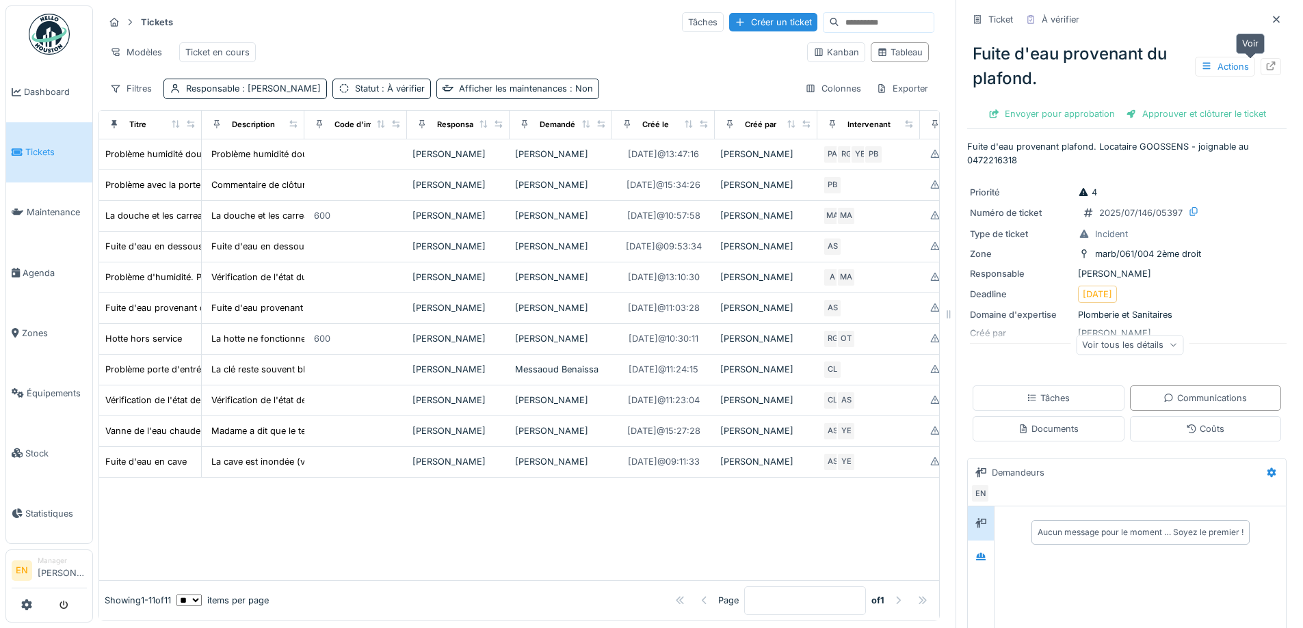
click at [1265, 62] on icon at bounding box center [1270, 66] width 11 height 9
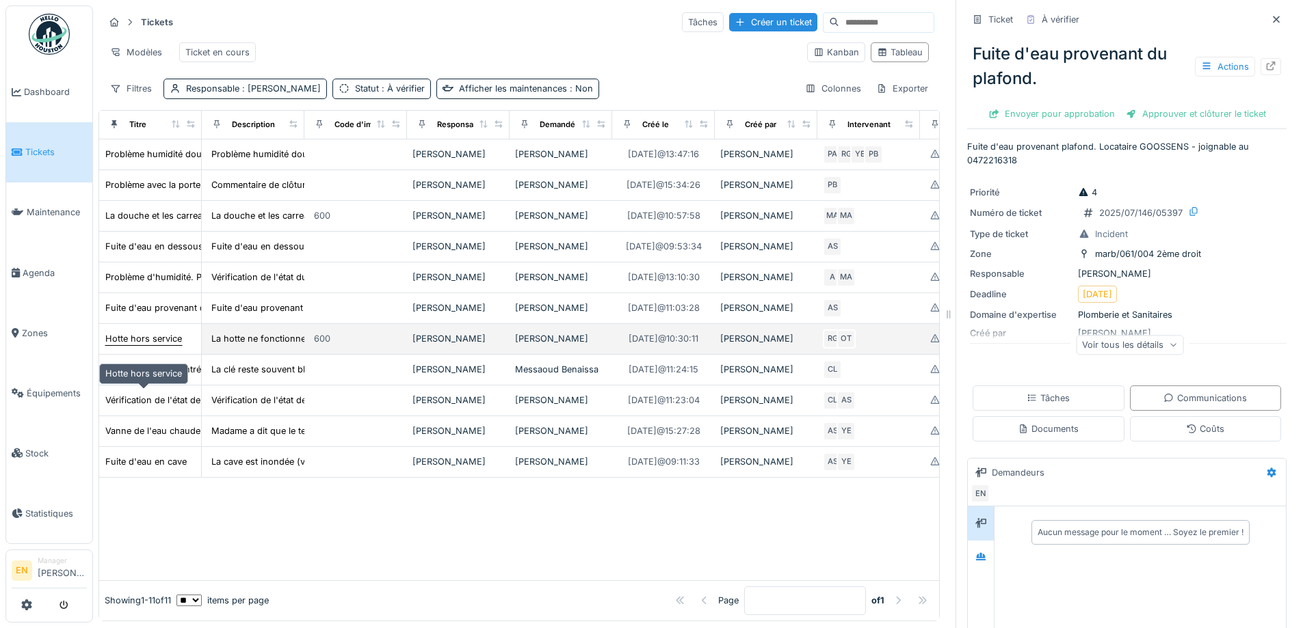
click at [140, 345] on div "Hotte hors service" at bounding box center [143, 338] width 77 height 13
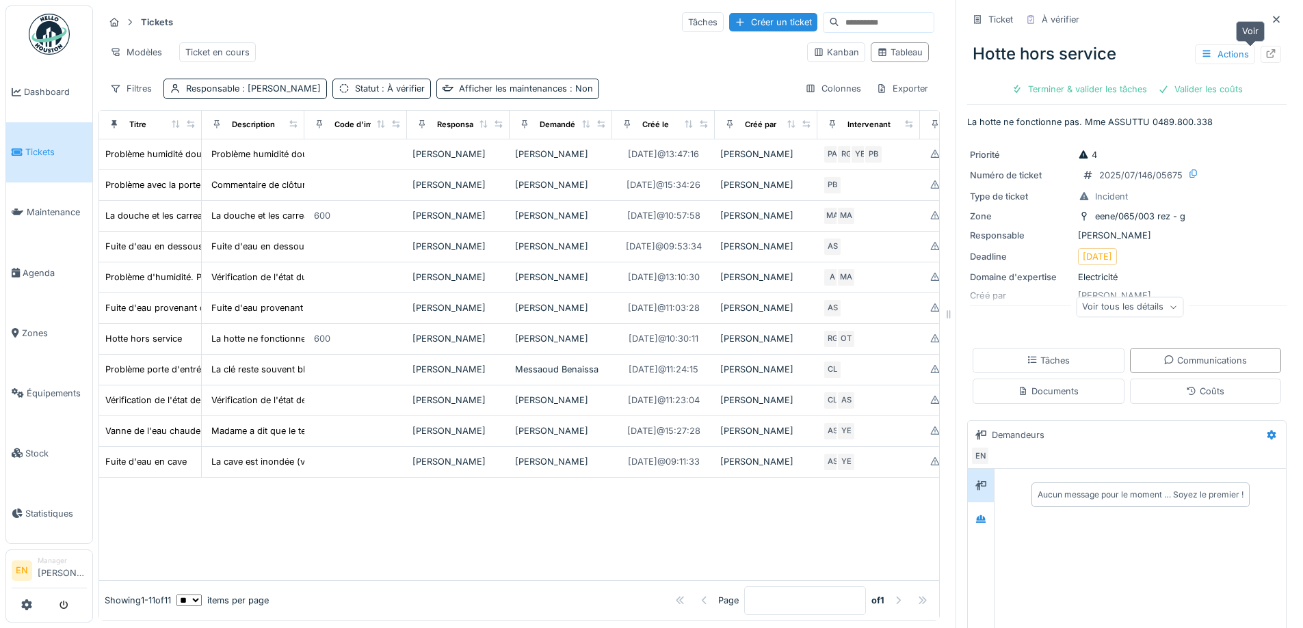
click at [1266, 49] on icon at bounding box center [1270, 53] width 9 height 9
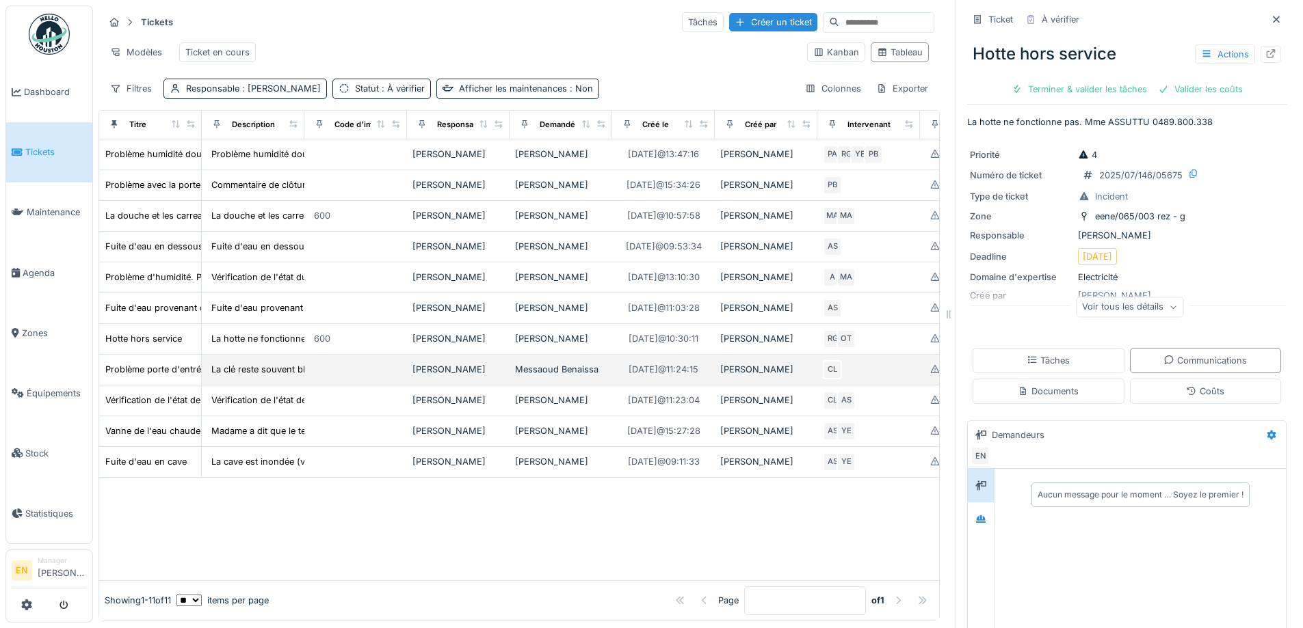
scroll to position [6, 0]
click at [165, 376] on div "Problème porte d'entrée de l'appartement" at bounding box center [191, 369] width 173 height 13
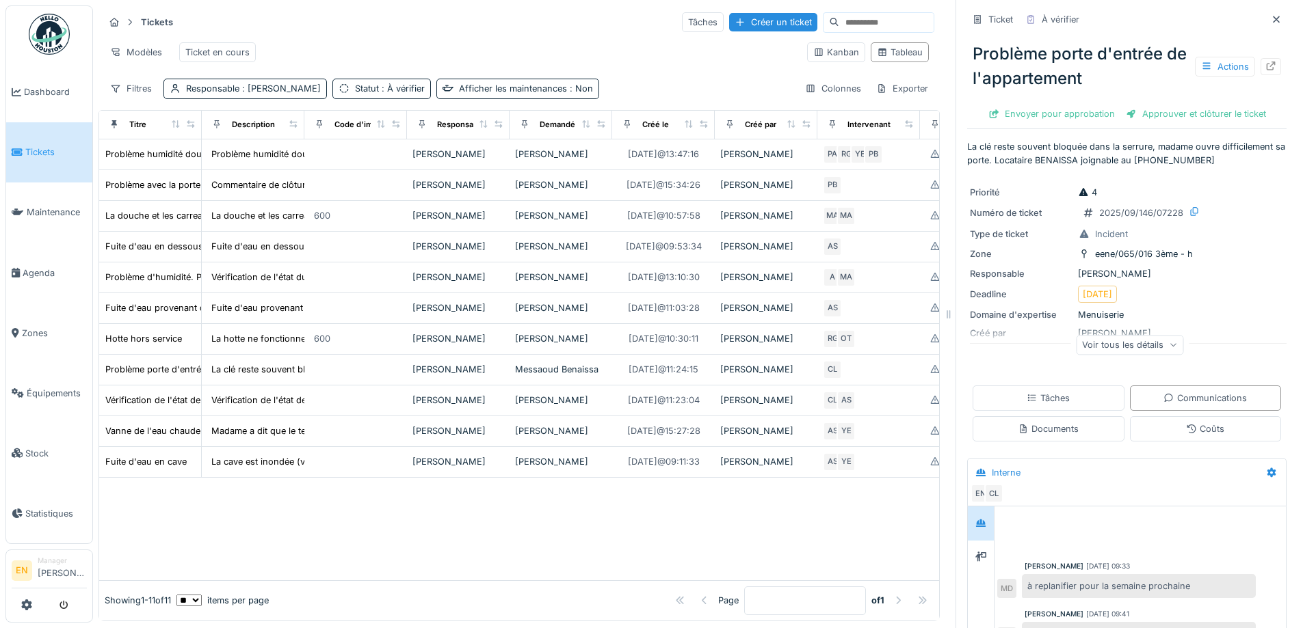
scroll to position [32, 0]
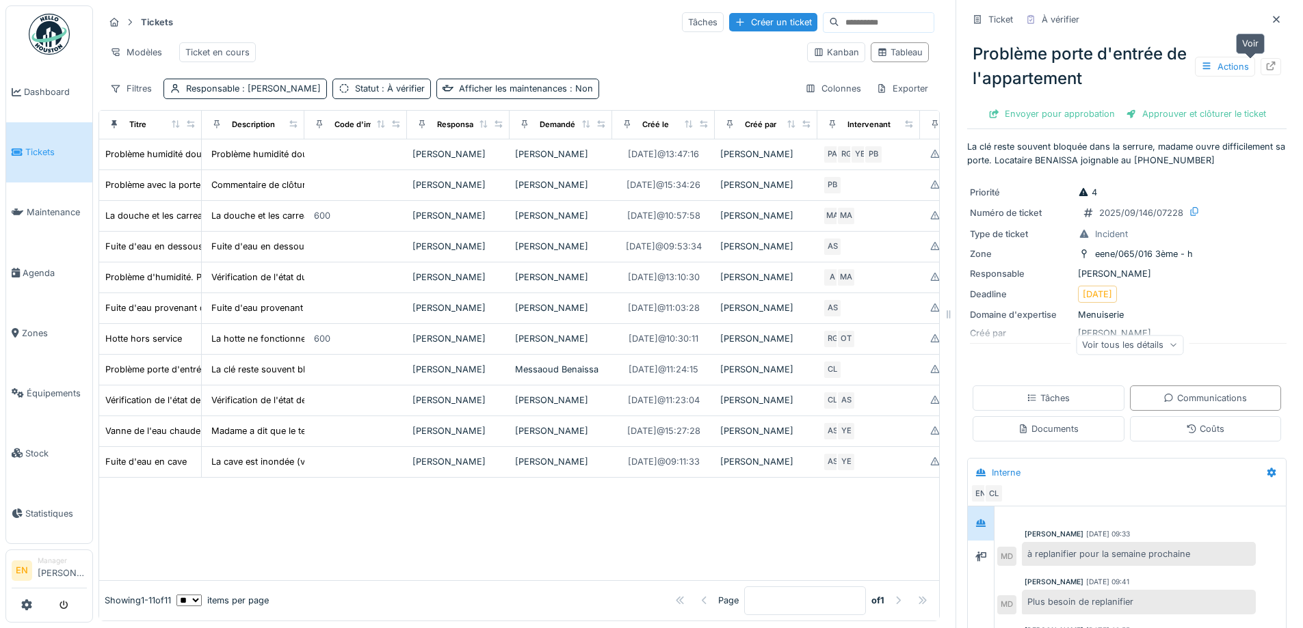
click at [1266, 62] on icon at bounding box center [1270, 66] width 9 height 9
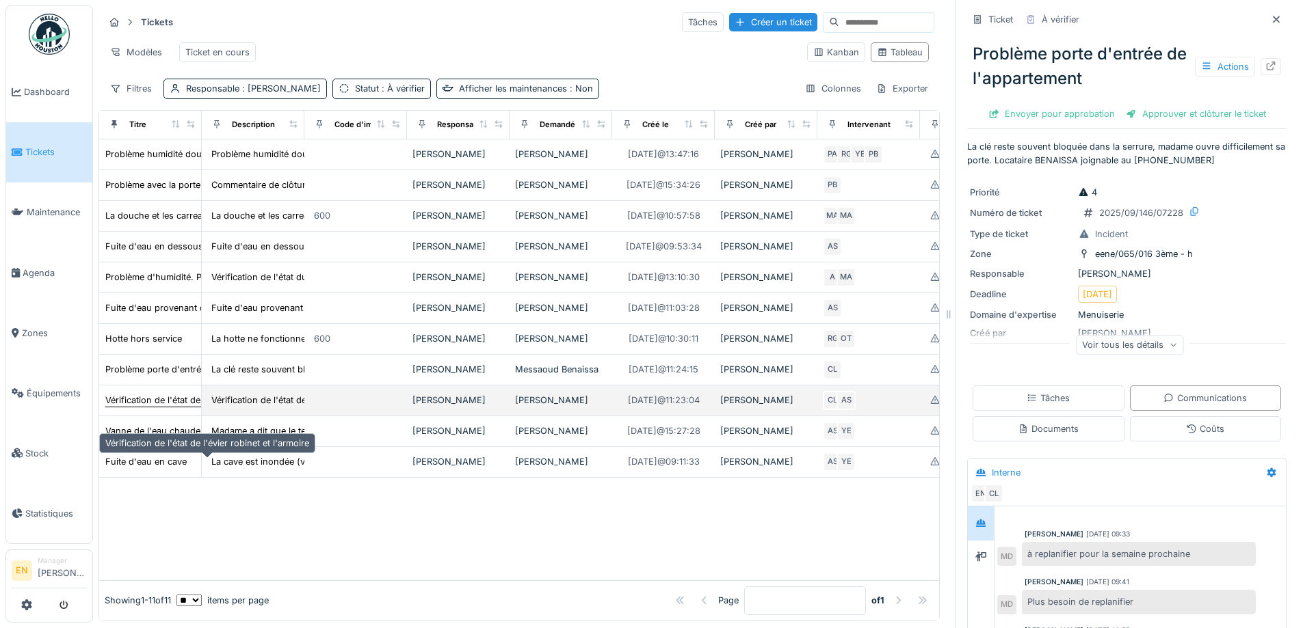
click at [158, 407] on div "Vérification de l'état de l'évier robinet et l'armoire" at bounding box center [207, 400] width 204 height 13
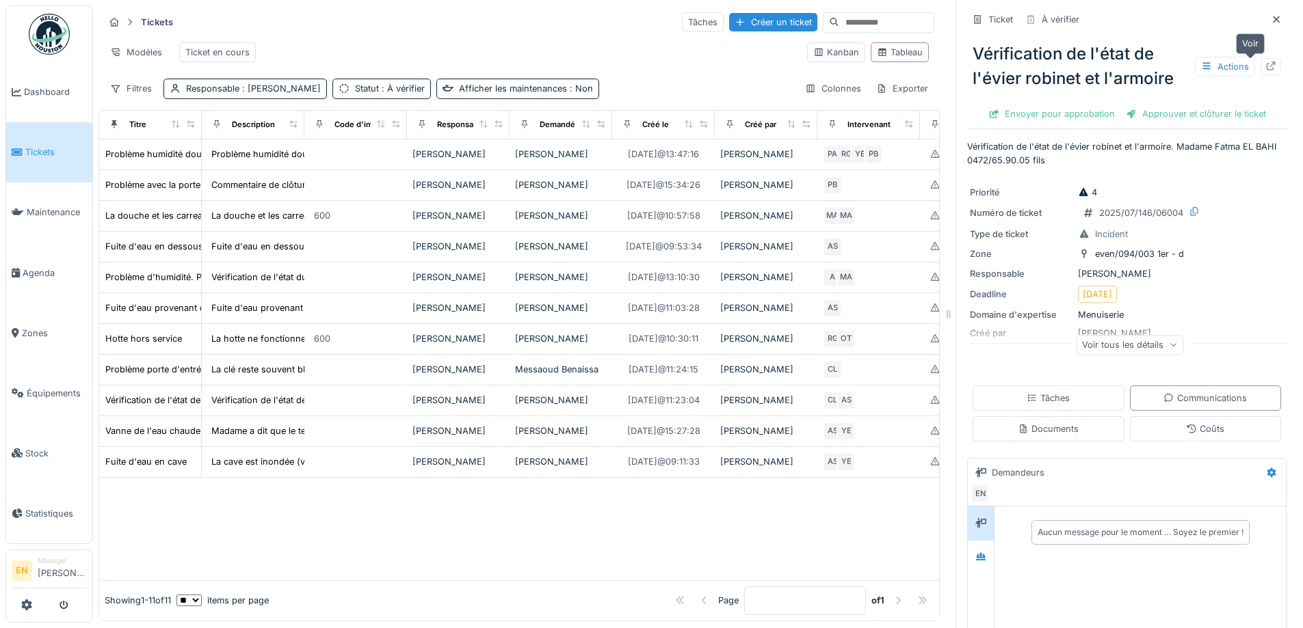
click at [1265, 62] on icon at bounding box center [1270, 66] width 11 height 9
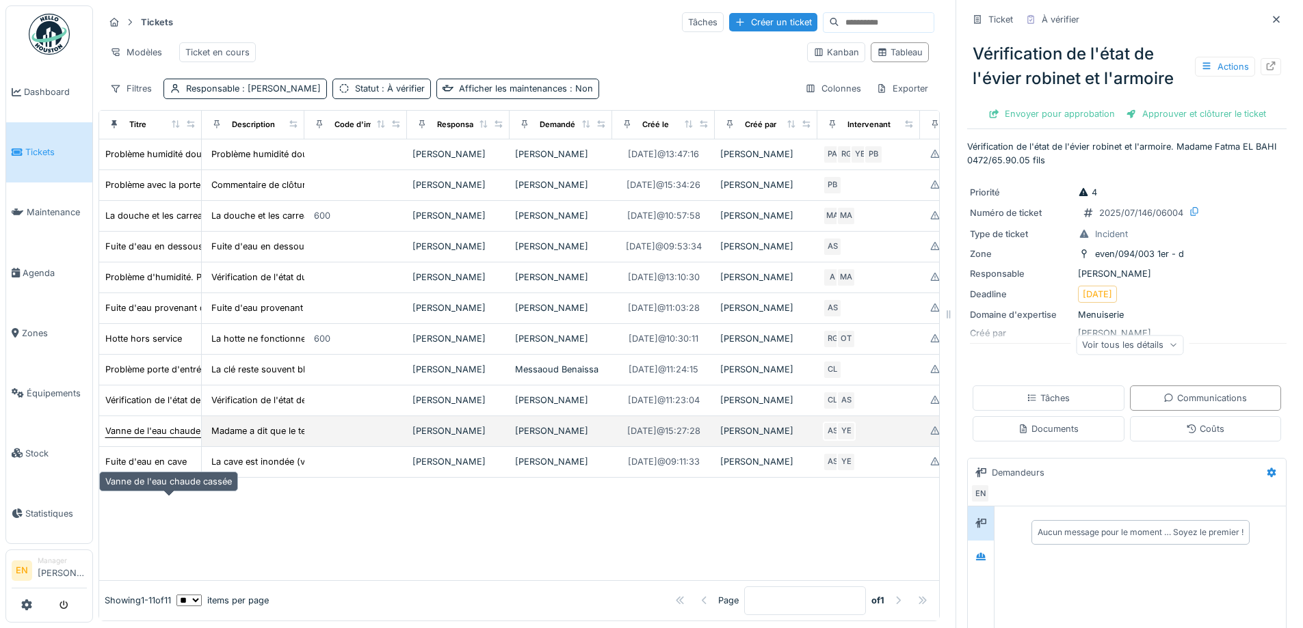
click at [173, 438] on div "Vanne de l'eau chaude cassée" at bounding box center [168, 431] width 127 height 13
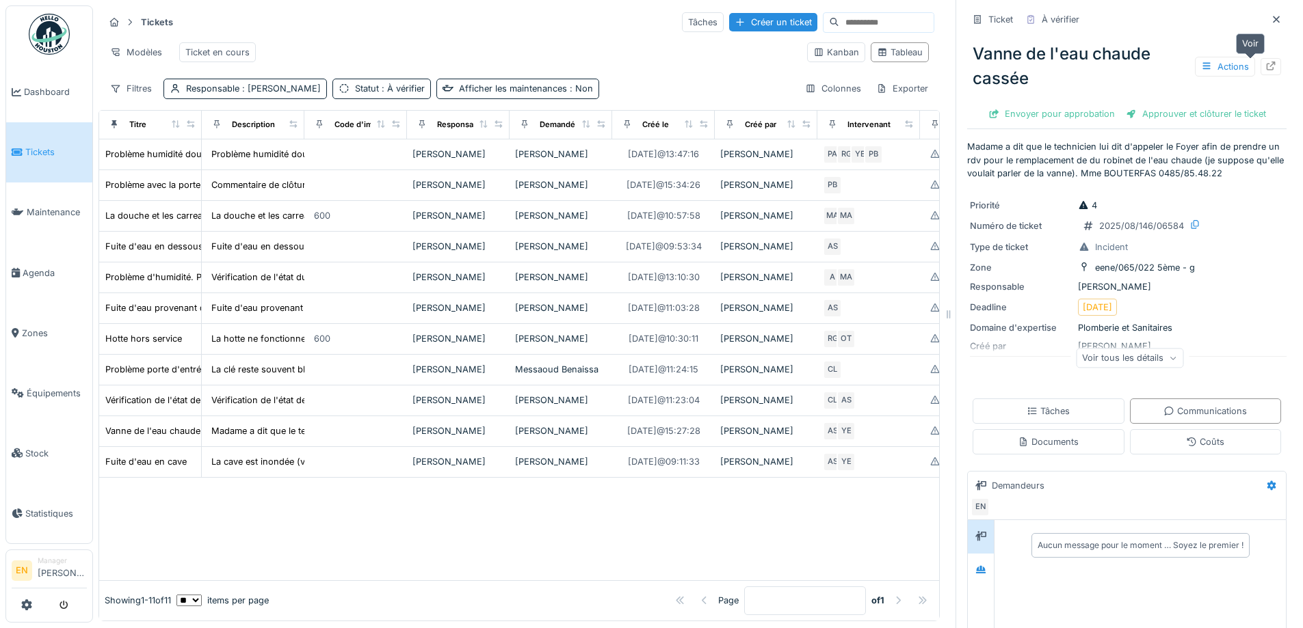
click at [1265, 62] on div at bounding box center [1270, 66] width 11 height 13
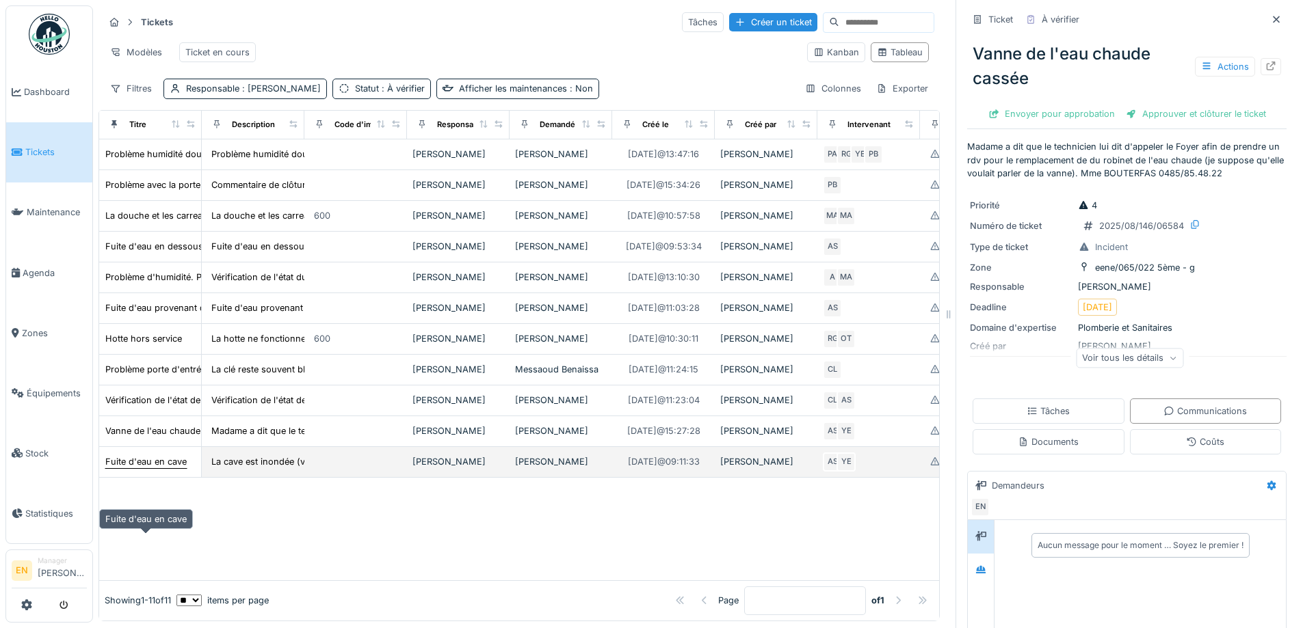
click at [161, 468] on div "Fuite d'eau en cave" at bounding box center [145, 461] width 81 height 13
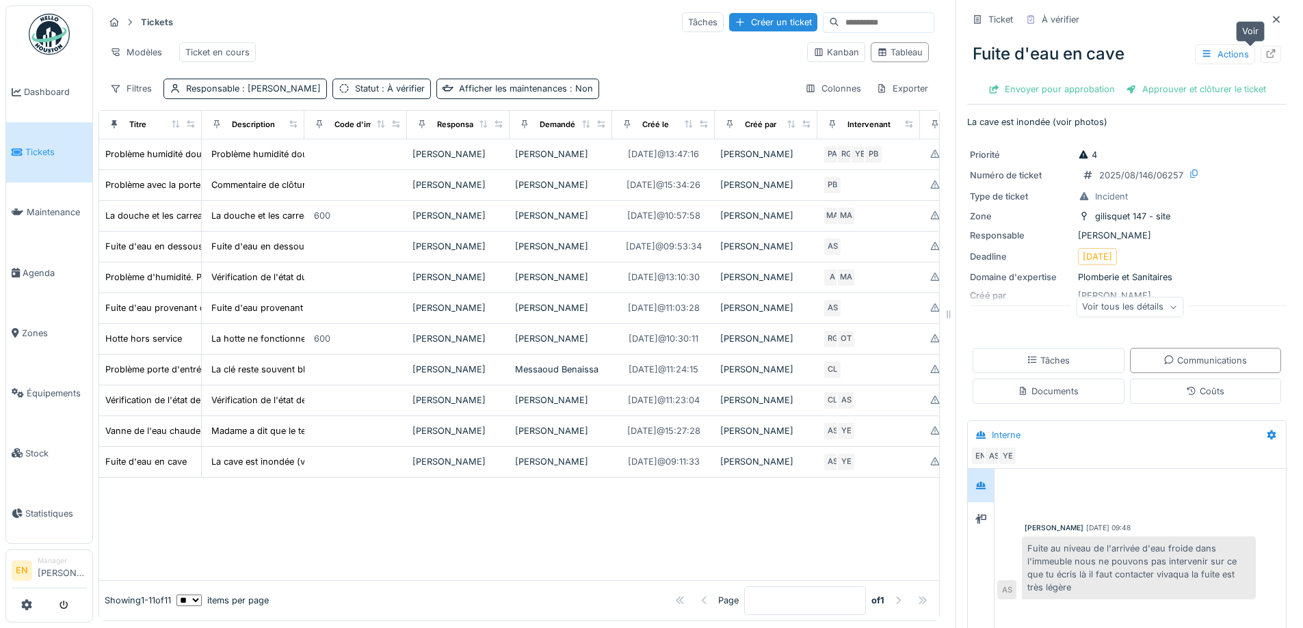
click at [1265, 49] on icon at bounding box center [1270, 53] width 11 height 9
click at [1271, 14] on div at bounding box center [1276, 19] width 11 height 13
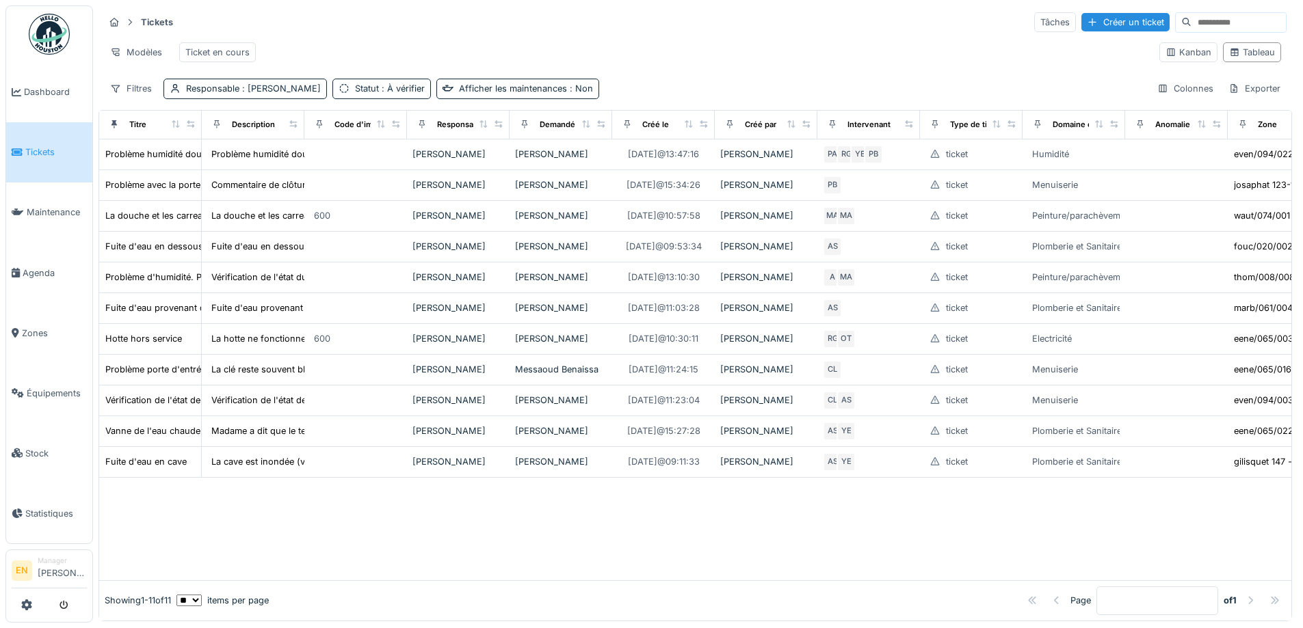
click at [774, 53] on div "Modèles Ticket en cours" at bounding box center [626, 52] width 1044 height 31
